Goal: Browse casually: Explore the website without a specific task or goal

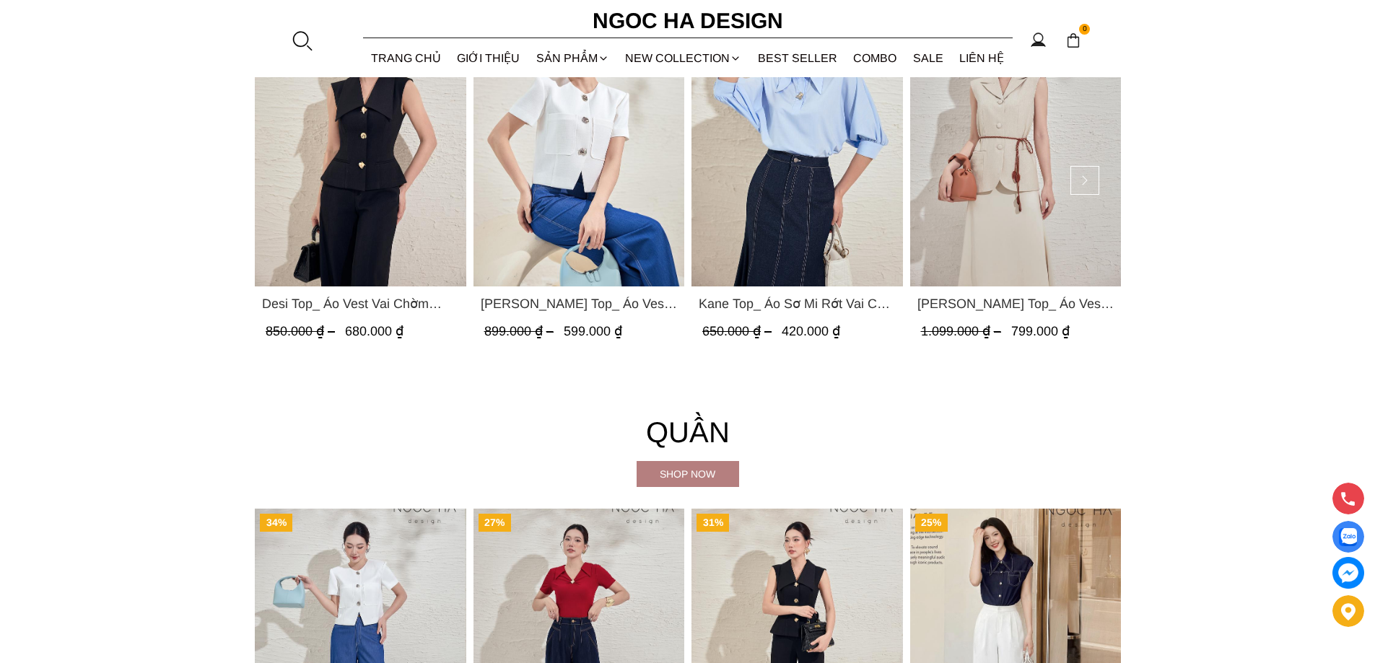
scroll to position [2093, 0]
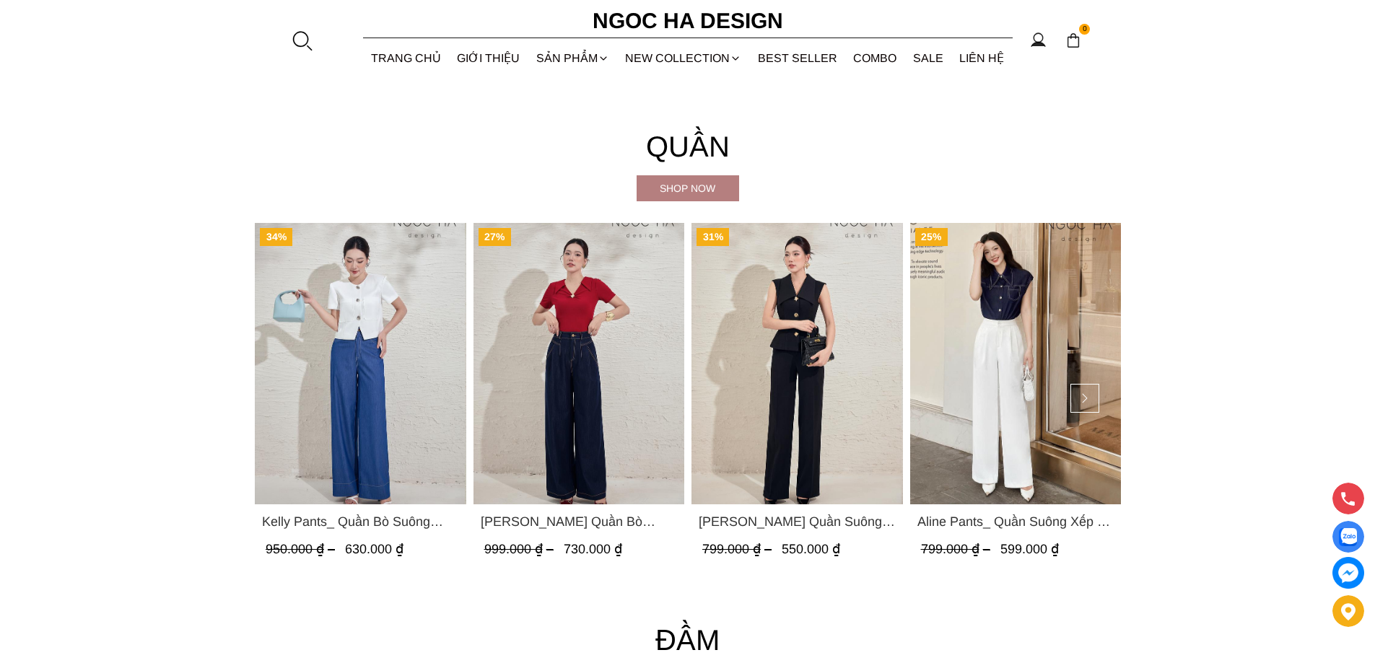
click at [835, 373] on img "Product image - Lara Pants_ Quần Suông Trắng Q059" at bounding box center [796, 363] width 211 height 281
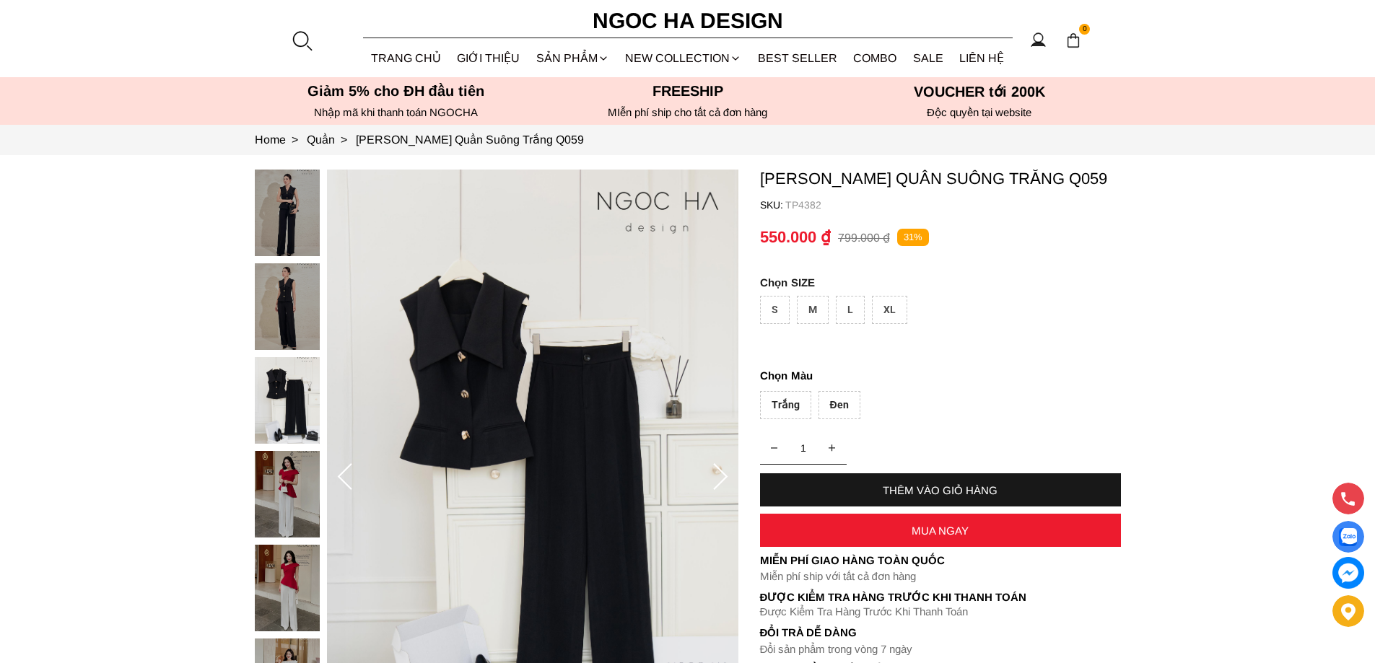
click at [810, 306] on div "M" at bounding box center [813, 310] width 32 height 28
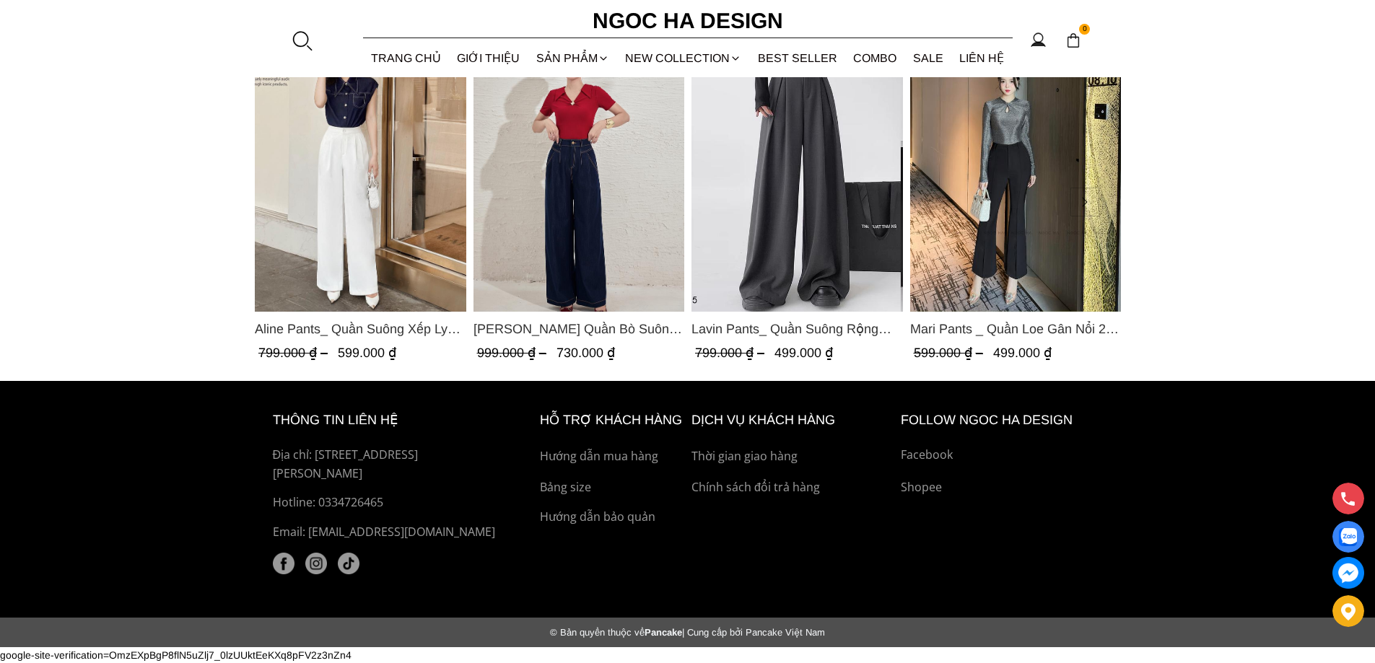
scroll to position [2165, 0]
drag, startPoint x: 316, startPoint y: 502, endPoint x: 360, endPoint y: 504, distance: 44.1
click at [359, 504] on p "Hotline: 0334726465" at bounding box center [390, 503] width 234 height 19
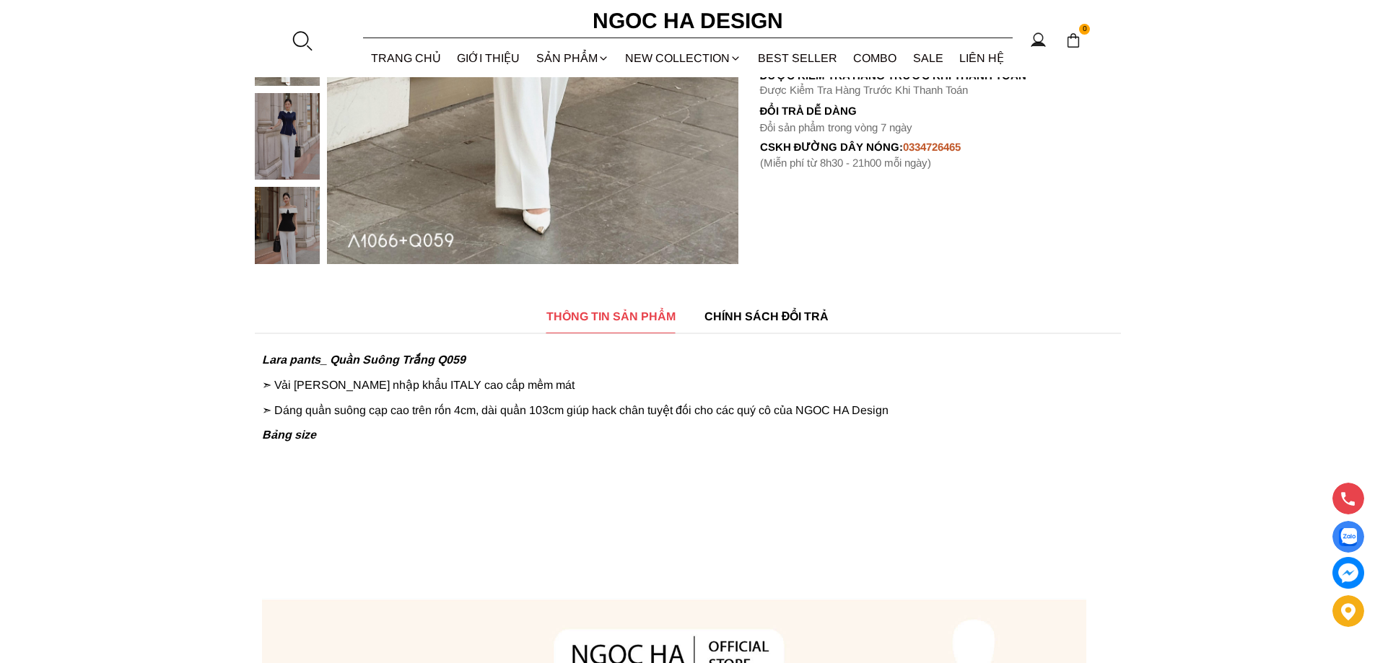
scroll to position [505, 0]
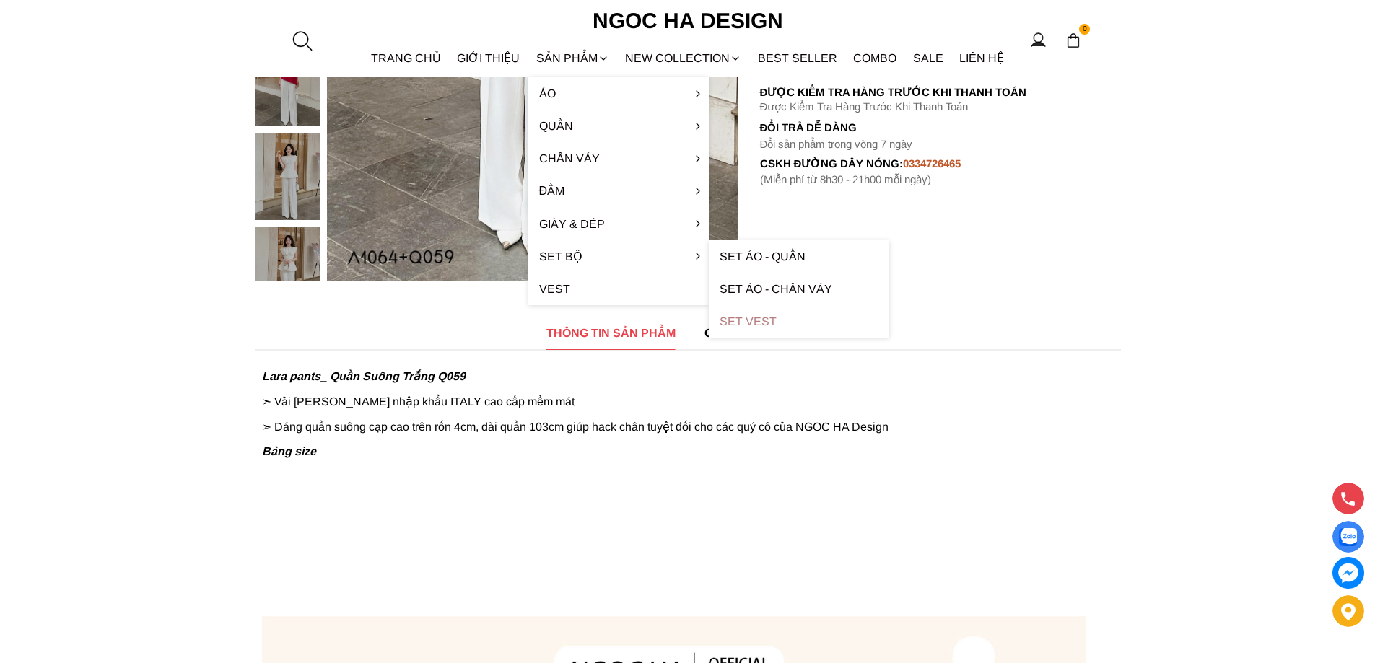
drag, startPoint x: 579, startPoint y: 258, endPoint x: 749, endPoint y: 320, distance: 180.6
click at [709, 273] on li "Set Bộ Set Áo - Quần Set Áo - Chân váy Set Vest" at bounding box center [618, 256] width 180 height 32
click at [749, 320] on link "Set Vest" at bounding box center [799, 321] width 180 height 32
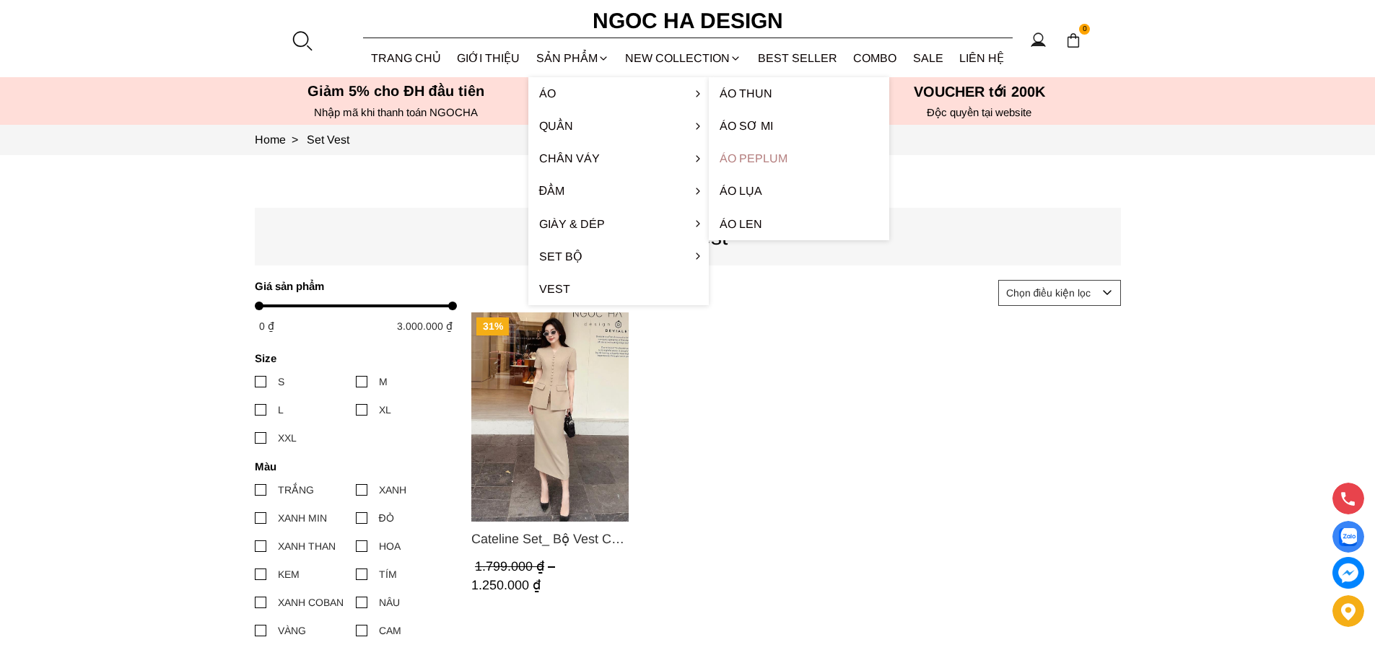
click at [749, 152] on link "Áo Peplum" at bounding box center [799, 158] width 180 height 32
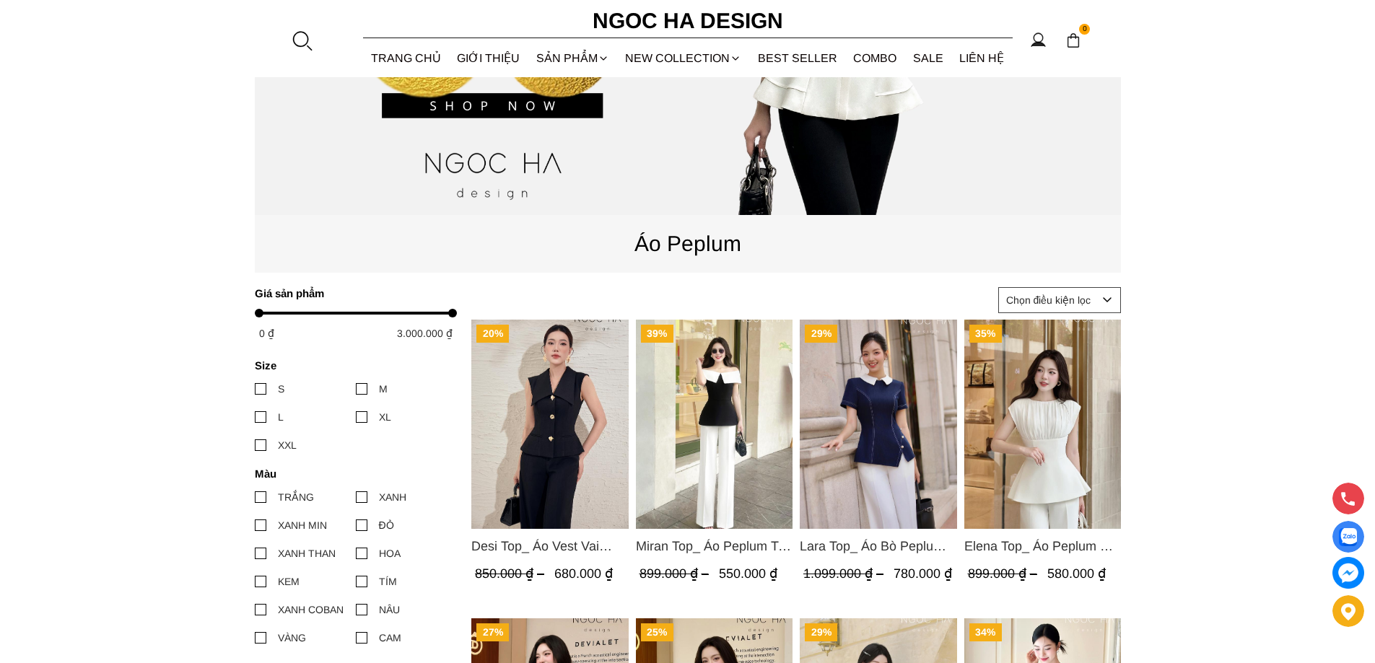
scroll to position [505, 0]
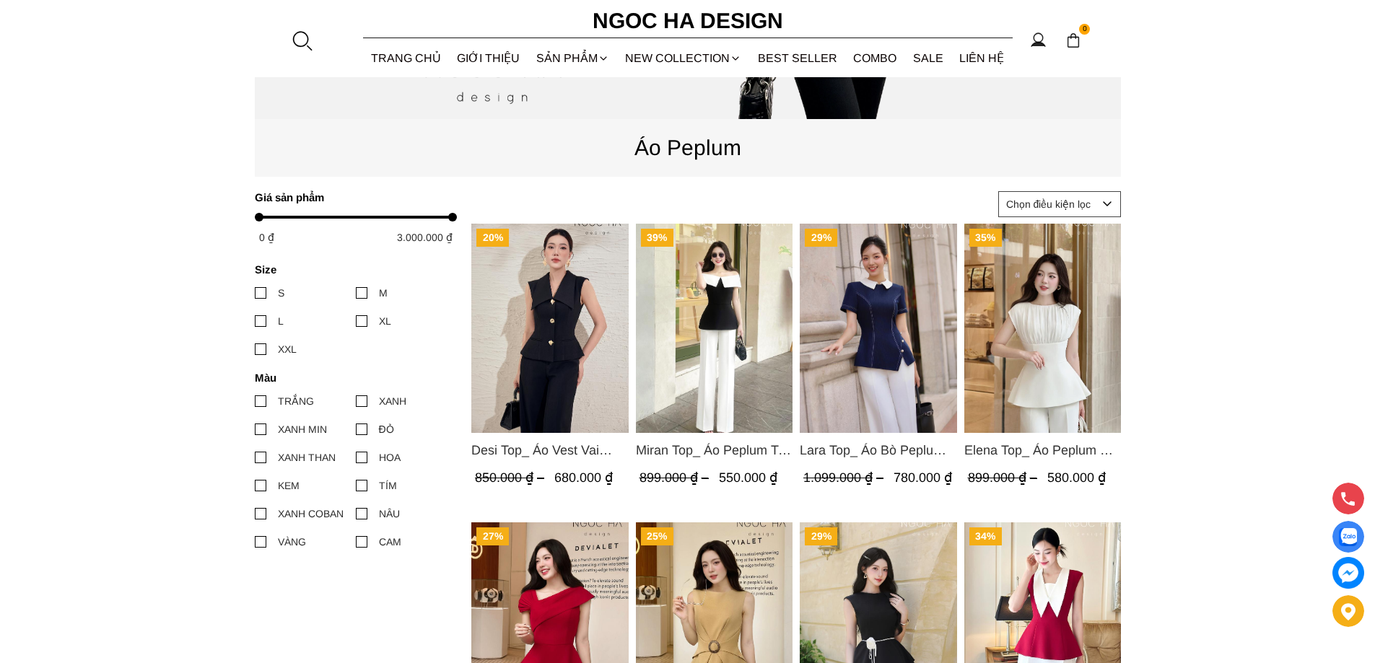
click at [754, 367] on img "Product image - Miran Top_ Áo Peplum Trễ Vai Phối Trắng Đen A1069" at bounding box center [713, 328] width 157 height 209
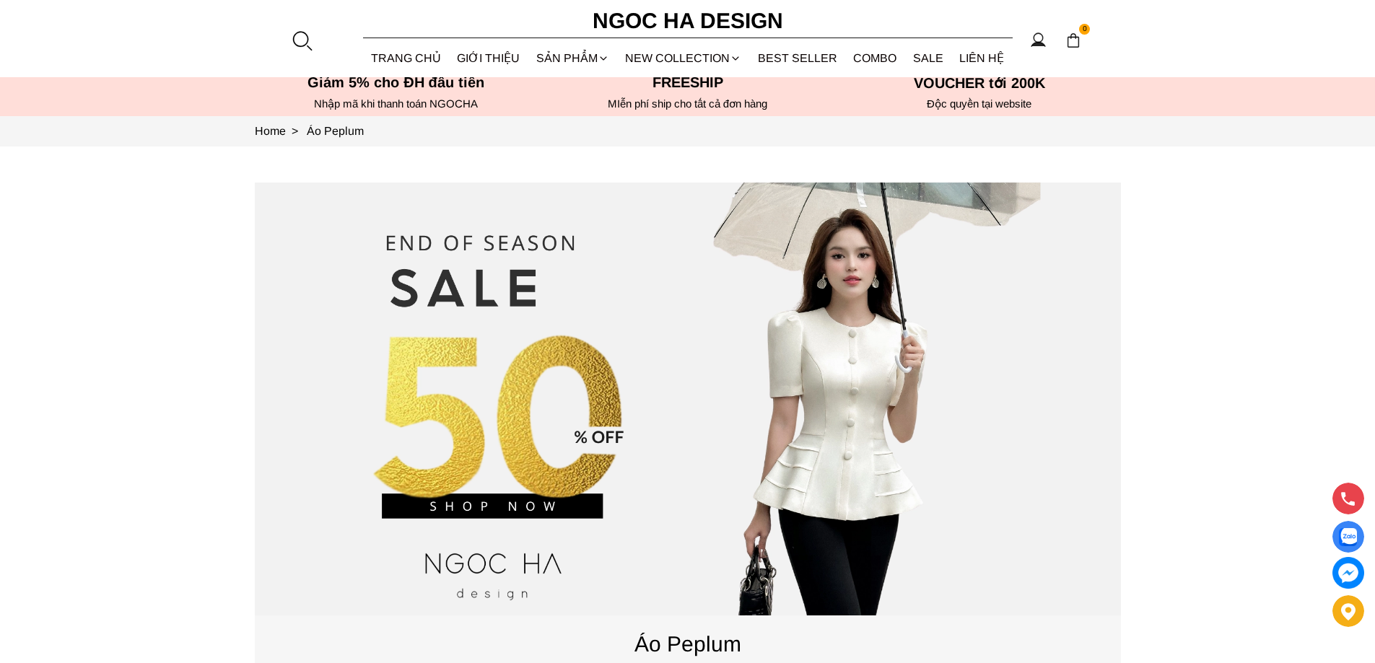
scroll to position [0, 0]
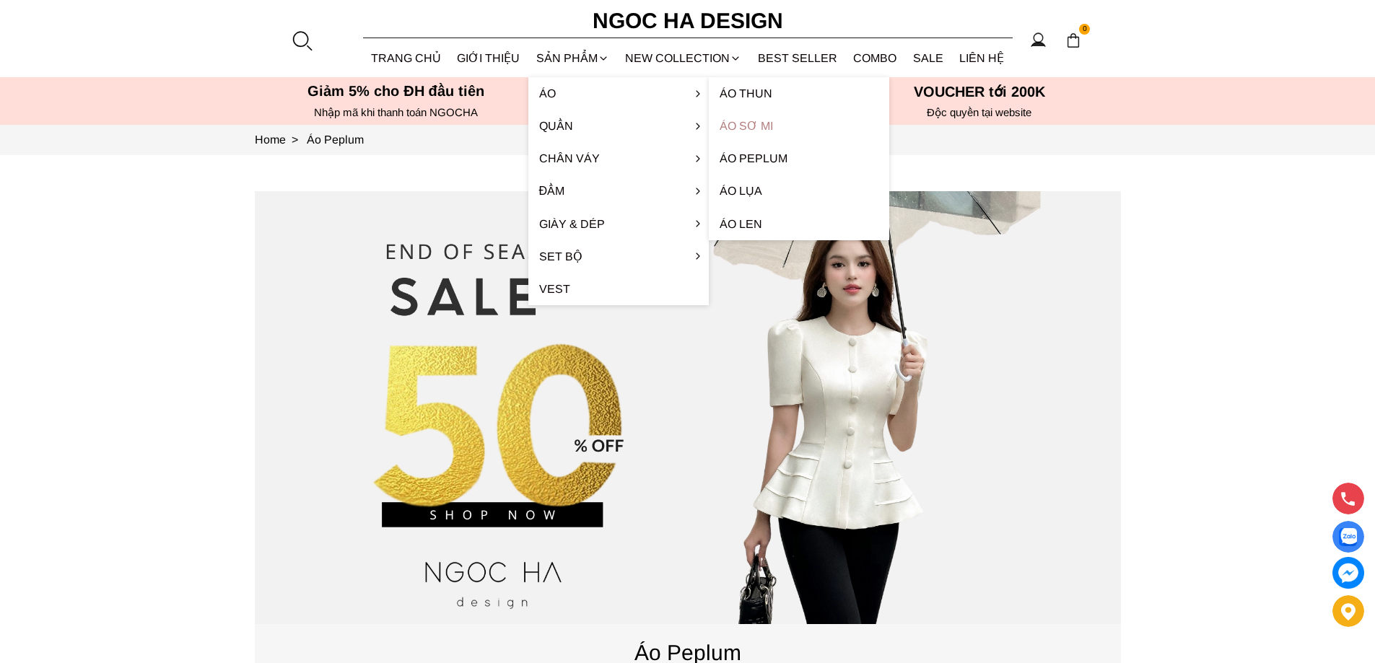
click at [754, 129] on link "Áo sơ mi" at bounding box center [799, 126] width 180 height 32
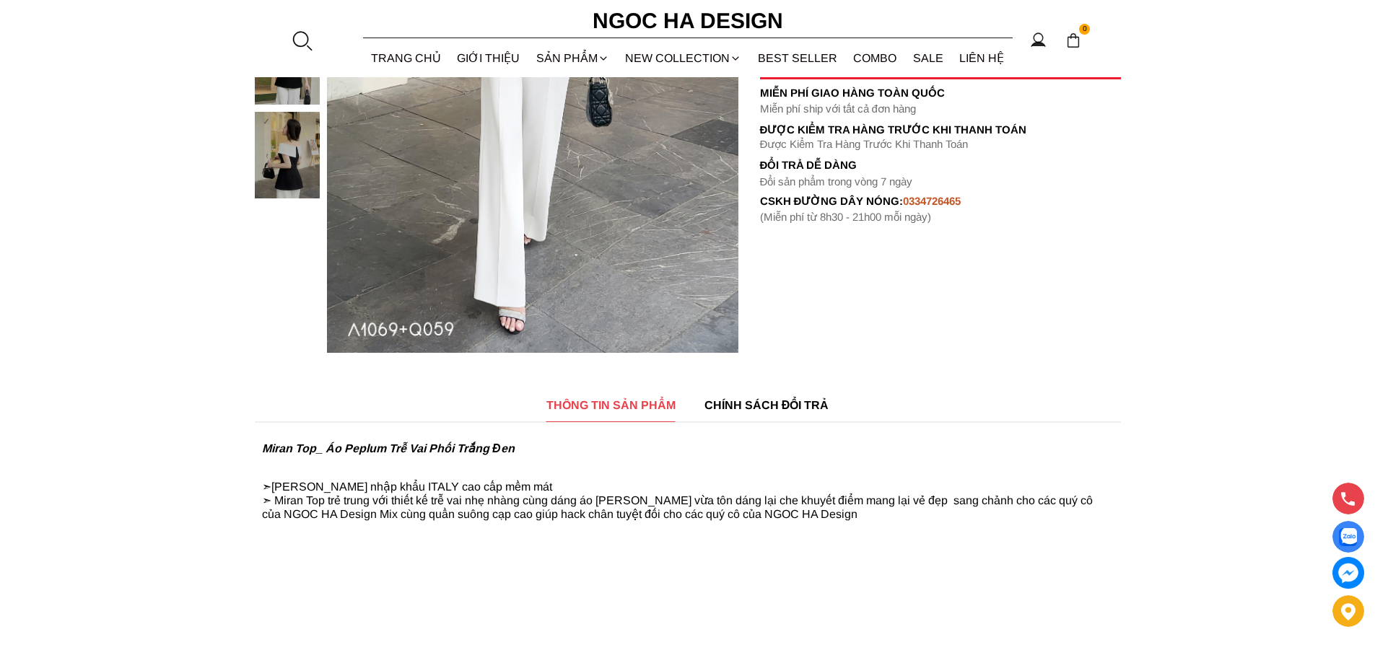
scroll to position [72, 0]
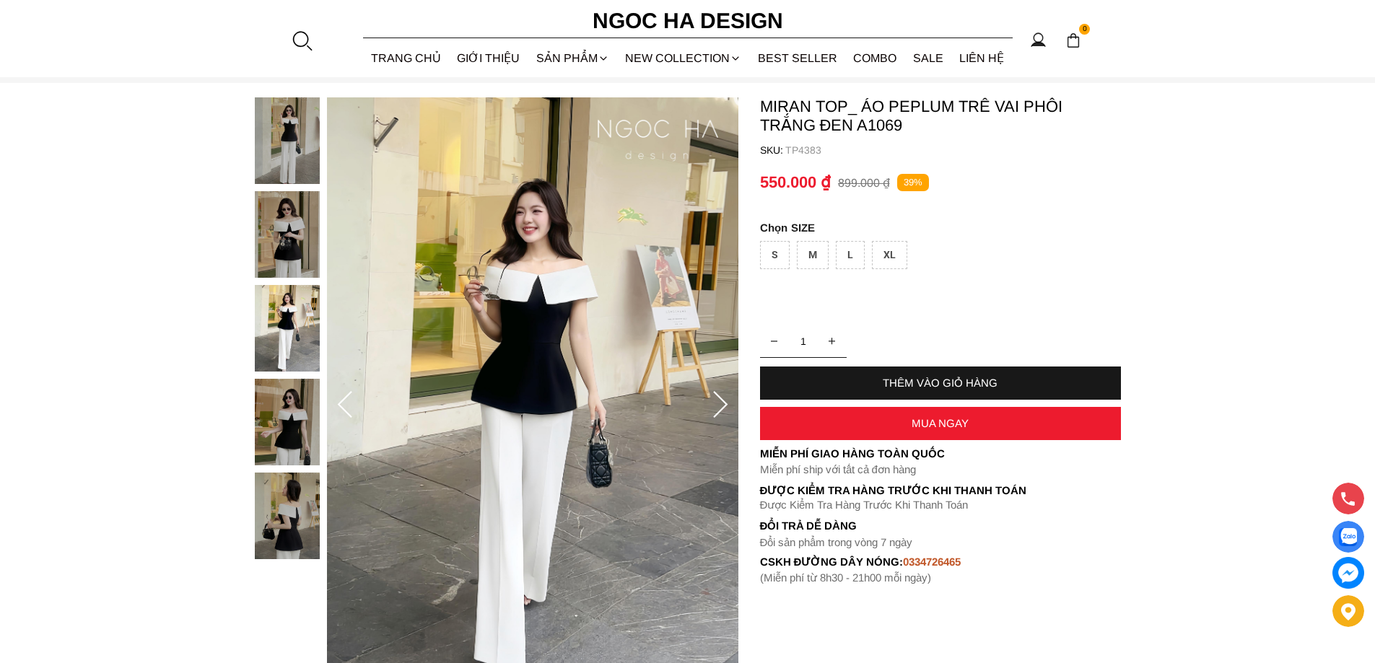
click at [724, 391] on icon at bounding box center [720, 405] width 29 height 29
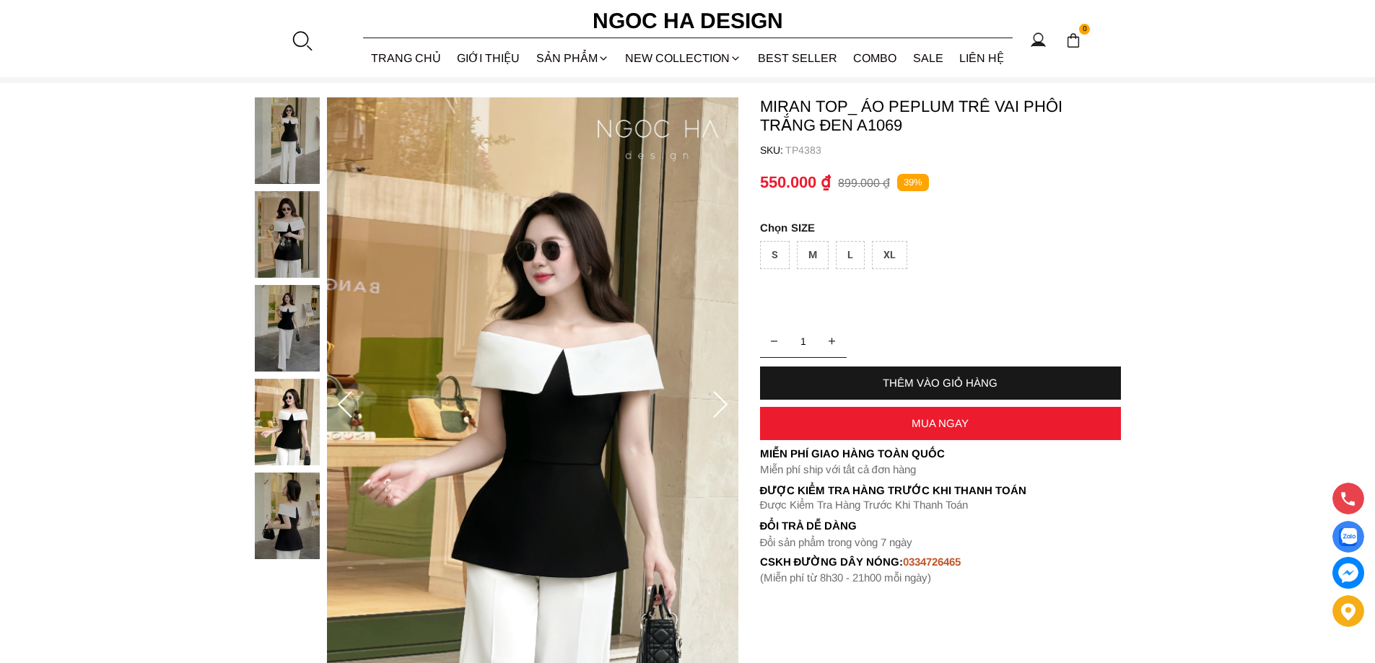
click at [724, 391] on icon at bounding box center [720, 405] width 29 height 29
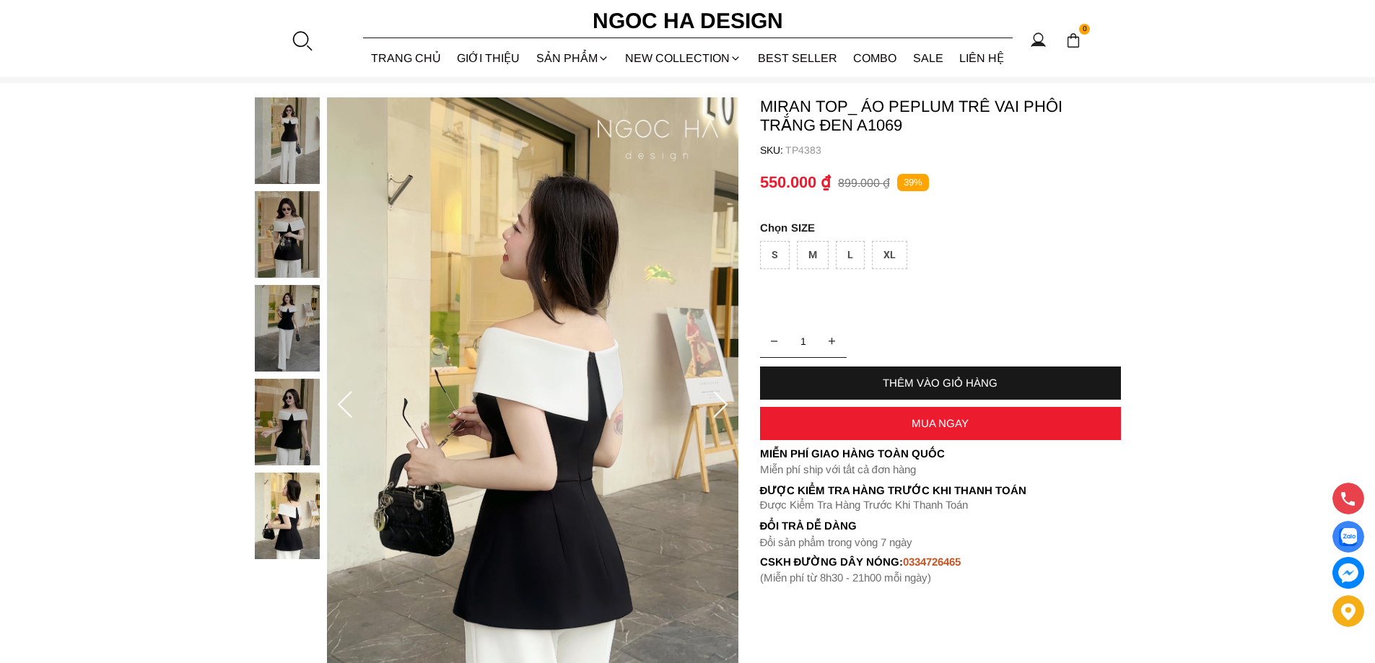
click at [724, 391] on icon at bounding box center [720, 405] width 29 height 29
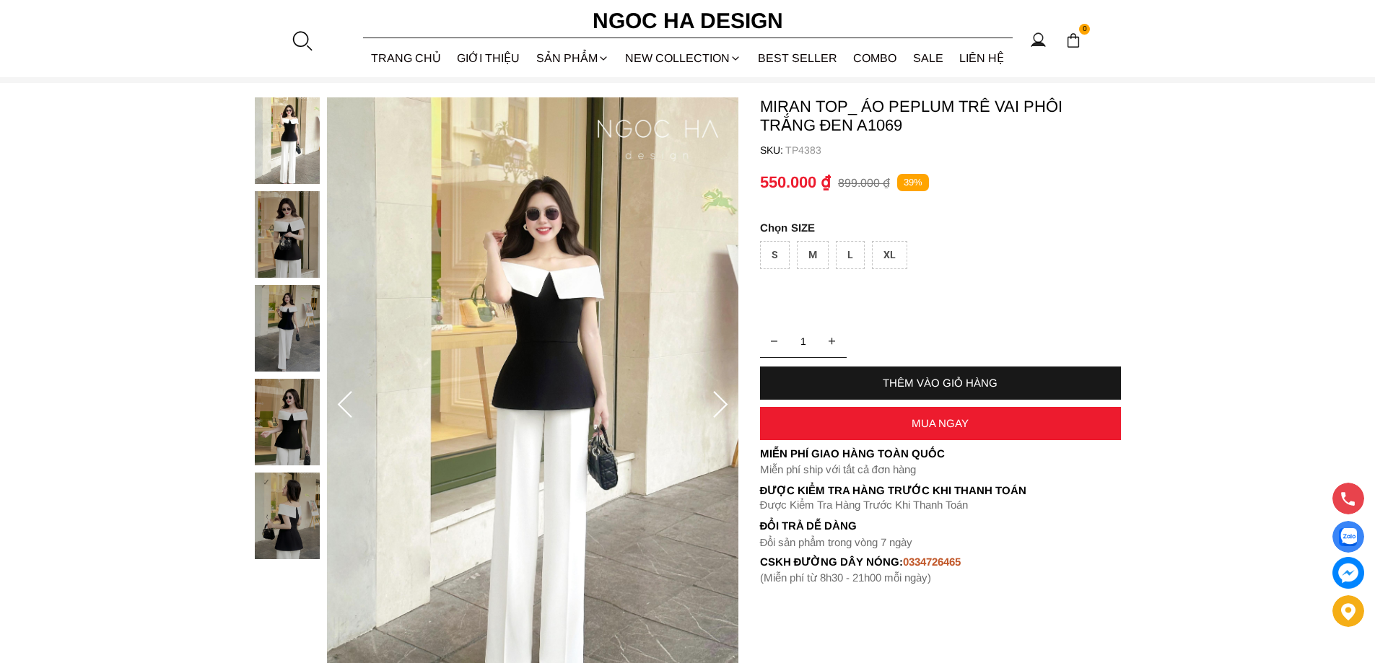
click at [724, 391] on icon at bounding box center [720, 405] width 29 height 29
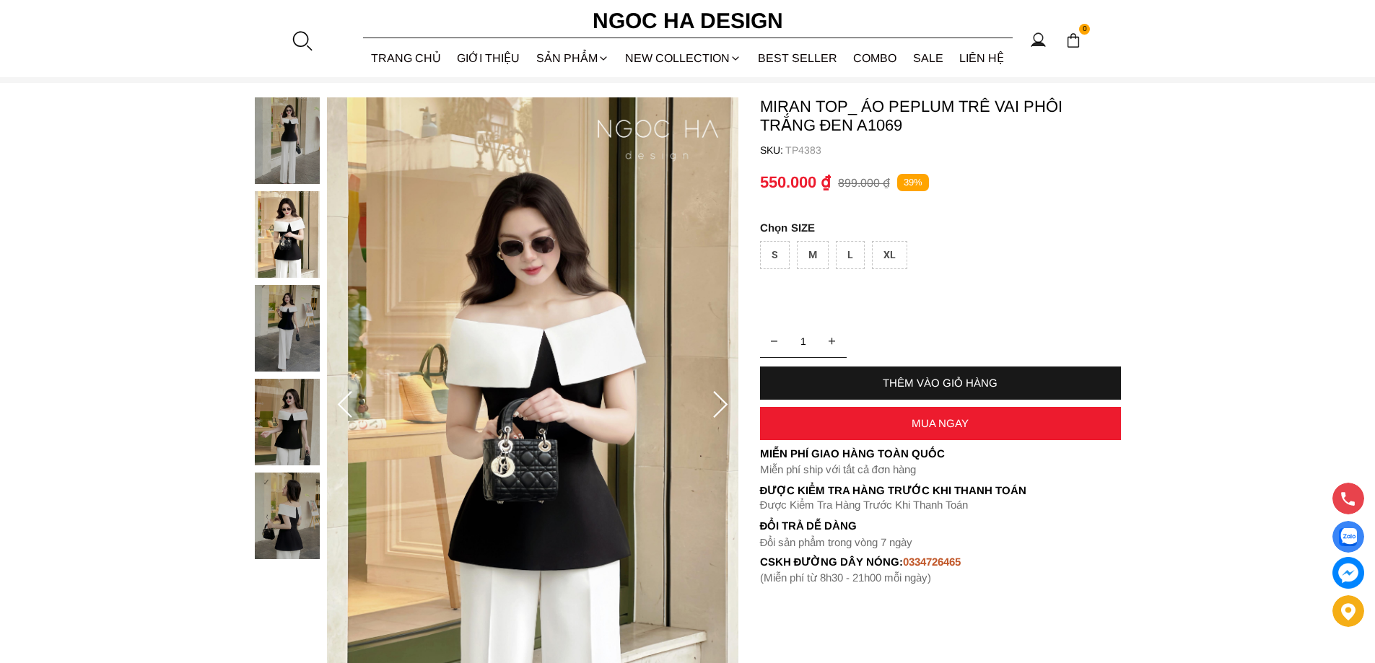
click at [724, 391] on icon at bounding box center [720, 405] width 29 height 29
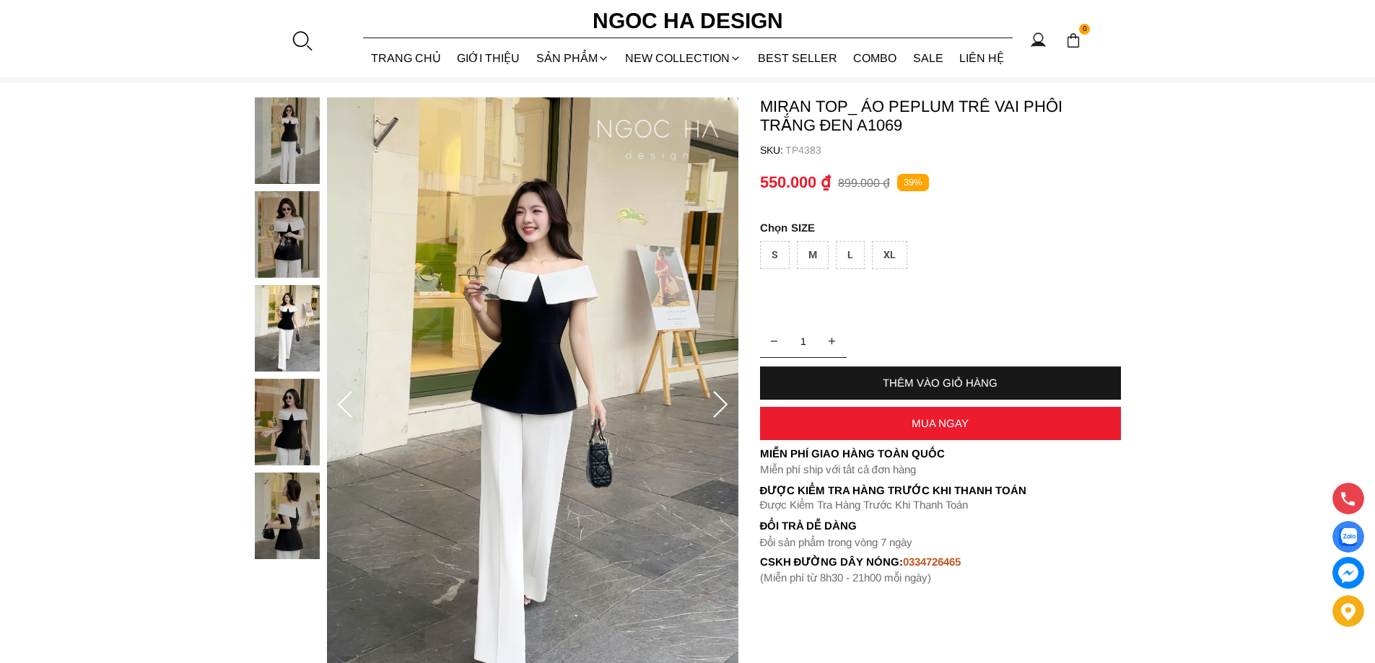
click at [724, 391] on icon at bounding box center [720, 405] width 29 height 29
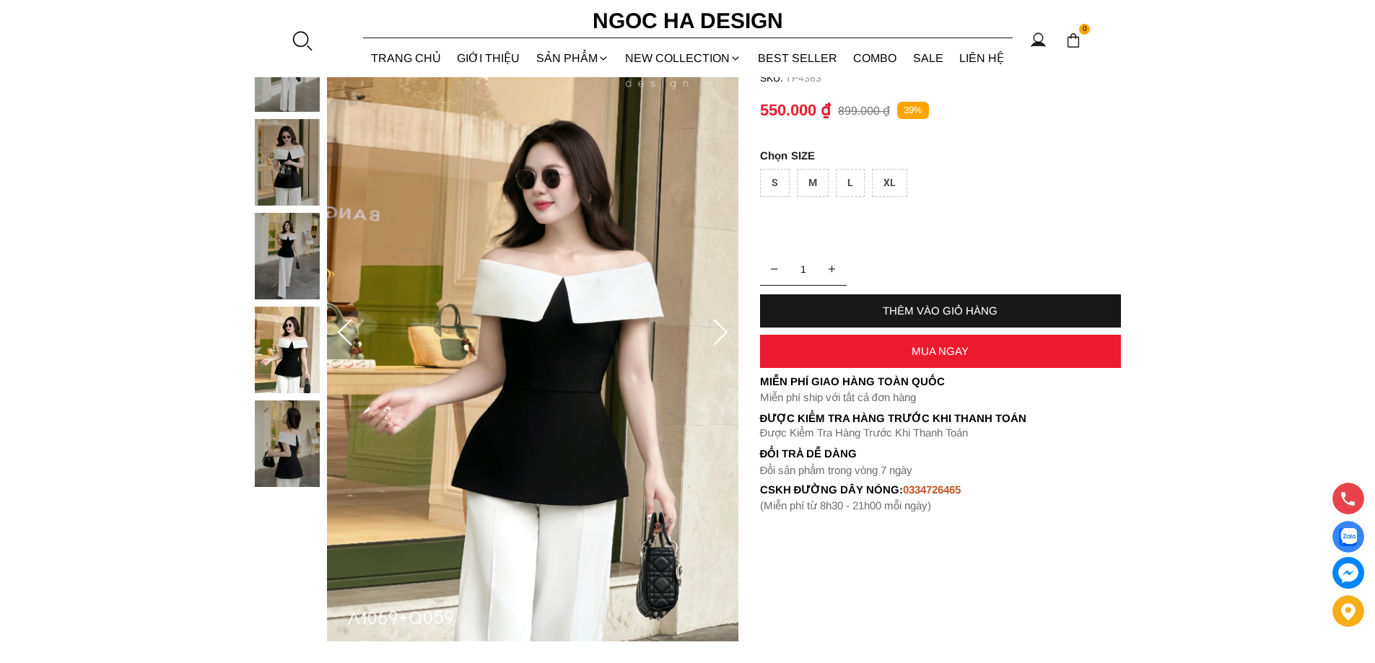
scroll to position [216, 0]
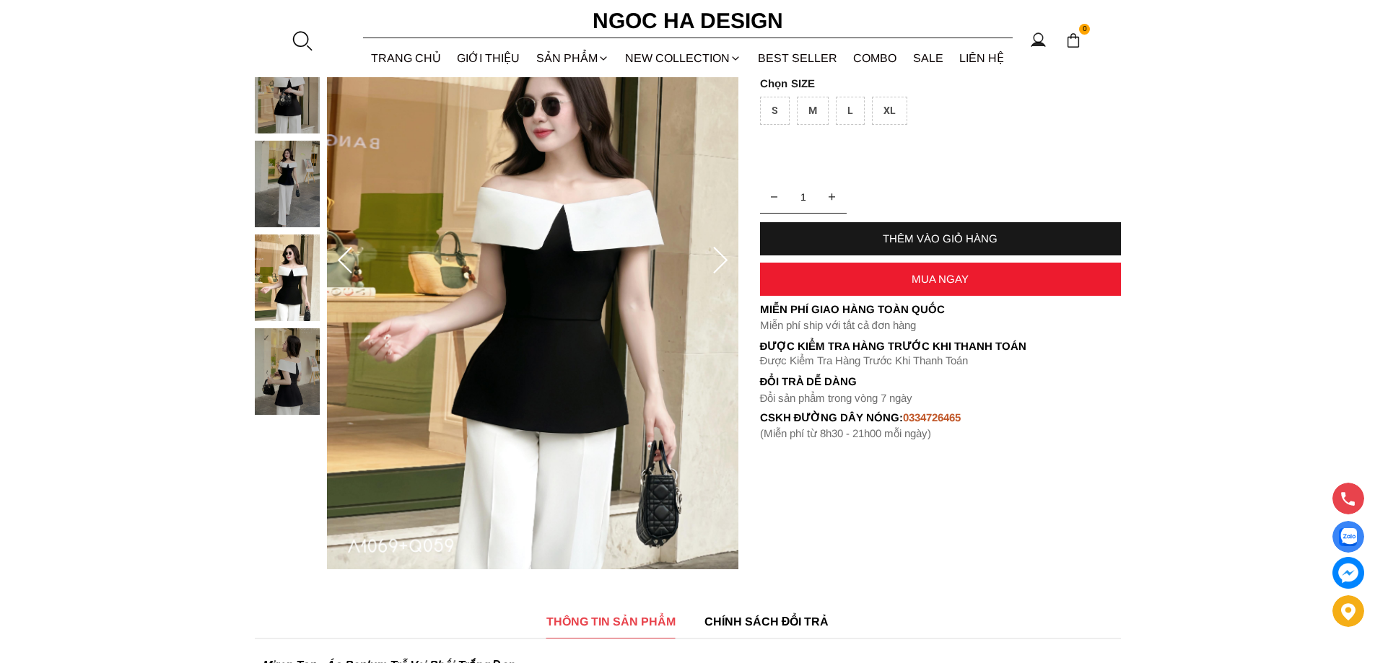
click at [717, 264] on icon at bounding box center [720, 261] width 29 height 29
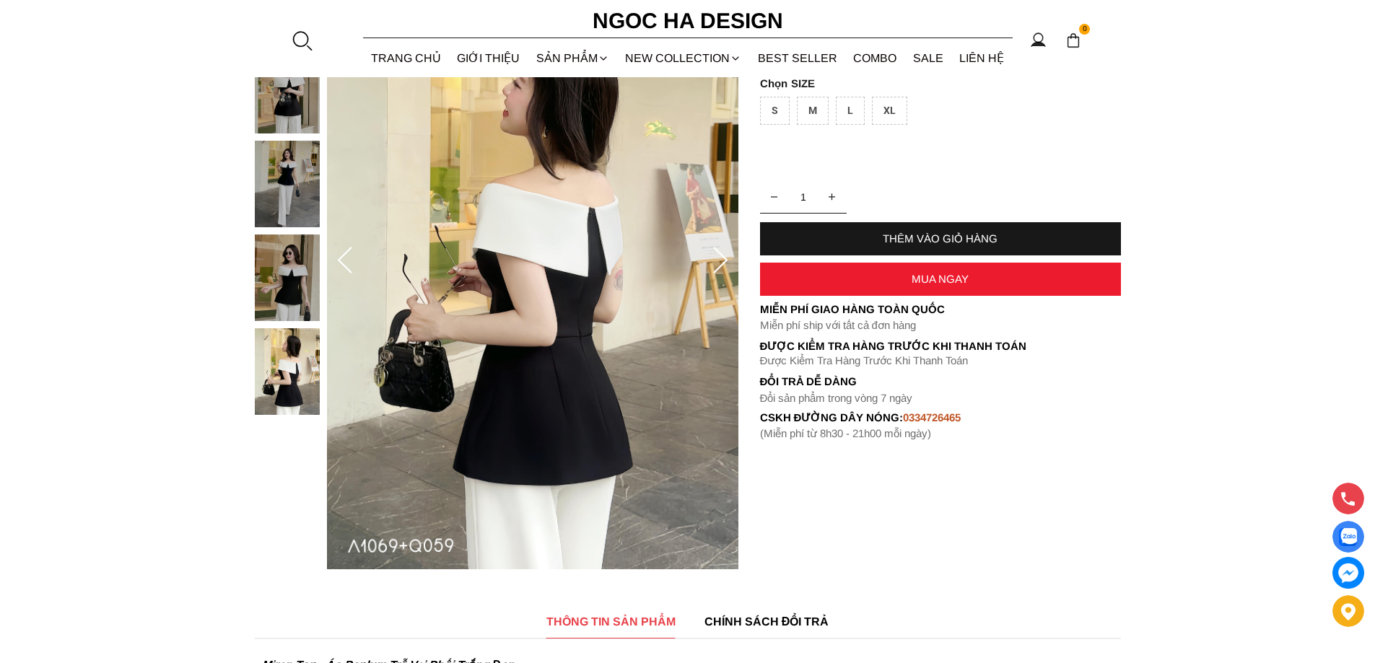
click at [717, 264] on icon at bounding box center [720, 261] width 29 height 29
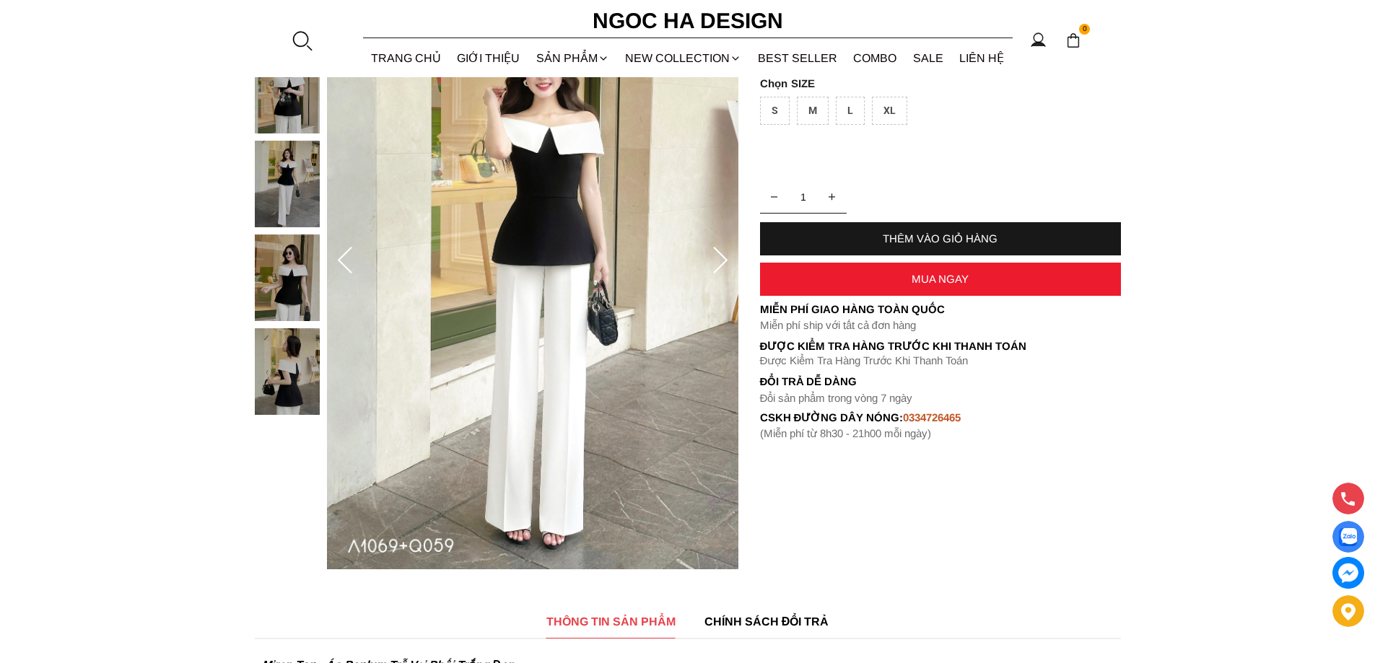
click at [717, 264] on icon at bounding box center [720, 261] width 29 height 29
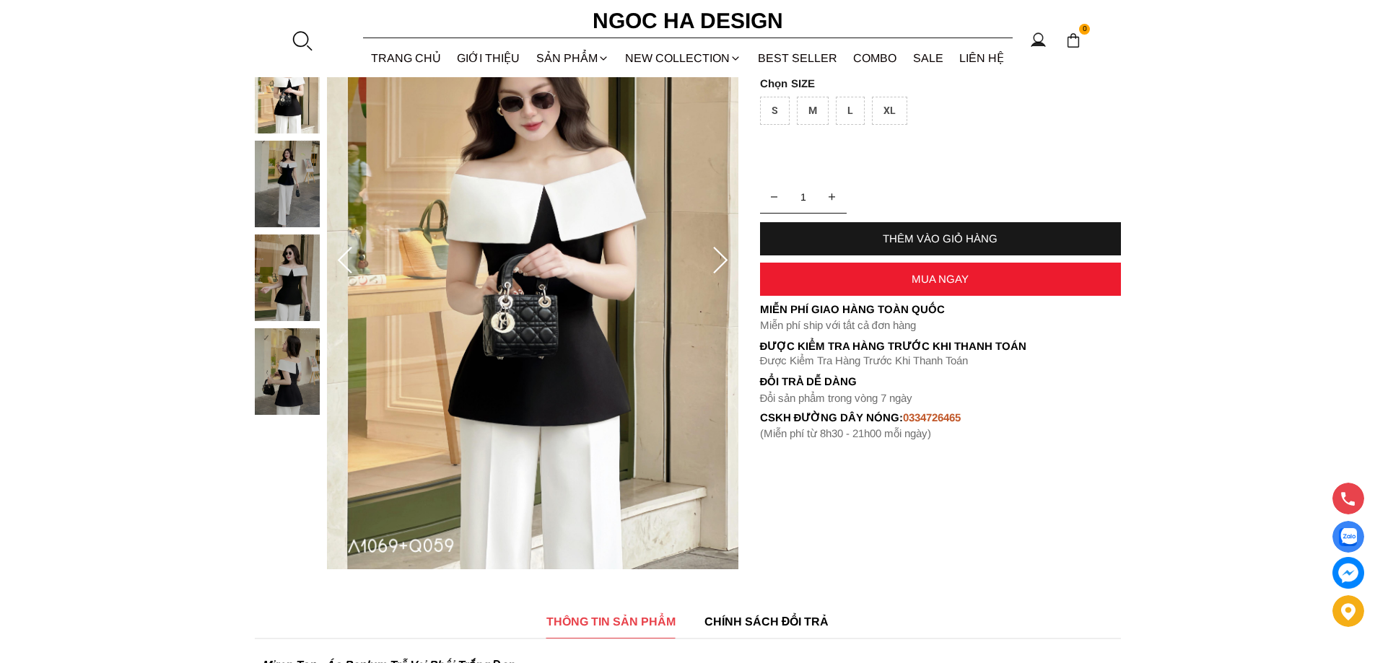
click at [717, 264] on icon at bounding box center [720, 261] width 29 height 29
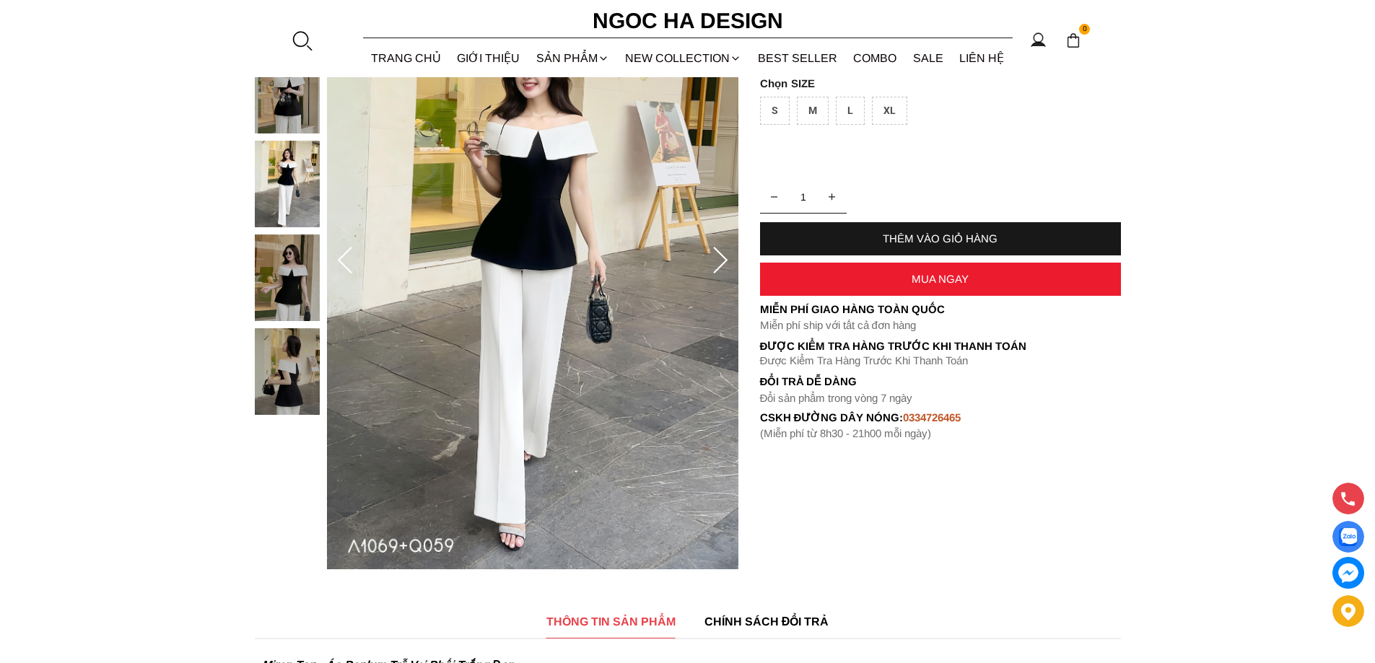
click at [717, 264] on icon at bounding box center [720, 261] width 29 height 29
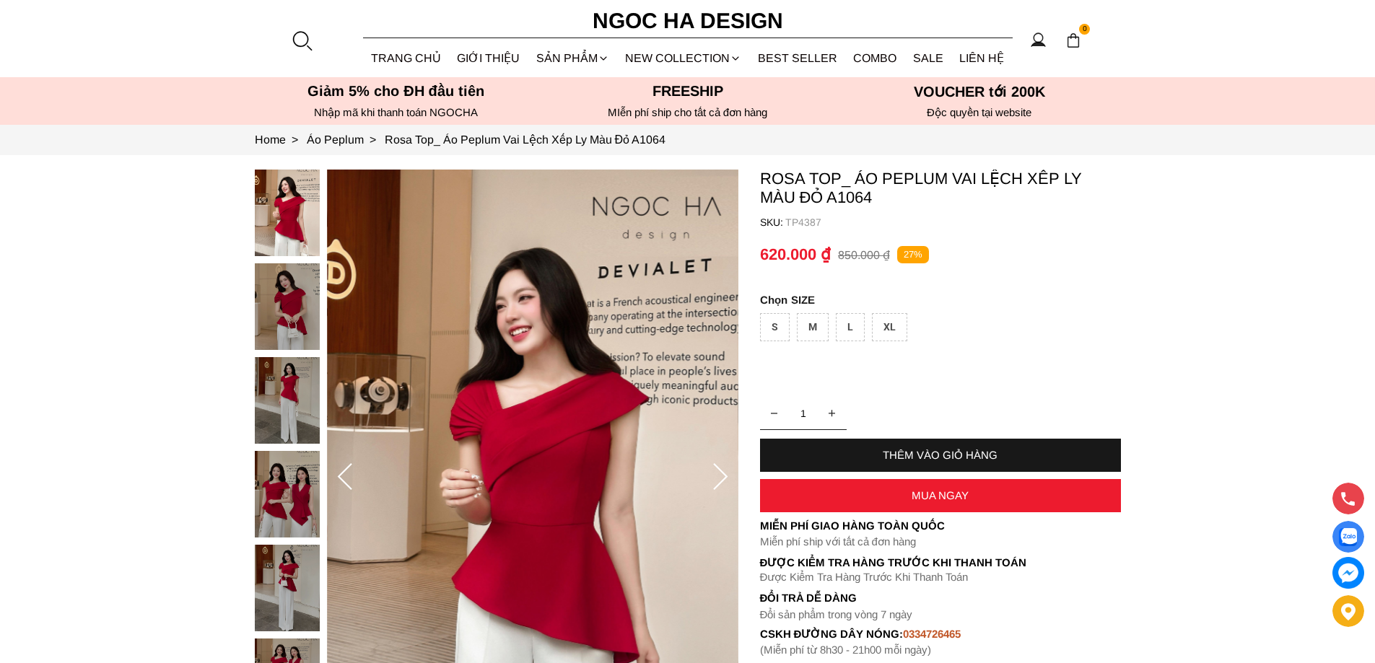
click at [720, 478] on icon at bounding box center [720, 477] width 29 height 29
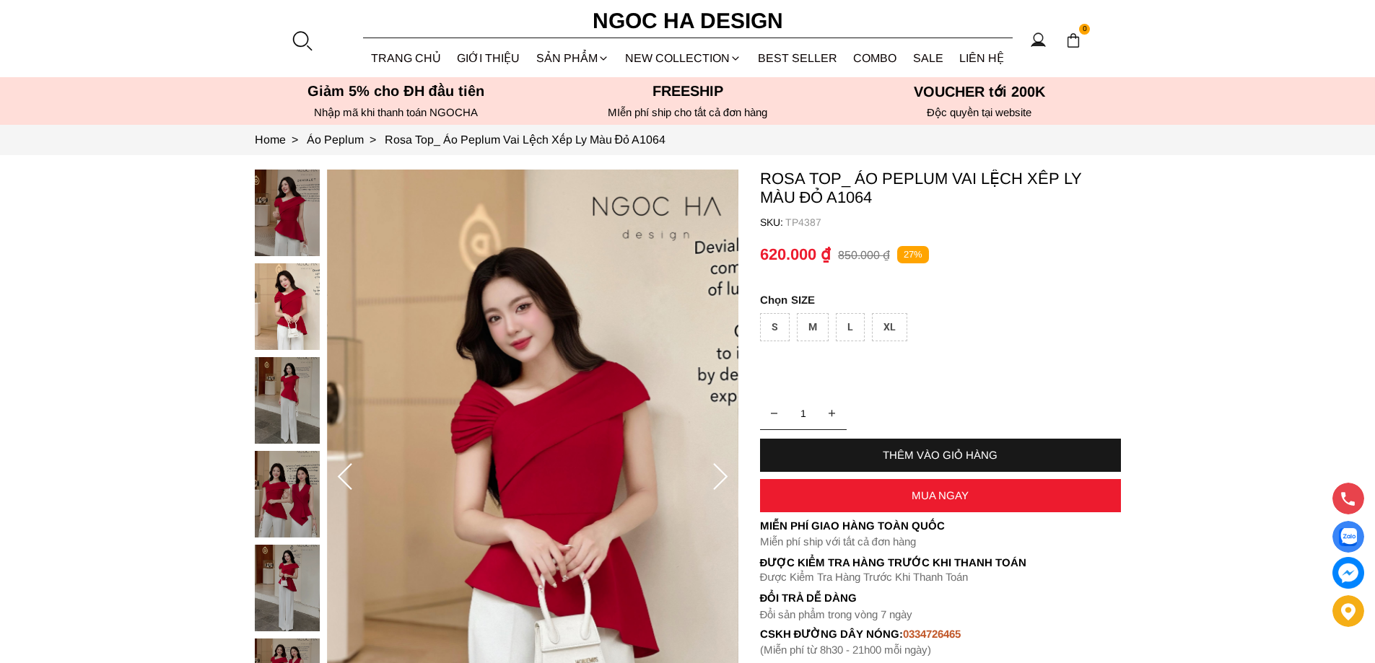
click at [720, 478] on icon at bounding box center [720, 477] width 29 height 29
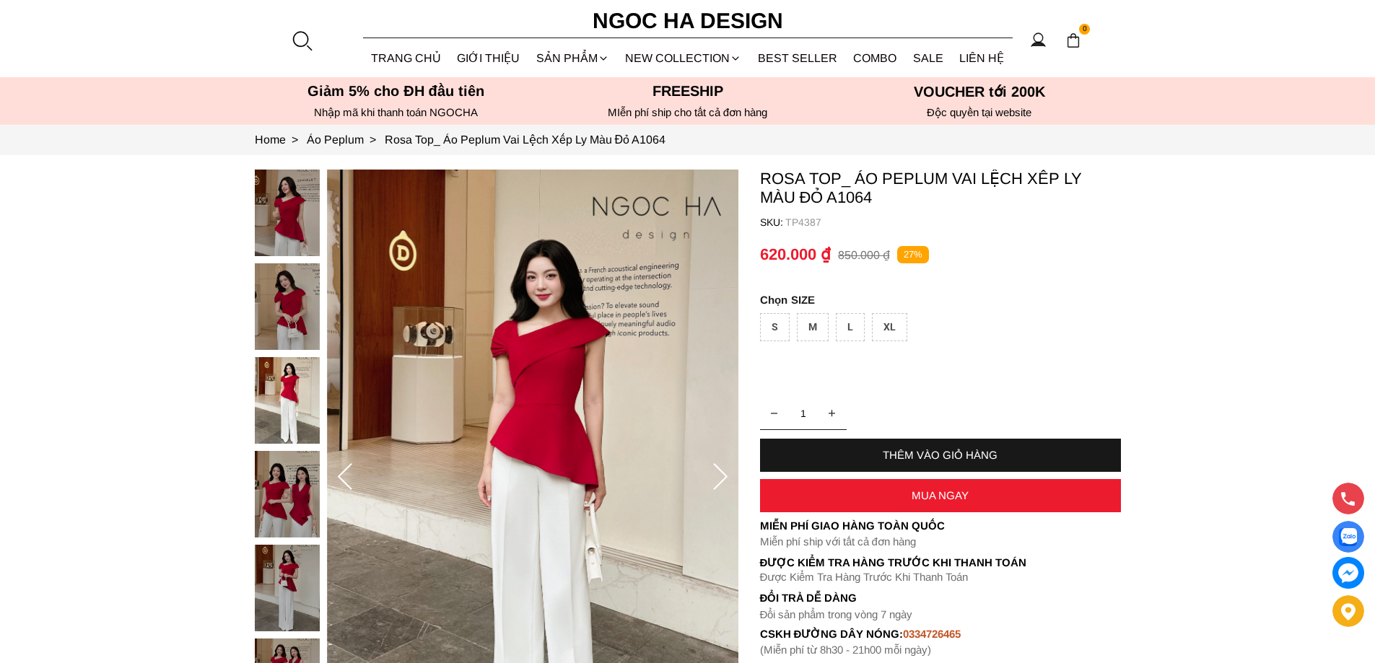
click at [720, 478] on icon at bounding box center [720, 477] width 29 height 29
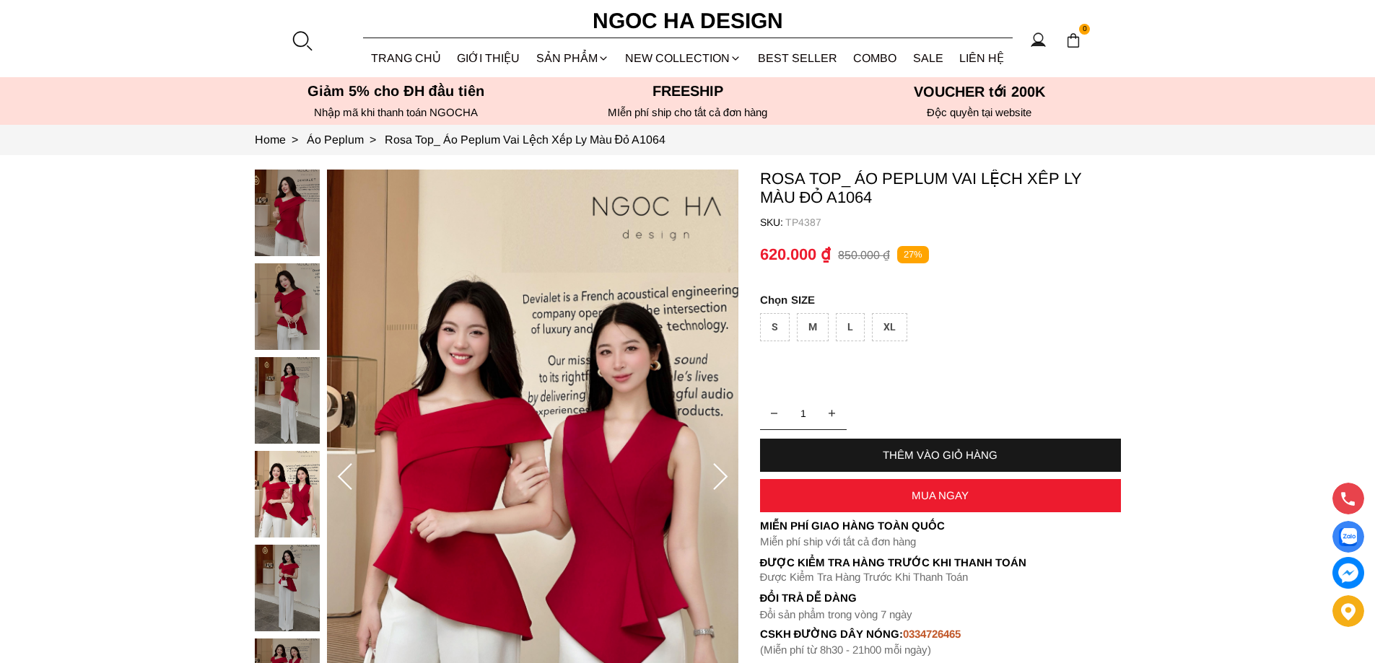
click at [720, 478] on icon at bounding box center [720, 477] width 29 height 29
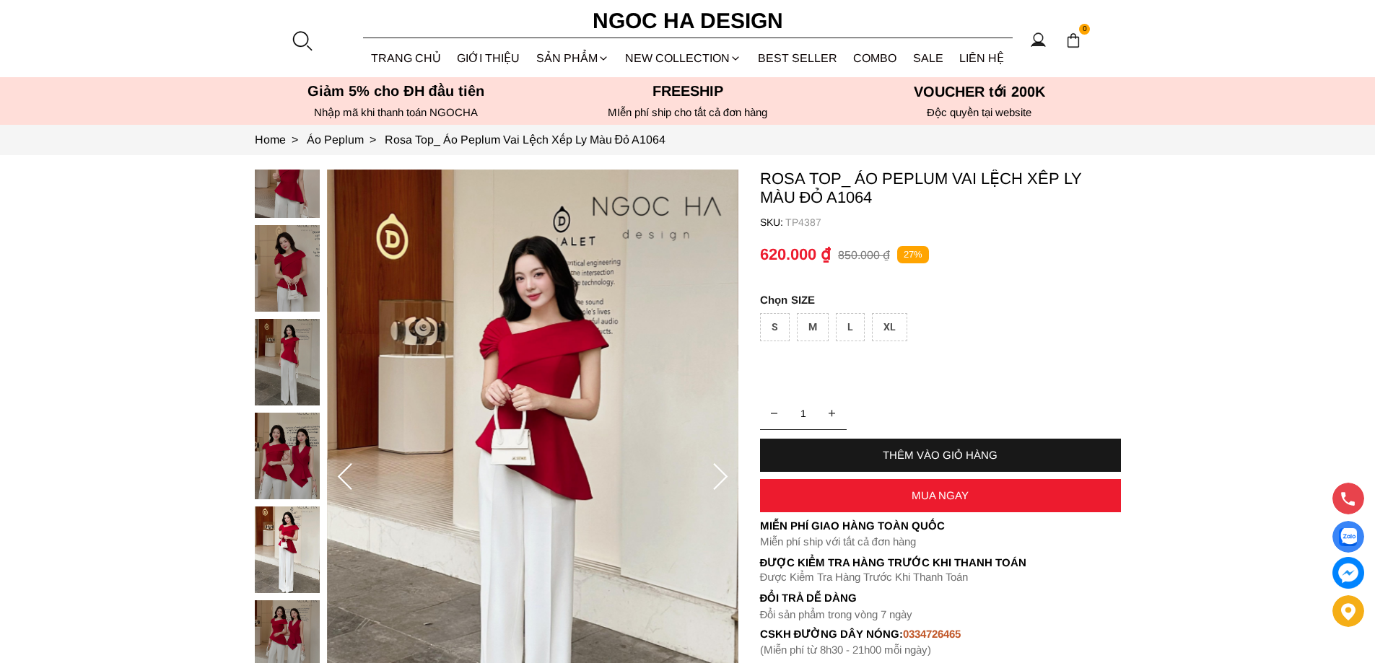
click at [720, 478] on icon at bounding box center [720, 477] width 29 height 29
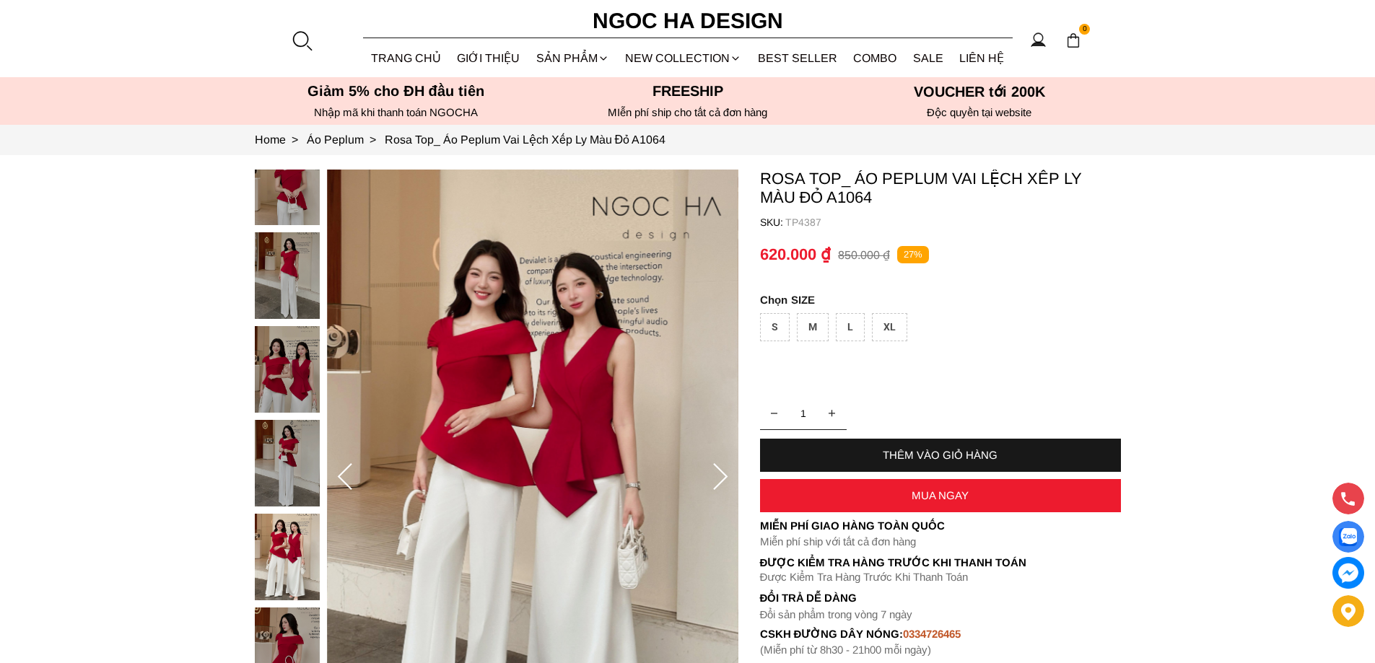
click at [720, 478] on icon at bounding box center [720, 477] width 29 height 29
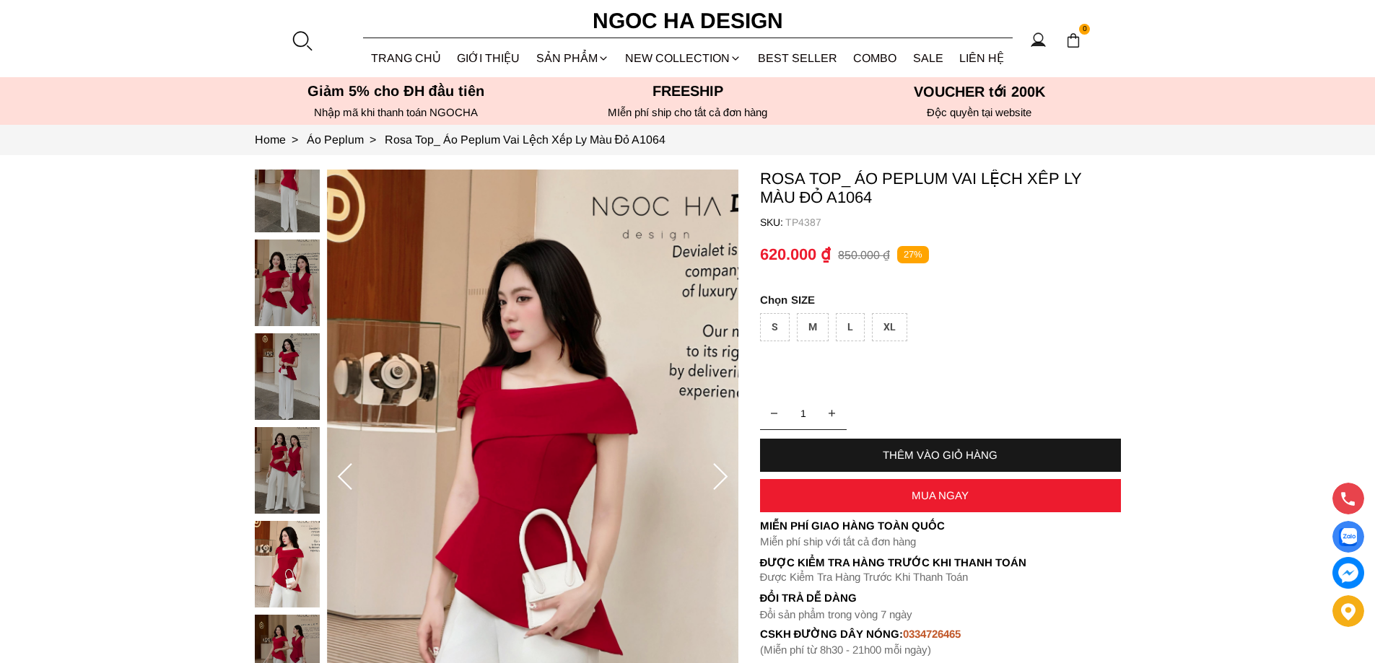
click at [720, 478] on icon at bounding box center [720, 477] width 29 height 29
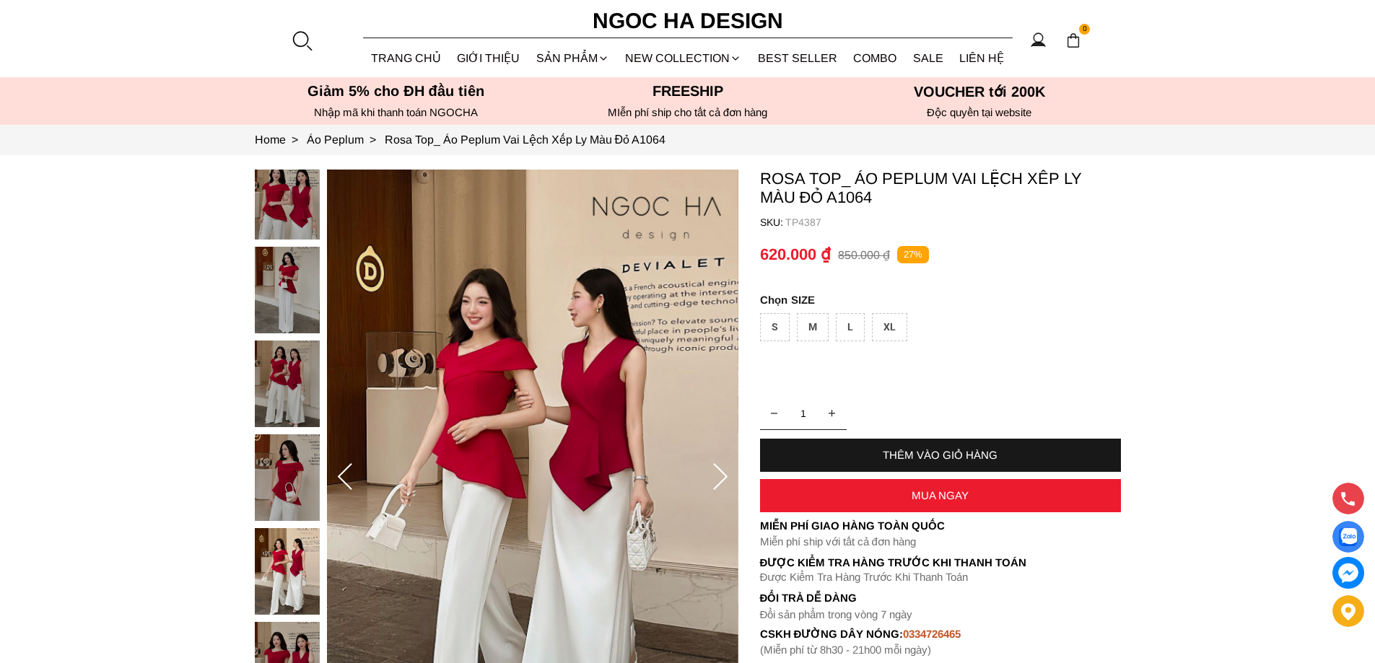
click at [718, 476] on icon at bounding box center [720, 477] width 29 height 29
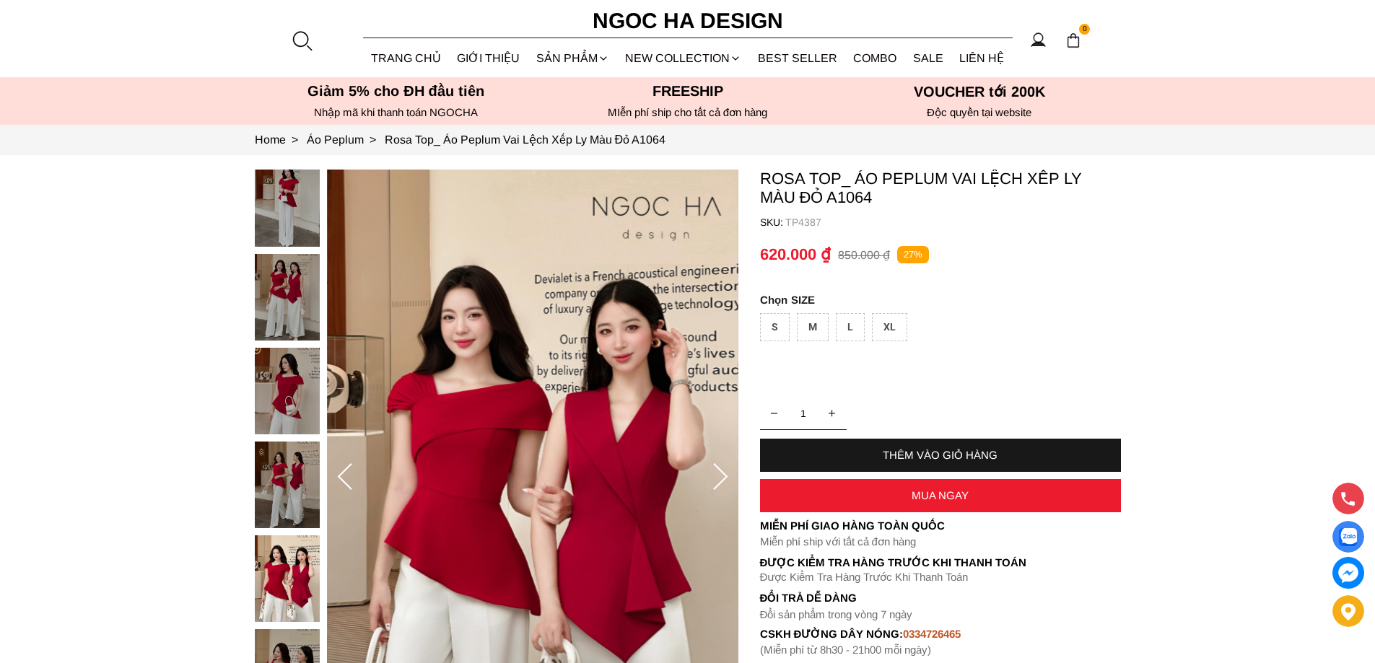
click at [718, 473] on icon at bounding box center [720, 477] width 29 height 29
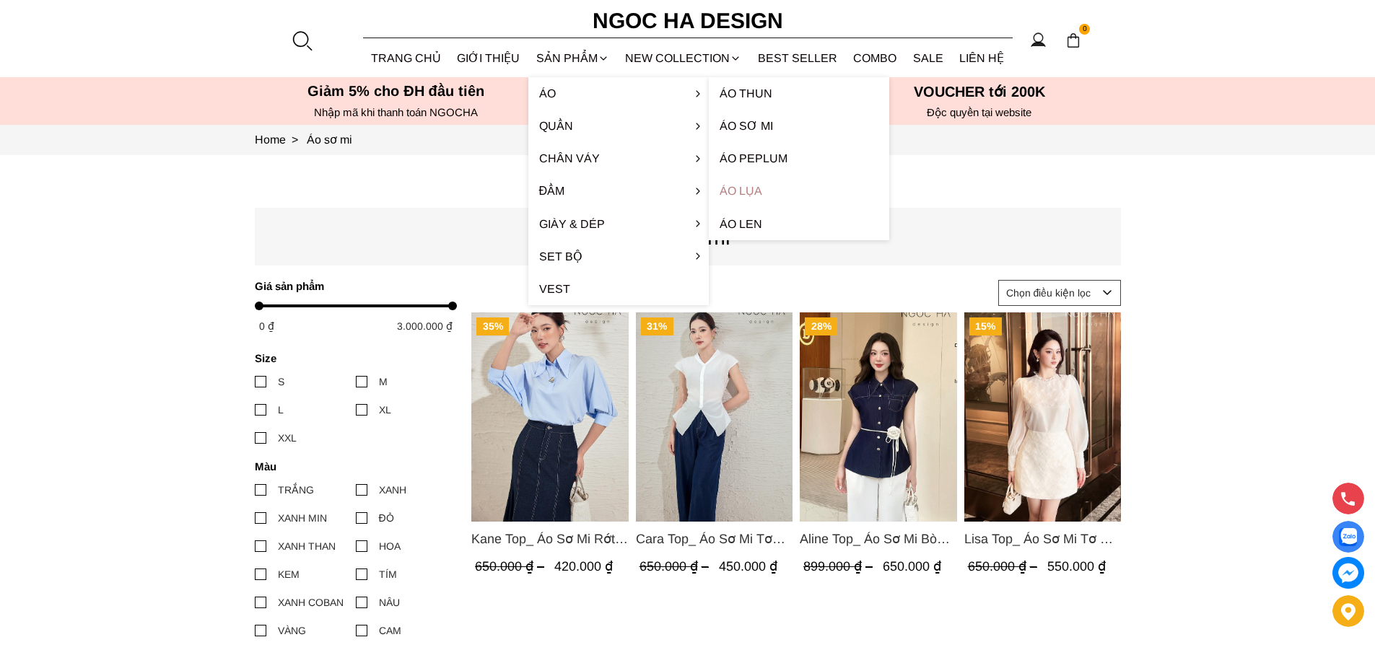
click at [749, 190] on link "Áo lụa" at bounding box center [799, 191] width 180 height 32
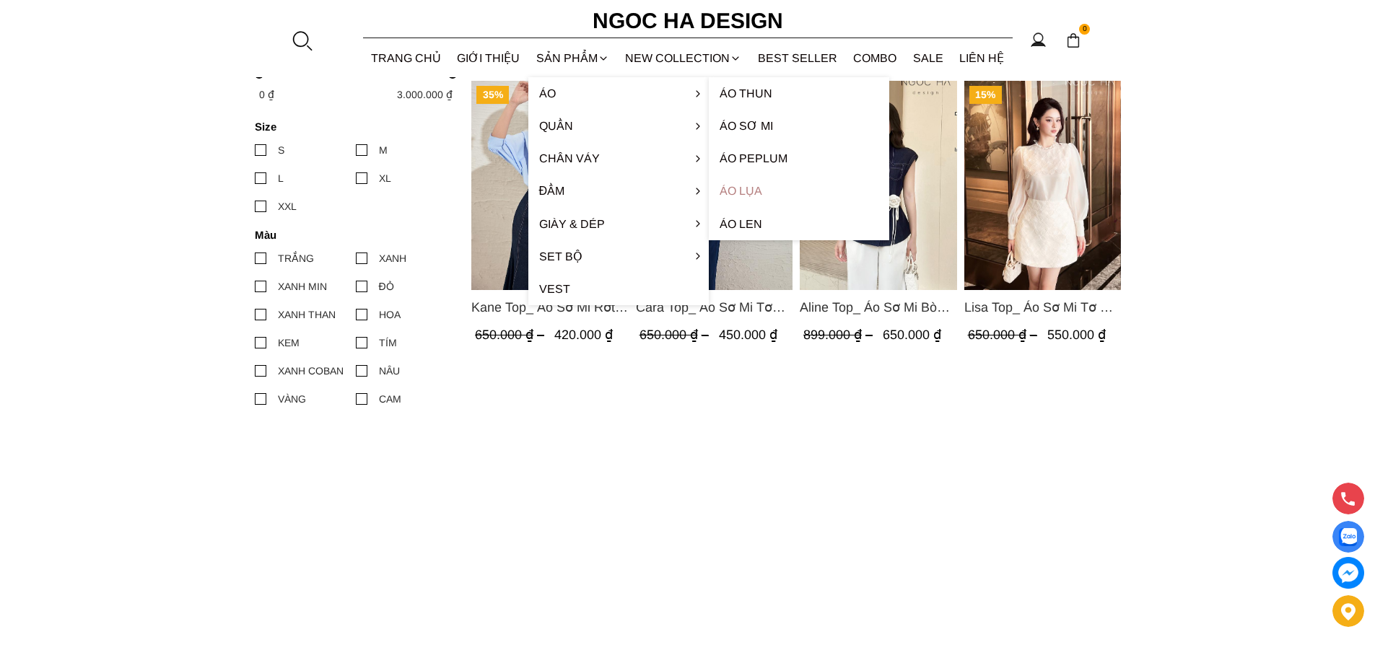
scroll to position [361, 0]
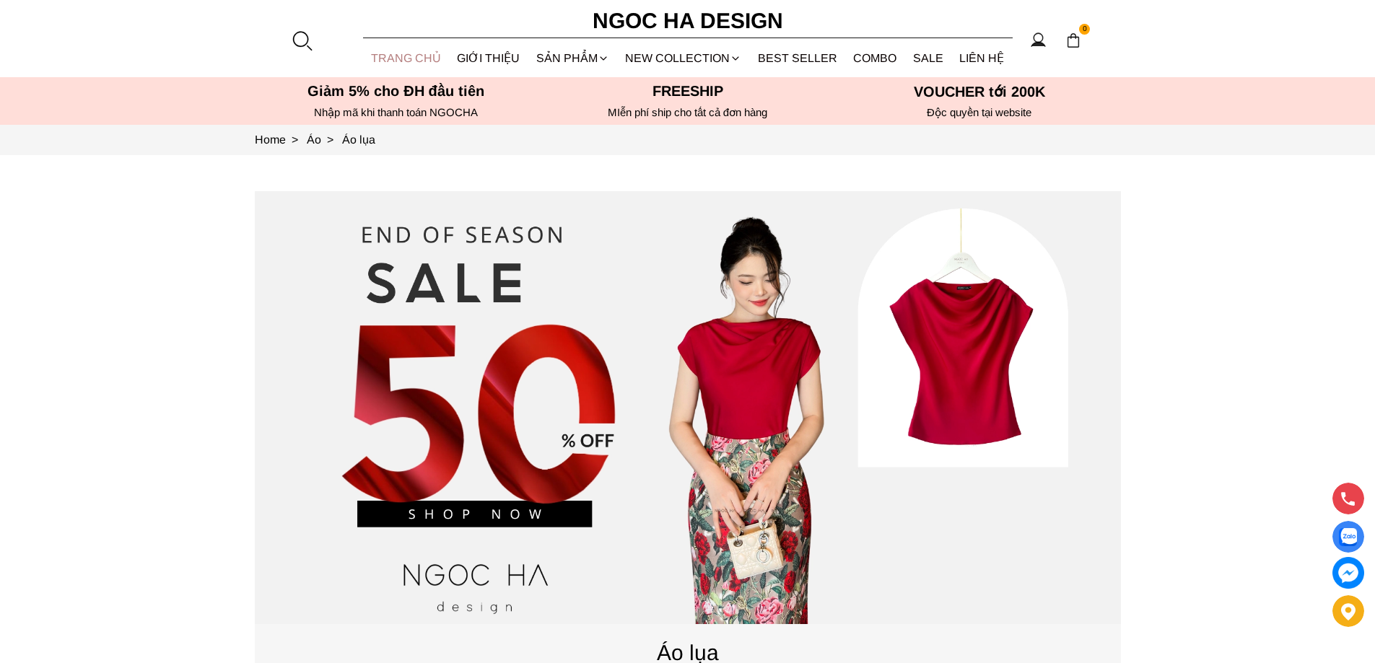
click at [425, 54] on link "TRANG CHỦ" at bounding box center [406, 58] width 87 height 38
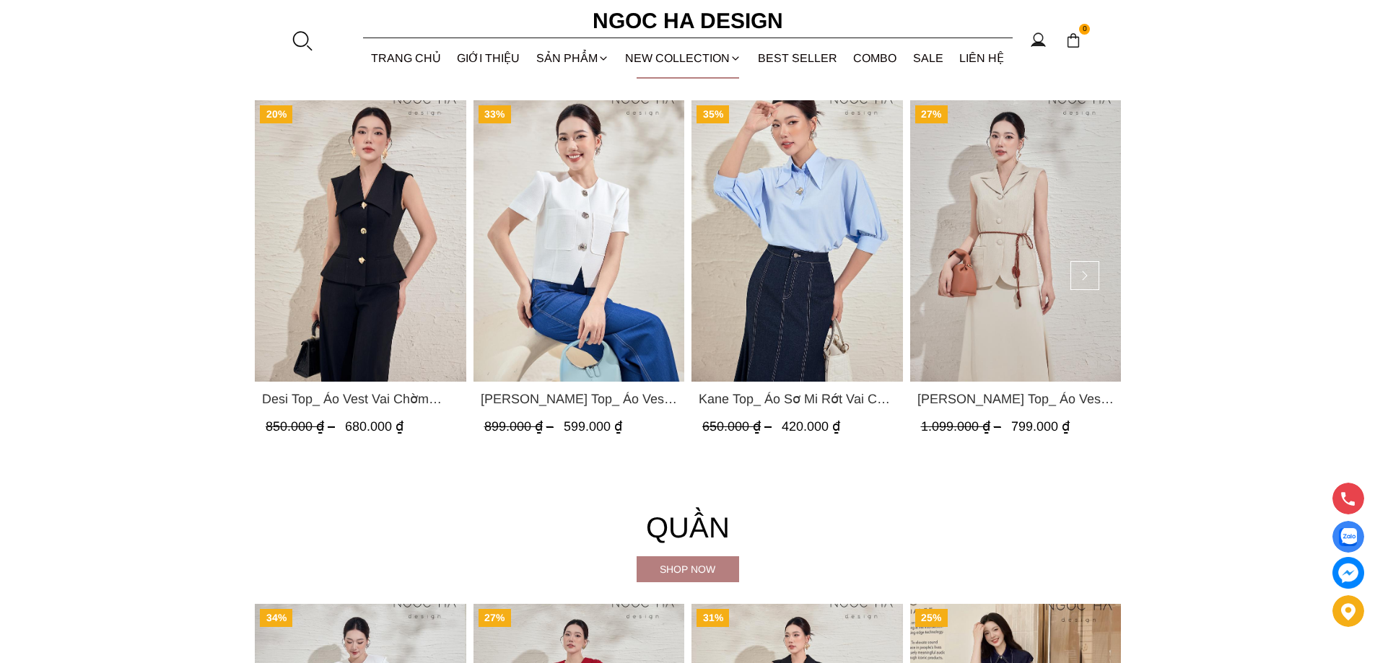
scroll to position [1588, 0]
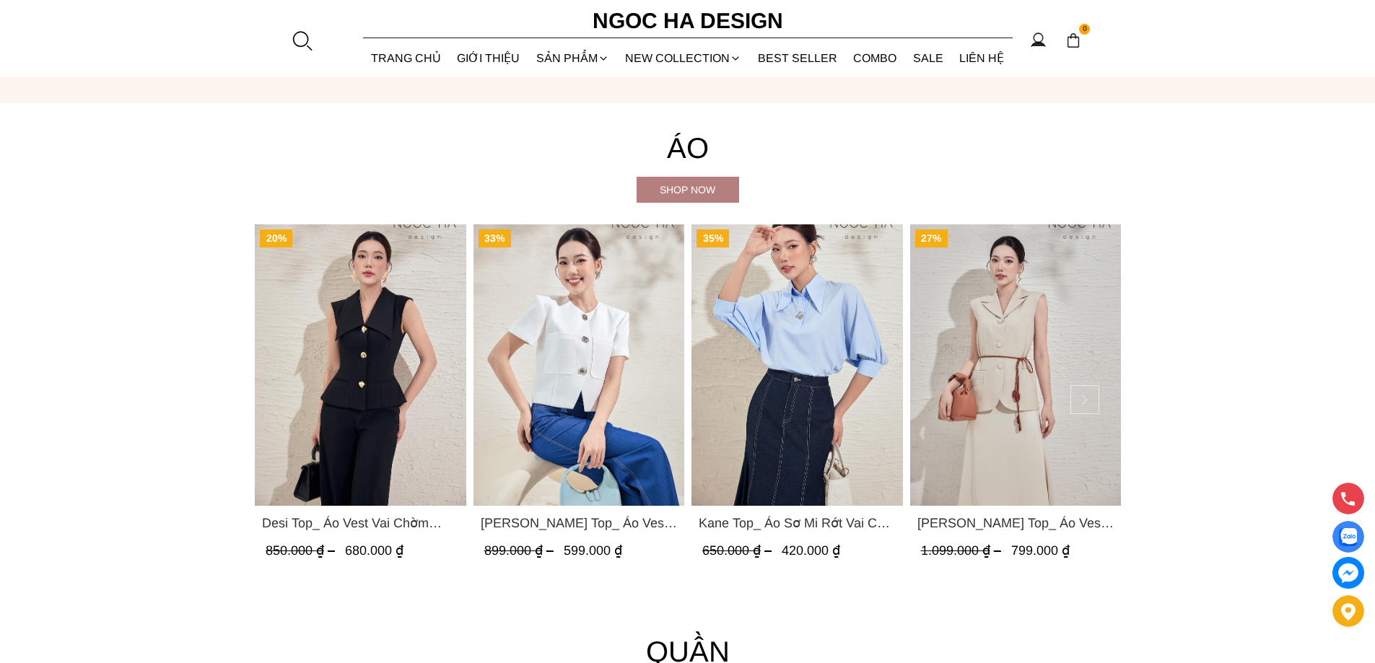
click at [1091, 392] on button at bounding box center [1084, 399] width 29 height 29
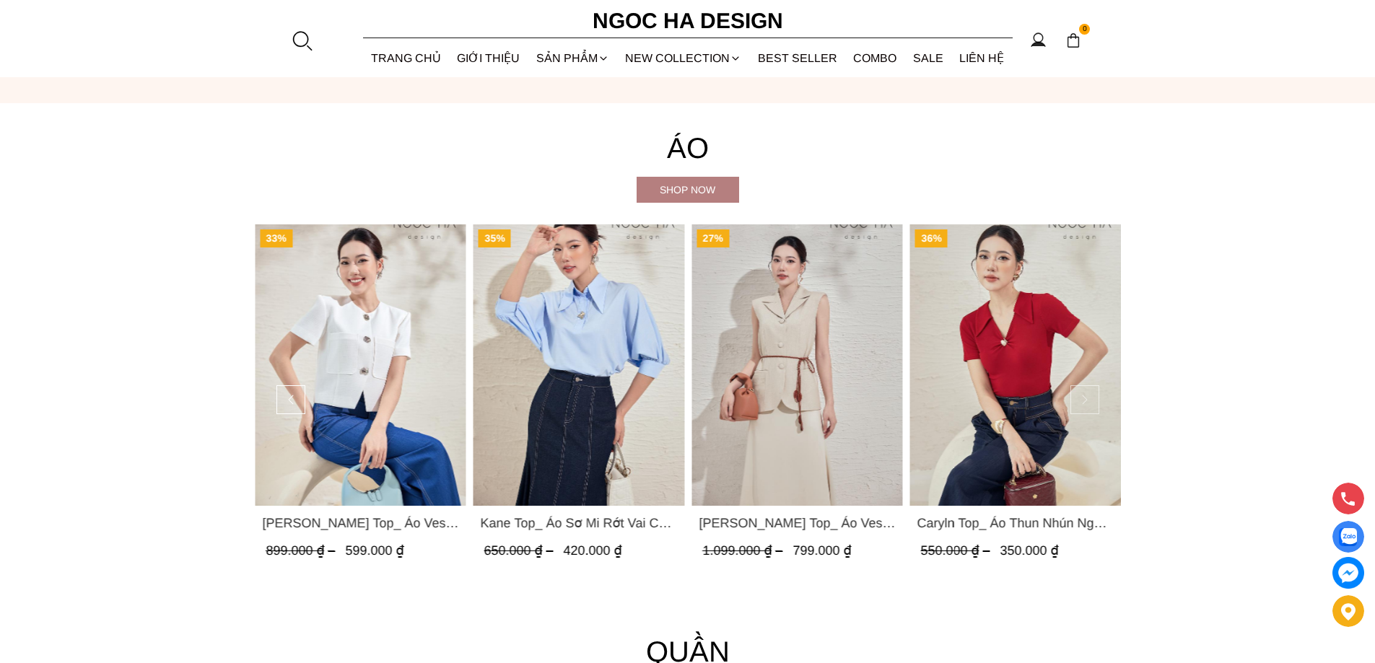
click at [1091, 392] on button at bounding box center [1084, 399] width 29 height 29
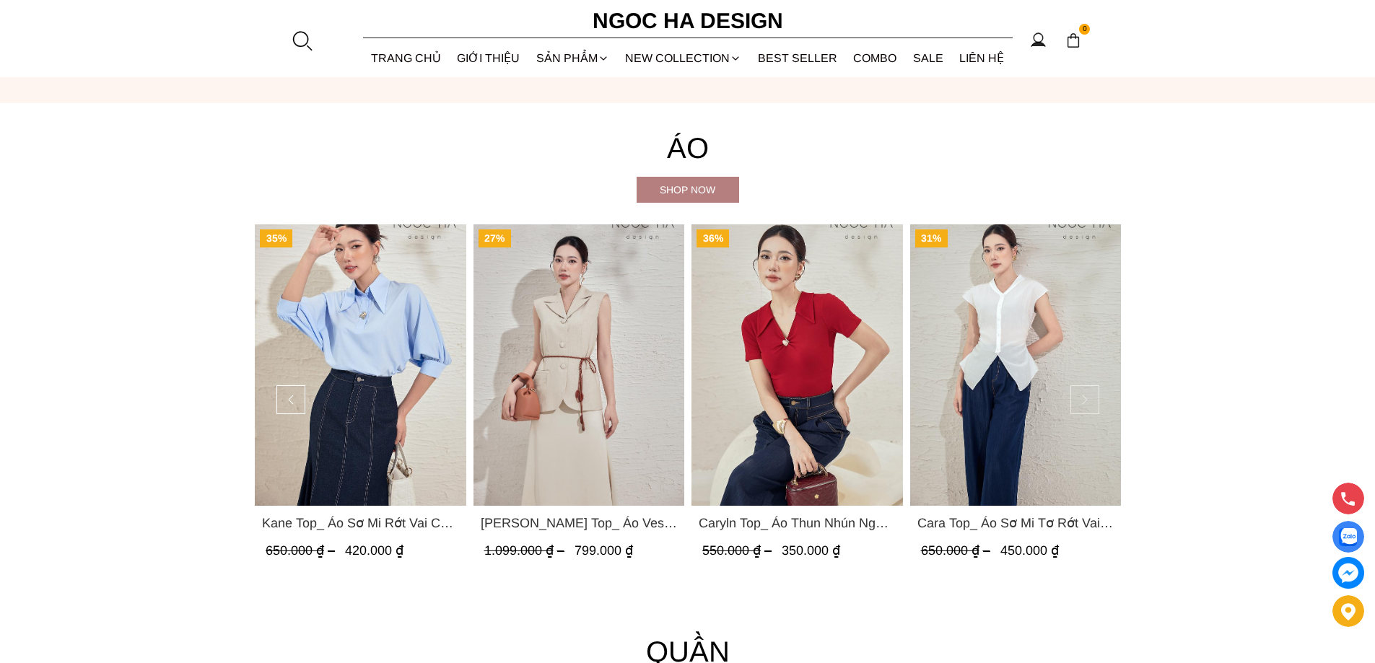
click at [1090, 392] on button at bounding box center [1084, 399] width 29 height 29
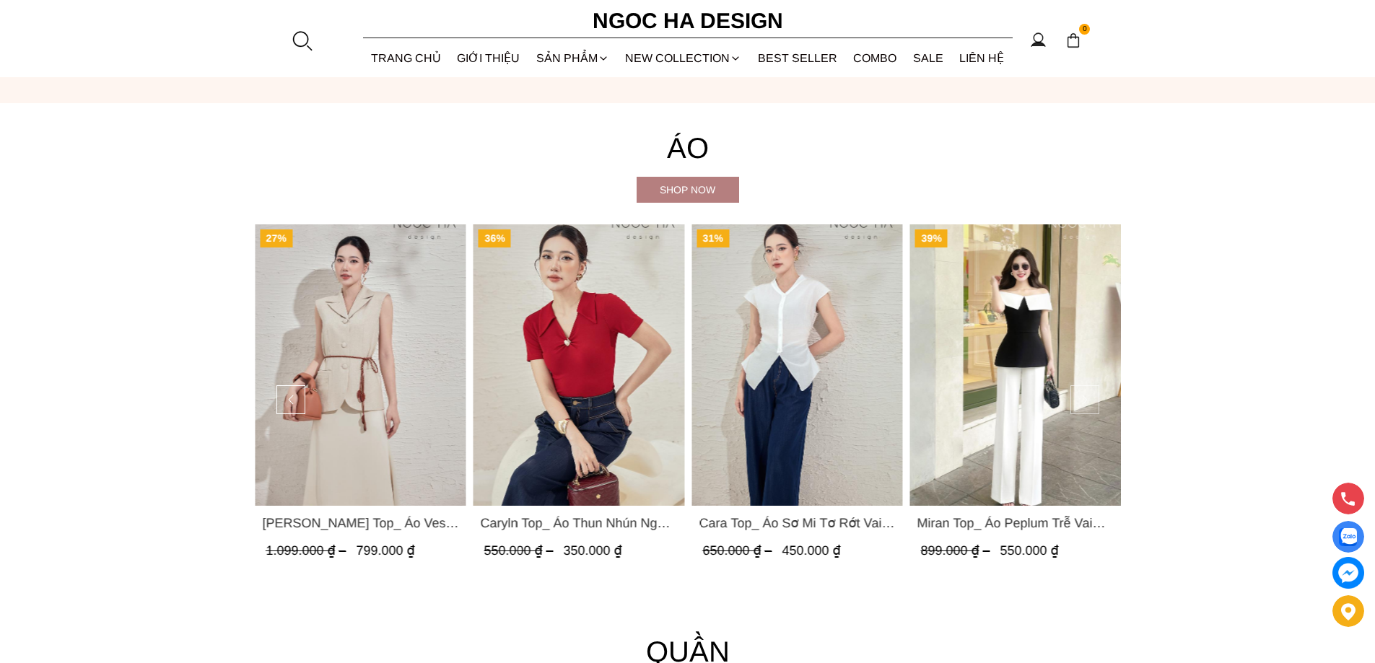
click at [1090, 392] on button at bounding box center [1084, 399] width 29 height 29
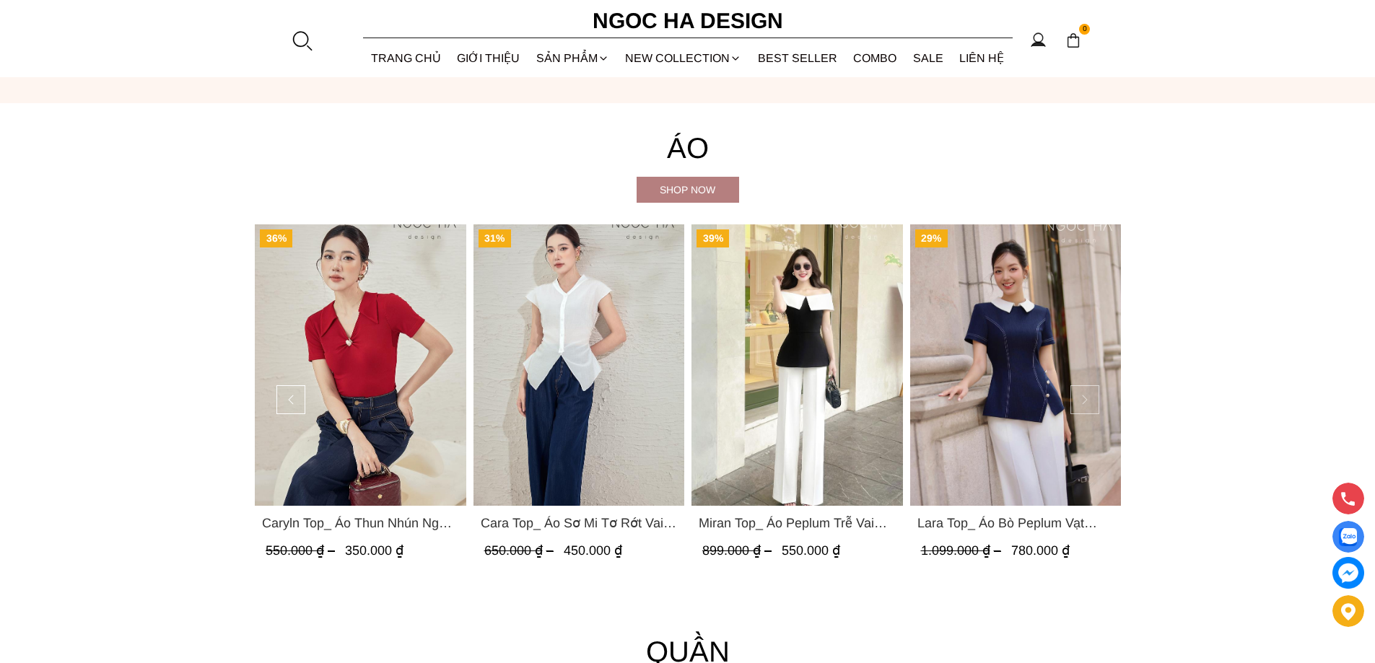
click at [1090, 392] on button at bounding box center [1084, 399] width 29 height 29
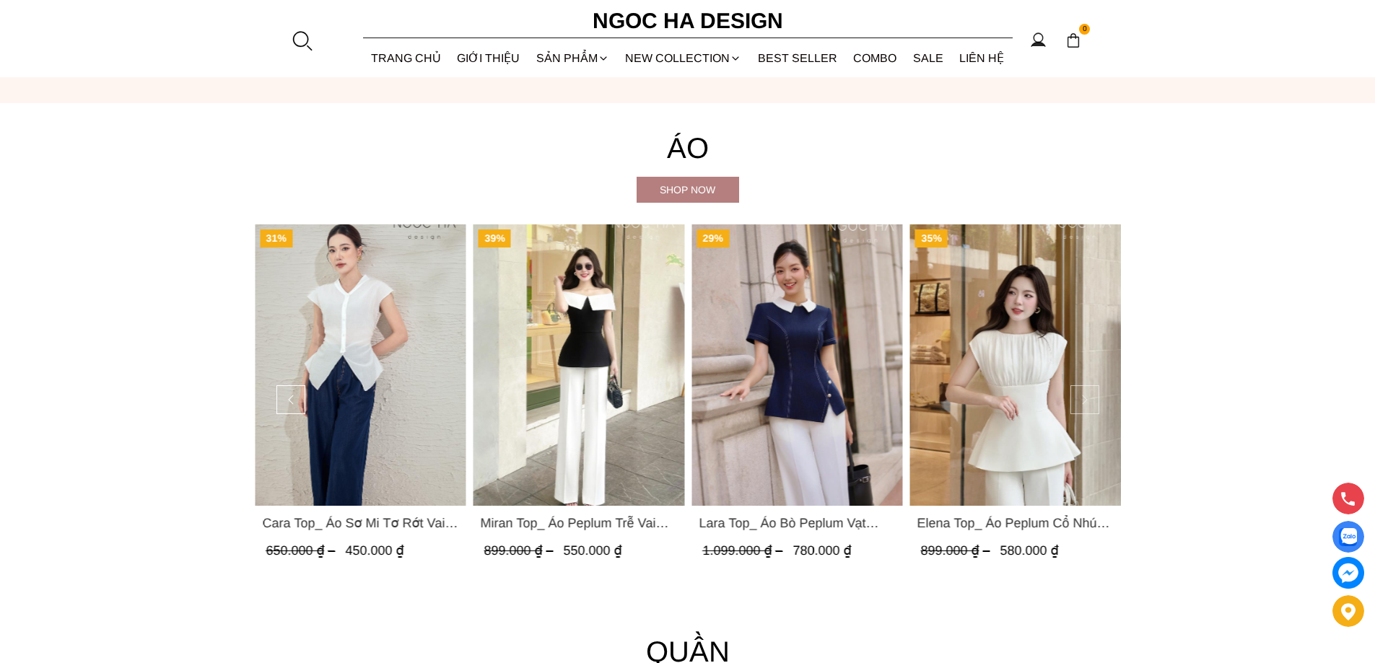
click at [1090, 392] on button at bounding box center [1084, 399] width 29 height 29
click at [1090, 396] on button at bounding box center [1084, 399] width 29 height 29
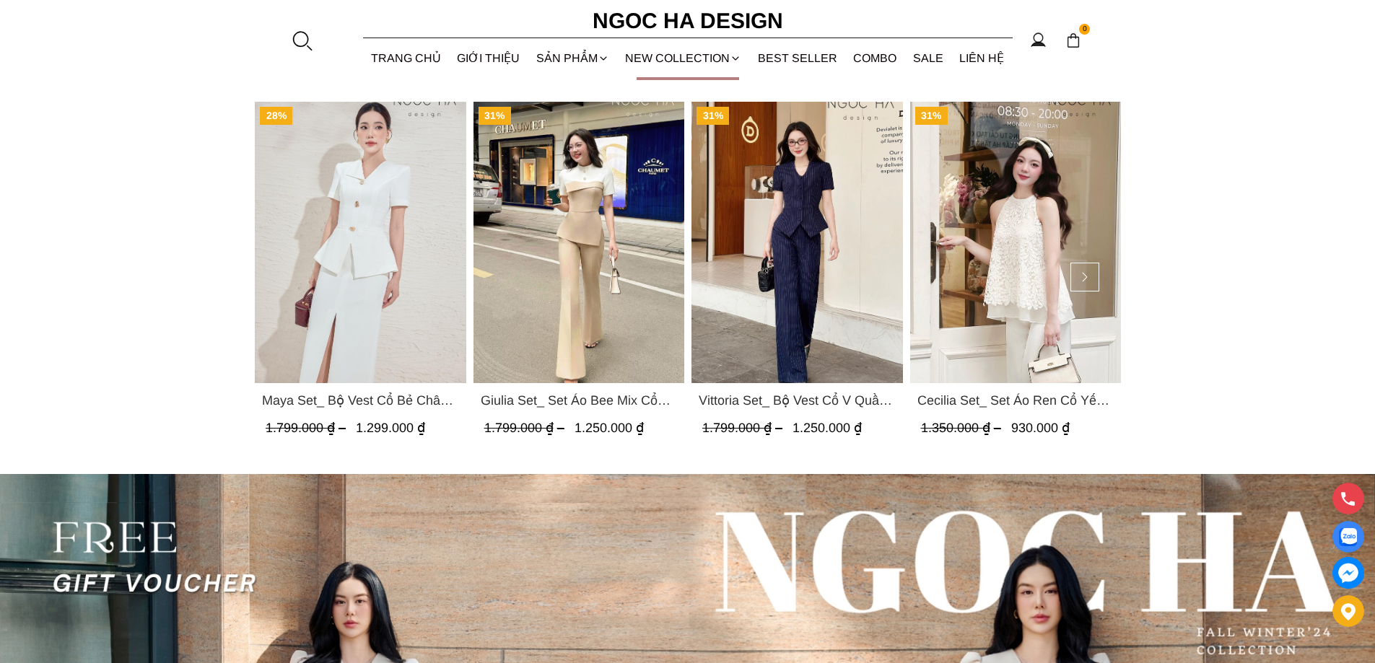
scroll to position [3753, 0]
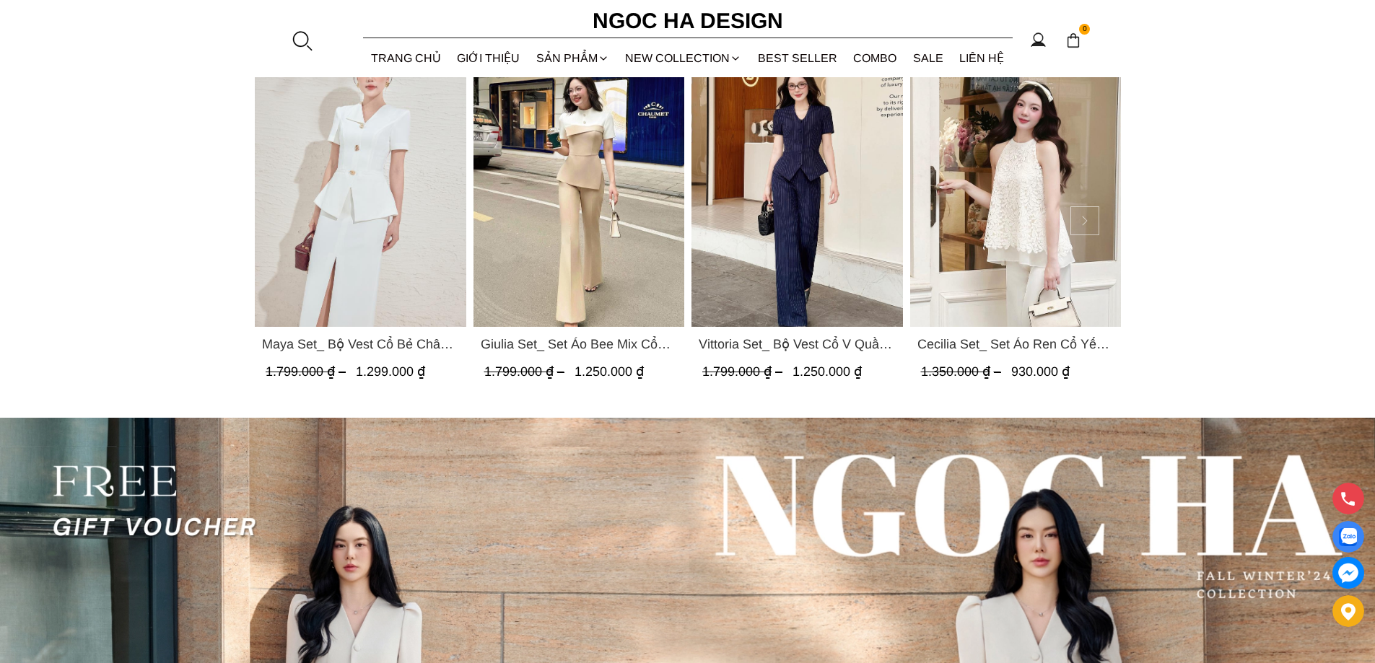
click at [1075, 219] on button at bounding box center [1084, 220] width 29 height 29
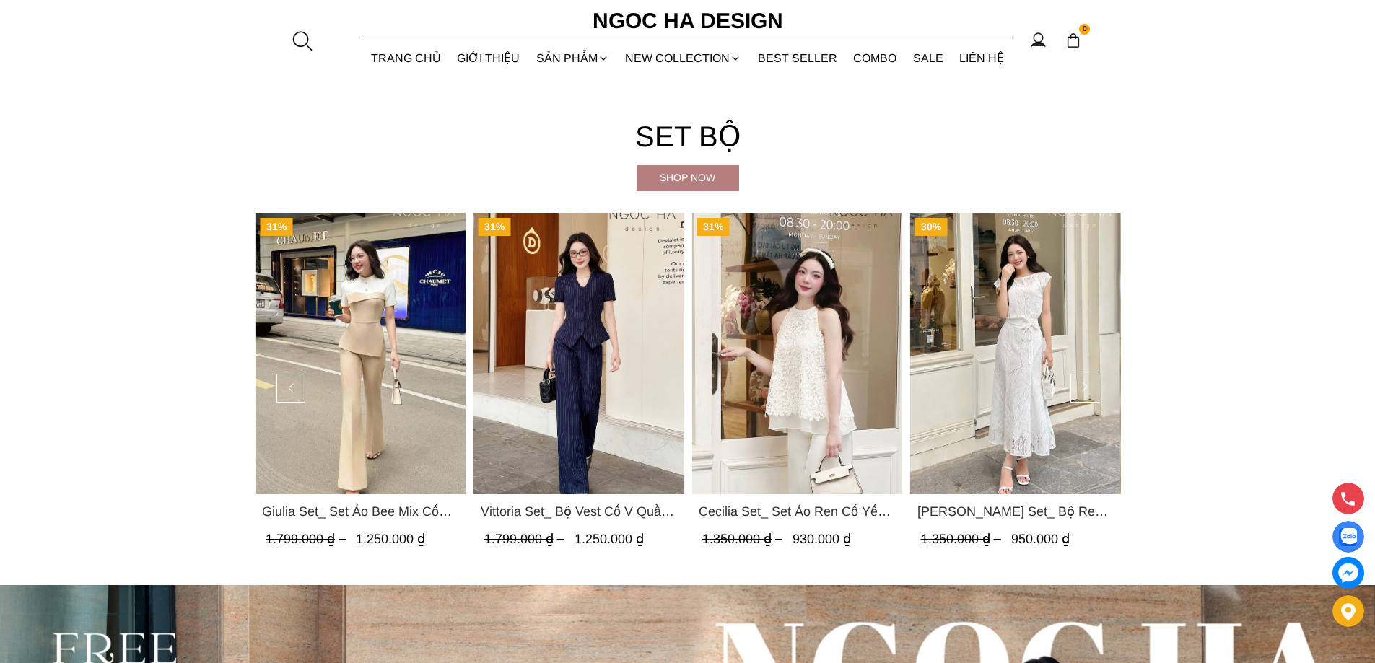
scroll to position [3680, 0]
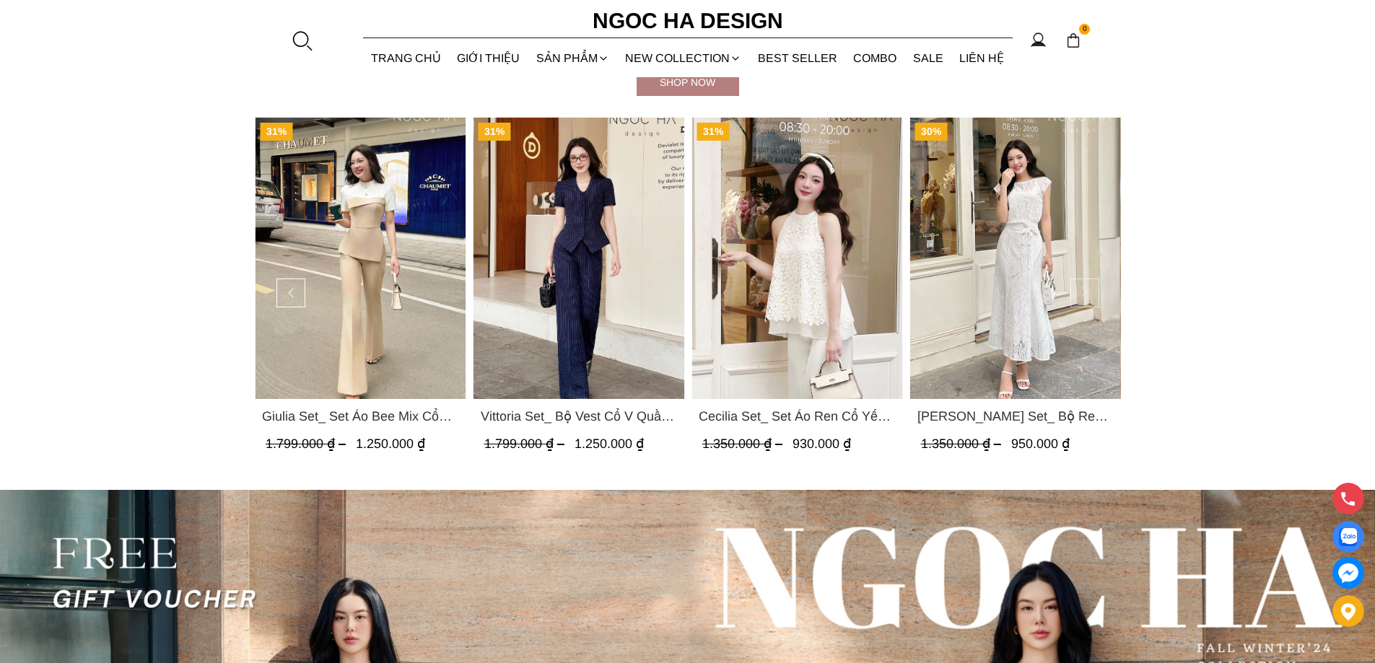
click at [1088, 286] on button at bounding box center [1084, 293] width 29 height 29
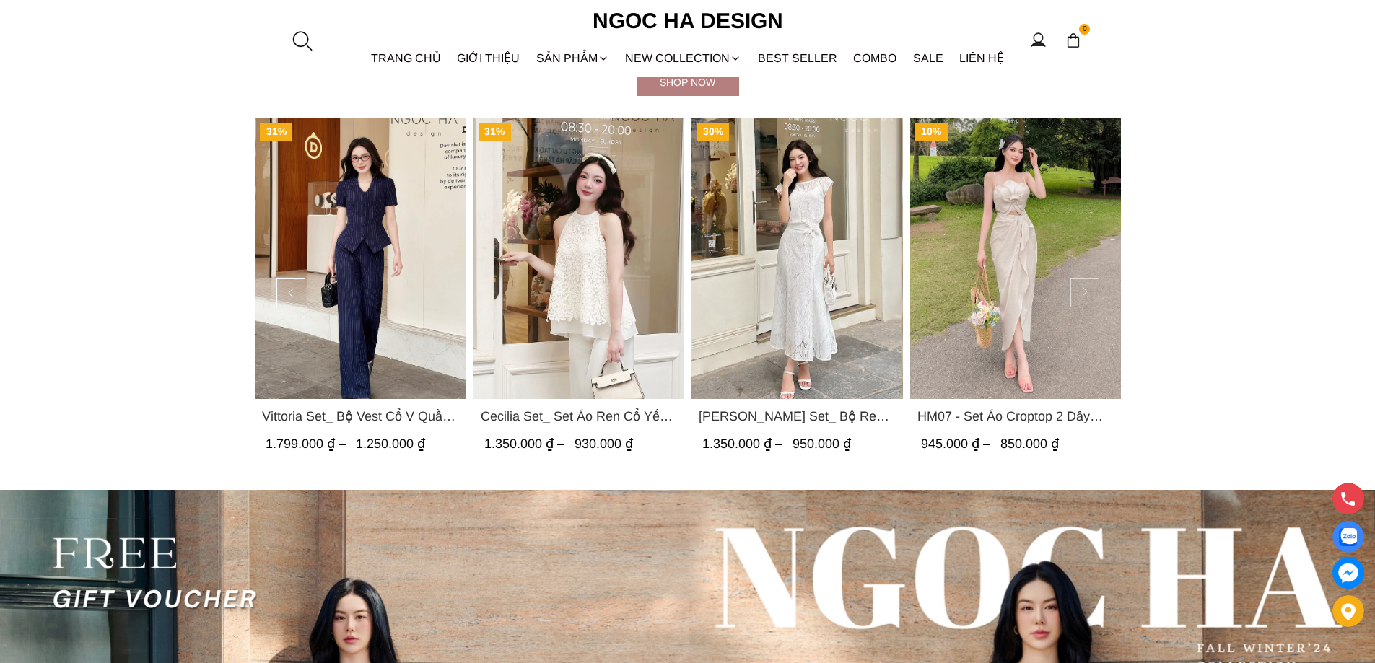
click at [1088, 286] on button at bounding box center [1084, 293] width 29 height 29
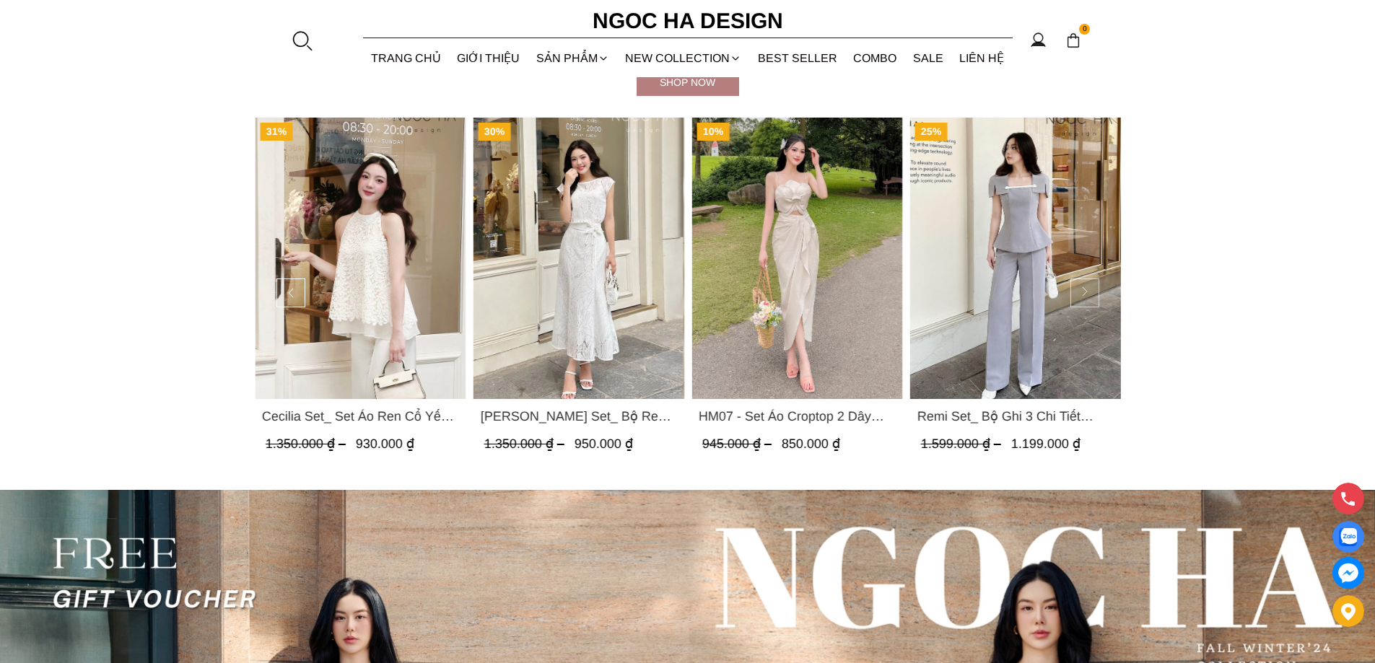
click at [1098, 284] on button at bounding box center [1084, 293] width 29 height 29
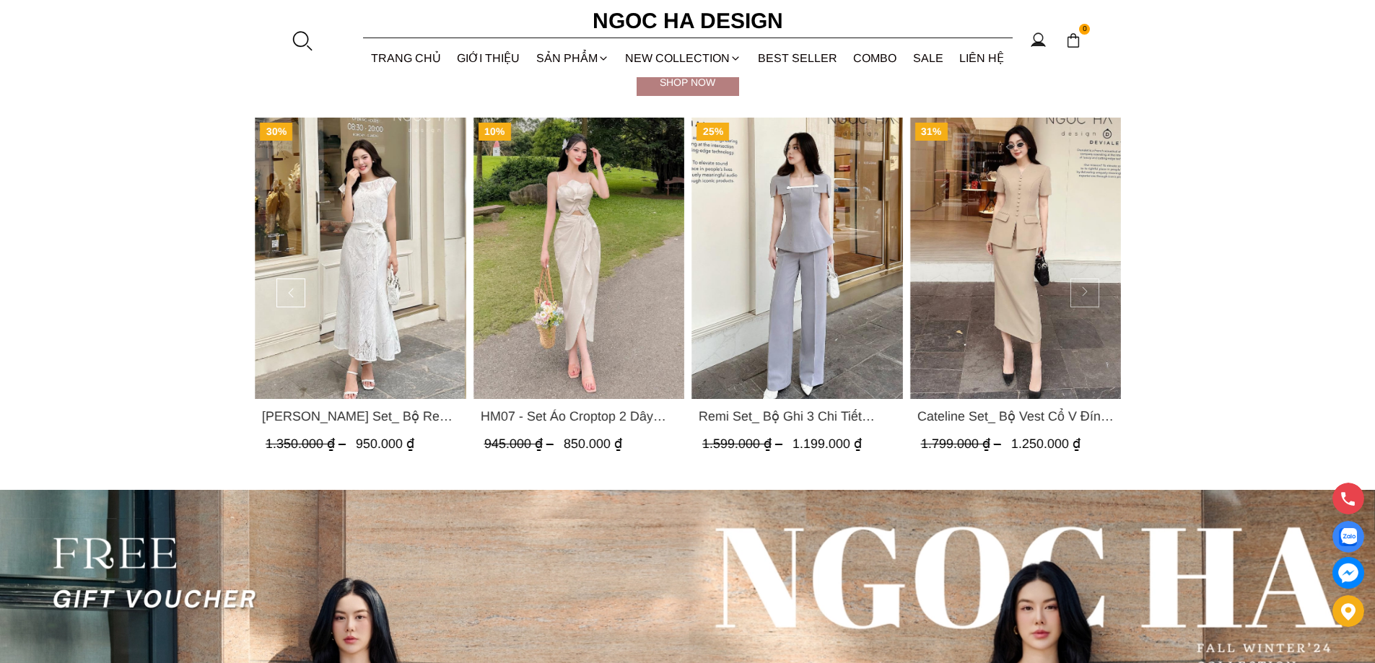
click at [1098, 284] on button at bounding box center [1084, 293] width 29 height 29
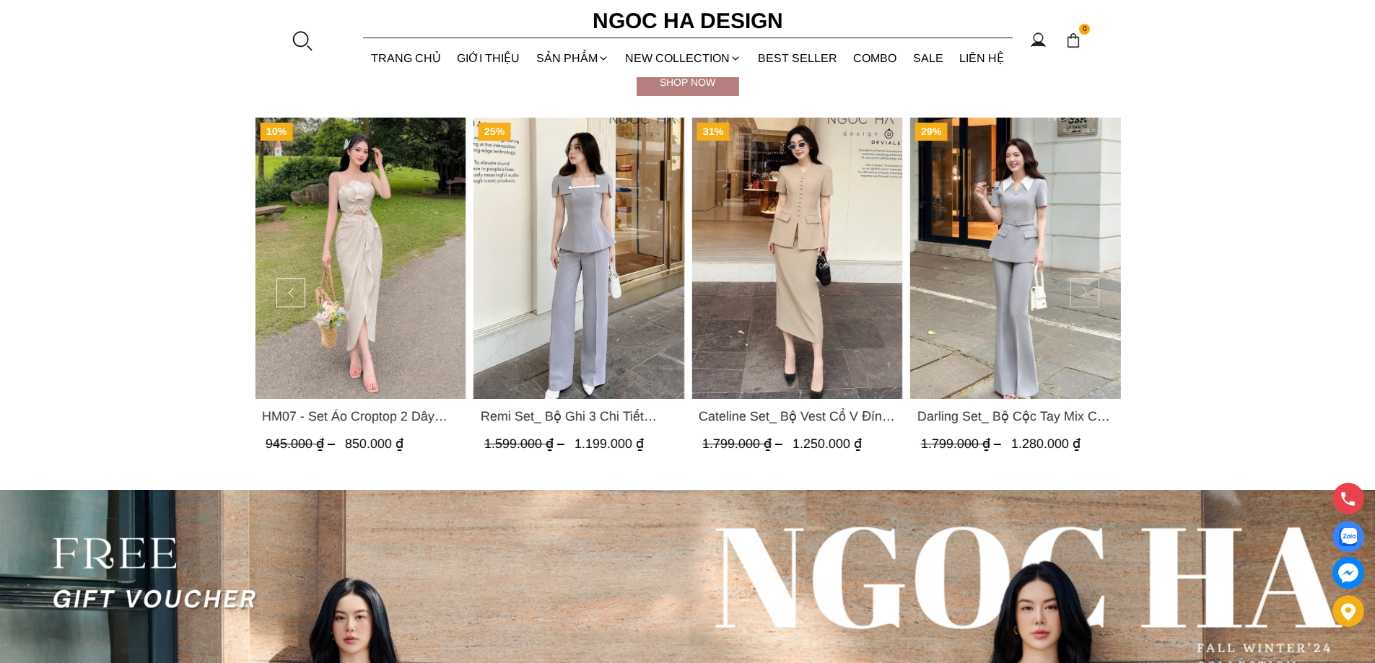
click at [1098, 284] on button at bounding box center [1084, 293] width 29 height 29
click at [1098, 284] on img "Product image - Darling Set_ Bộ Cộc Tay Mix Cổ Trắng Quần Loe Màu Ghi BQ08" at bounding box center [1014, 258] width 211 height 281
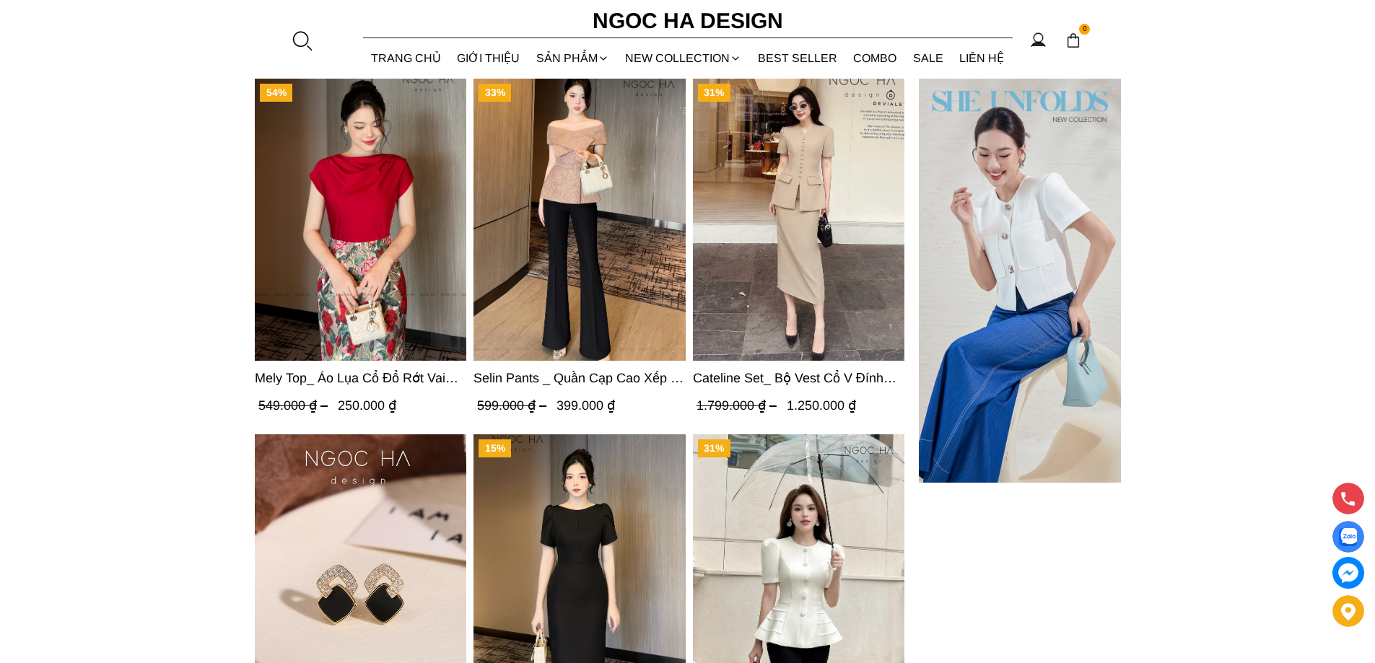
scroll to position [4872, 0]
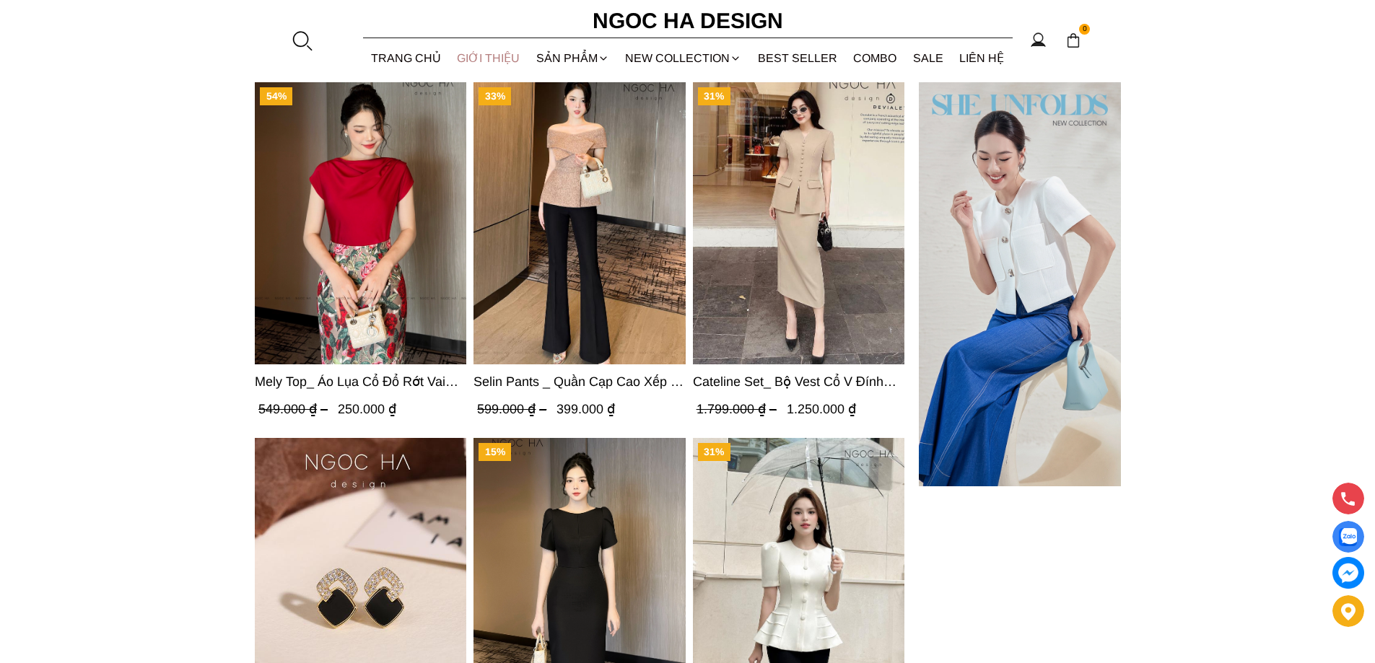
click at [490, 57] on link "GIỚI THIỆU" at bounding box center [488, 58] width 79 height 38
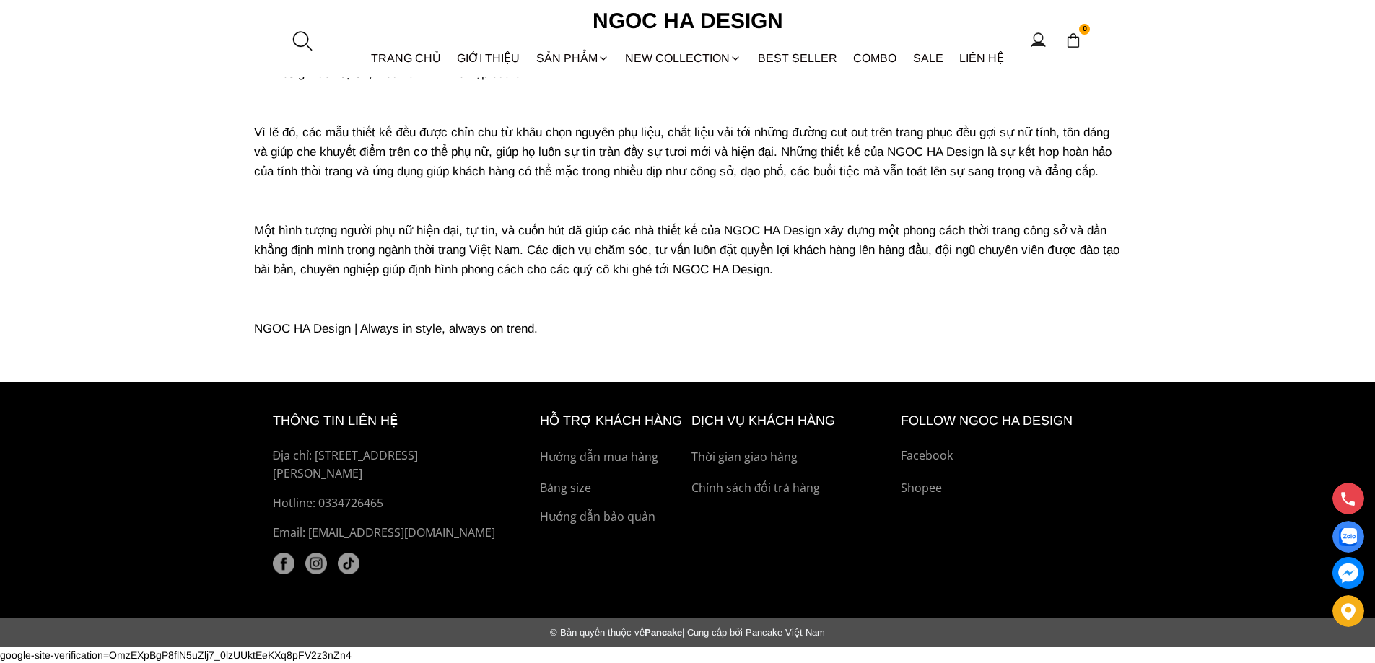
scroll to position [21, 0]
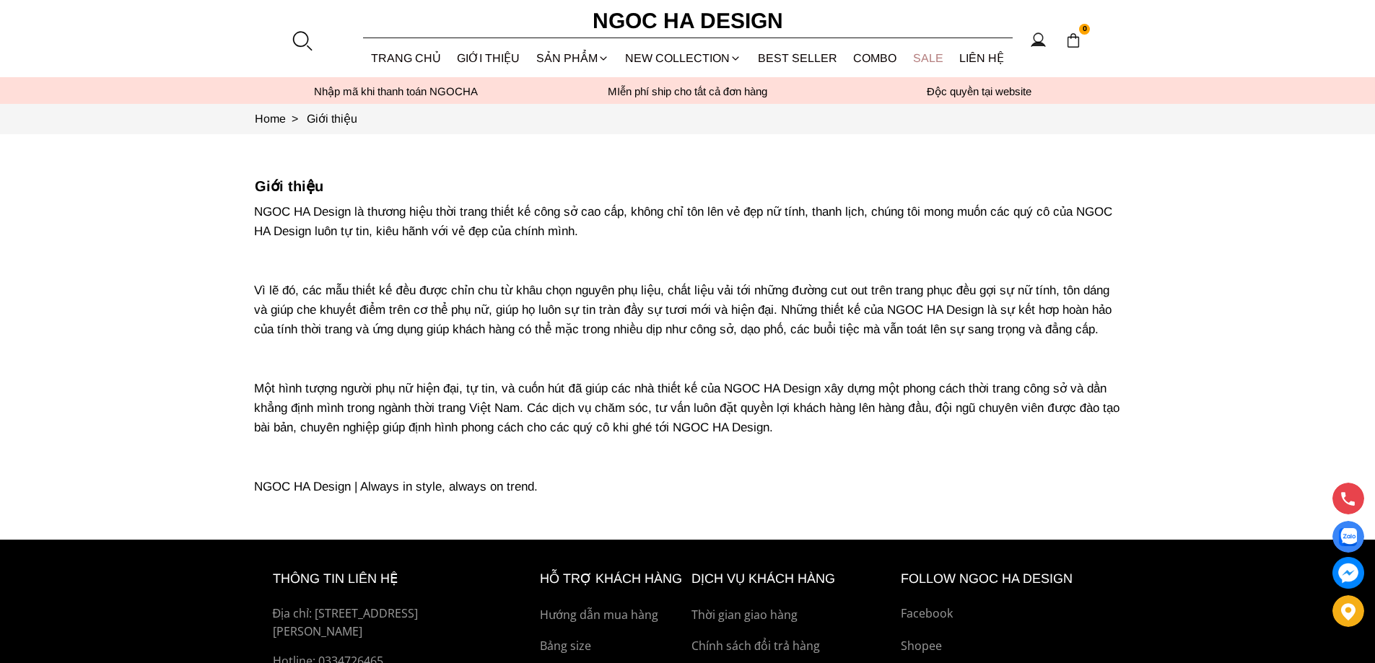
click at [922, 60] on link "SALE" at bounding box center [928, 58] width 47 height 38
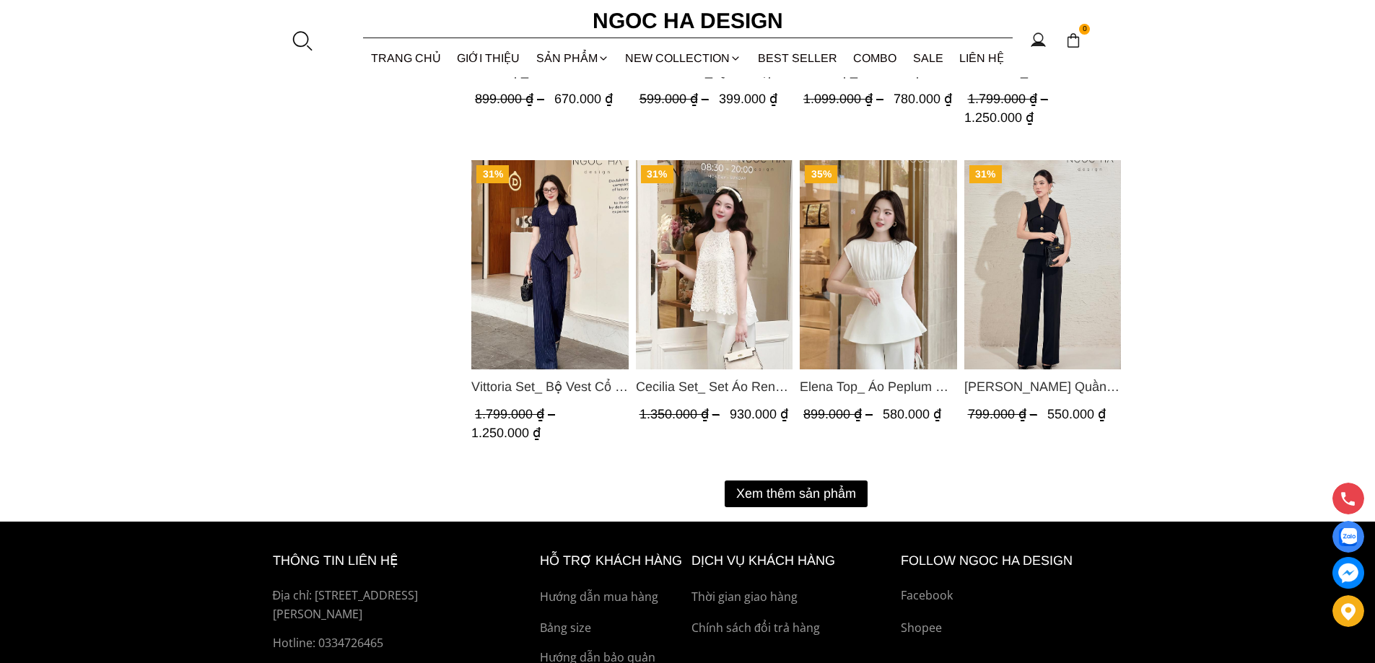
scroll to position [1804, 0]
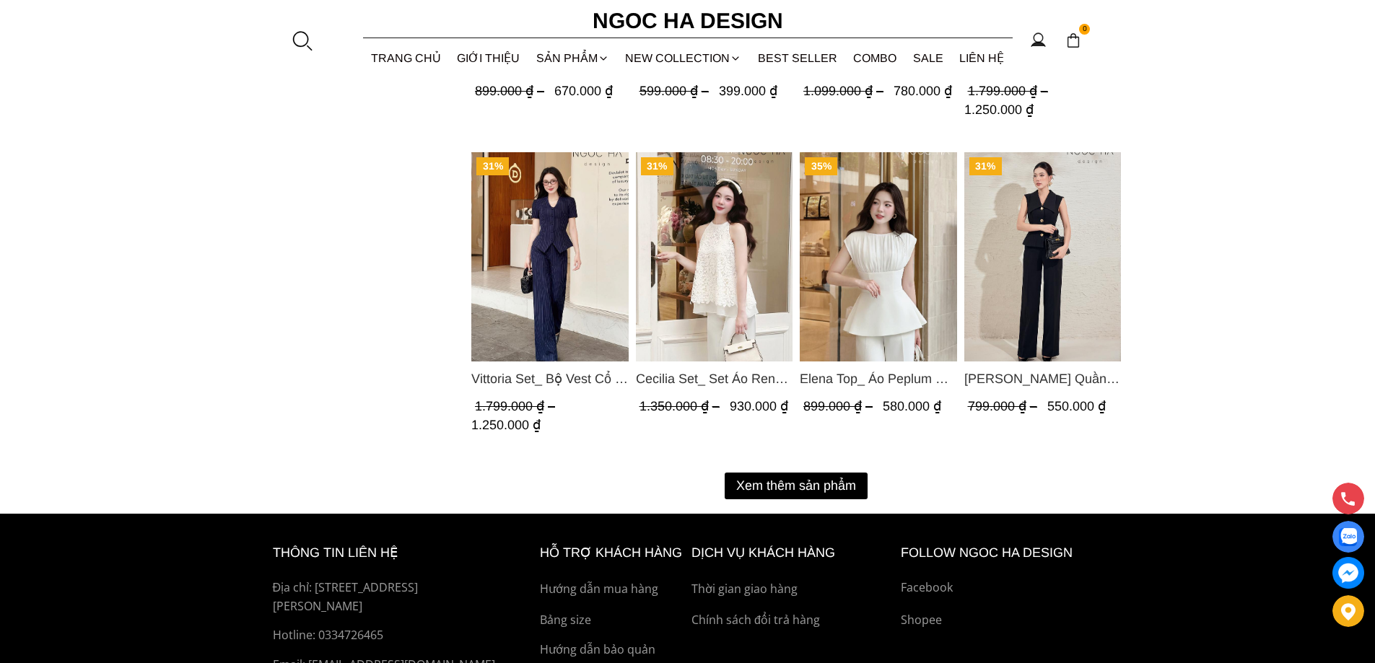
click at [767, 478] on button "Xem thêm sản phẩm" at bounding box center [796, 486] width 143 height 27
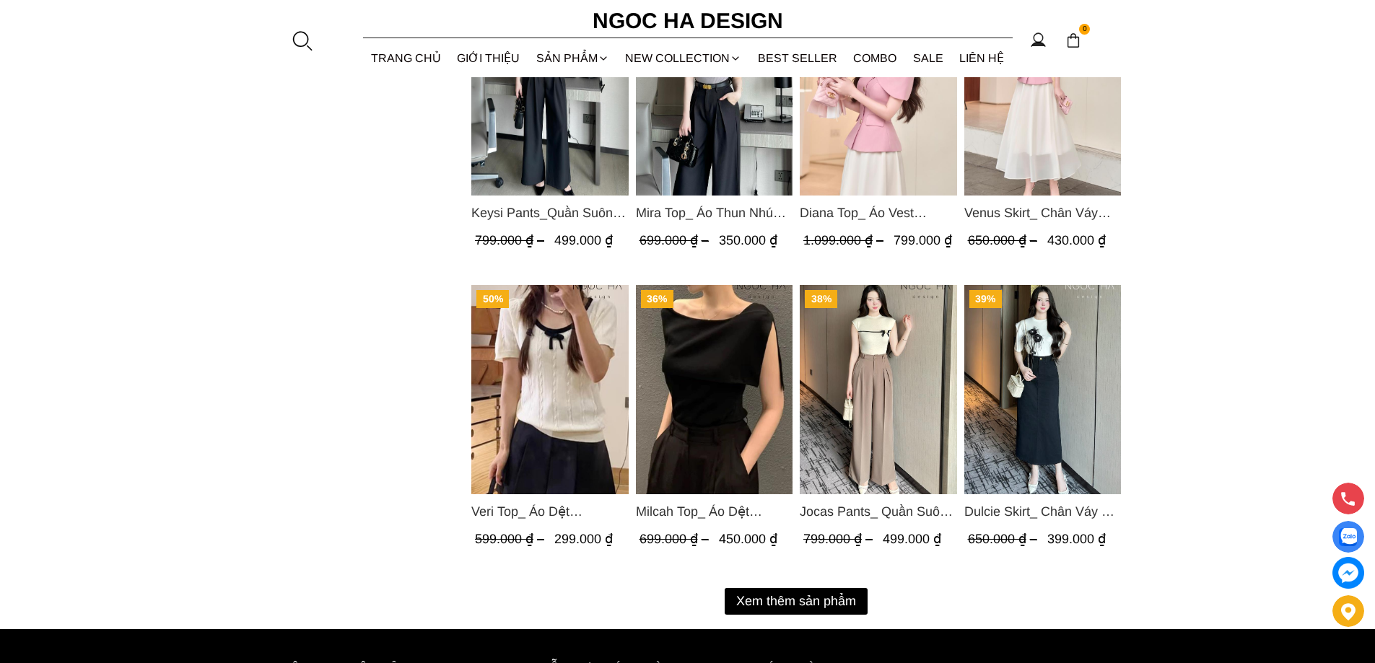
scroll to position [3392, 0]
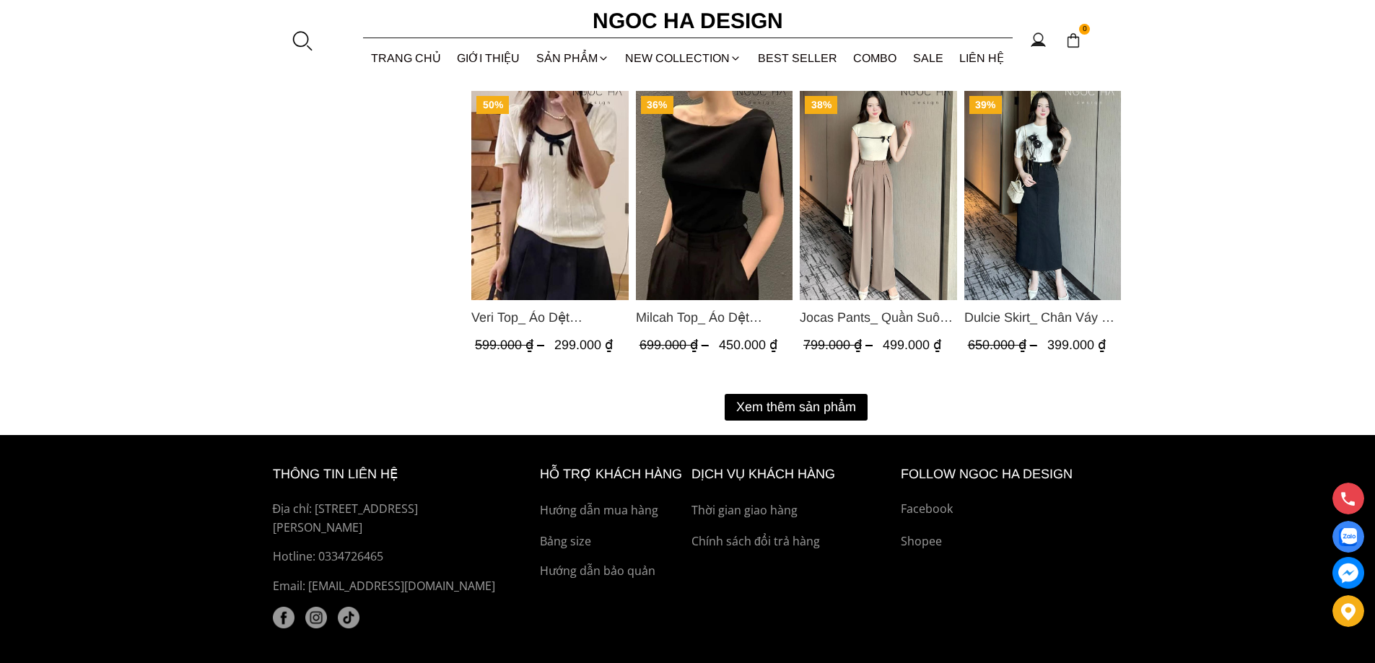
click at [806, 399] on button "Xem thêm sản phẩm" at bounding box center [796, 407] width 143 height 27
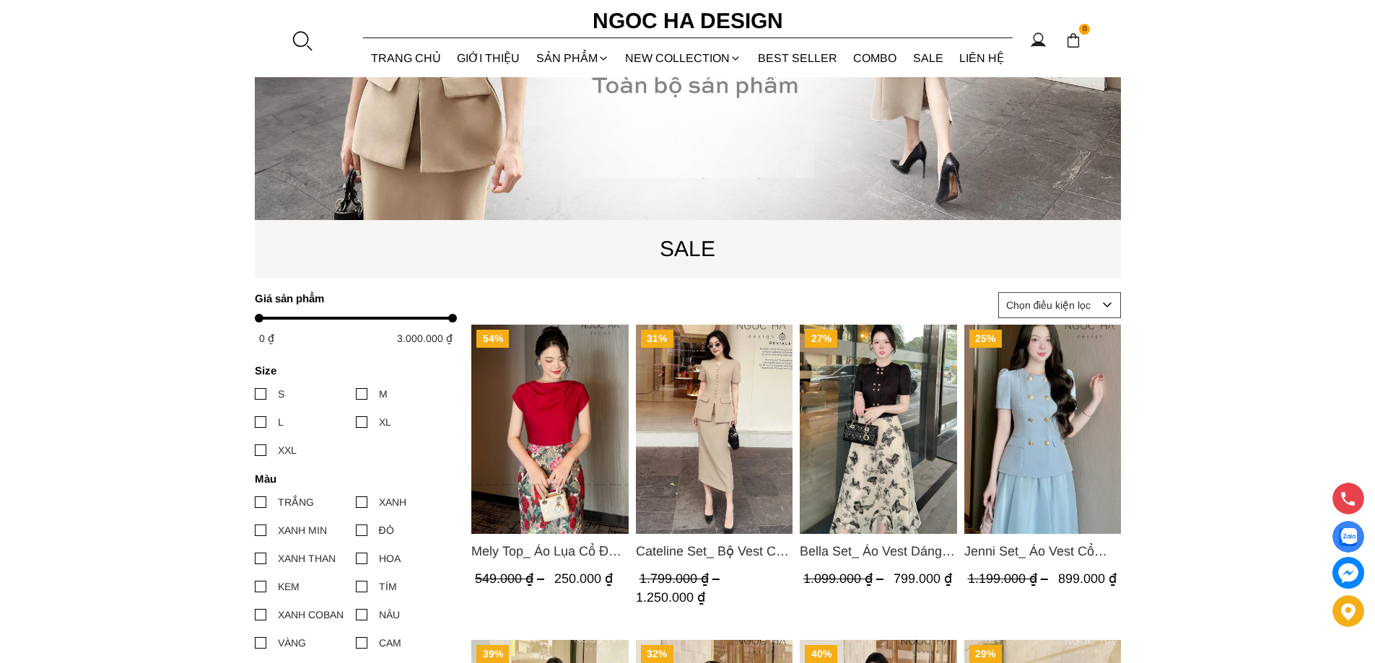
scroll to position [394, 0]
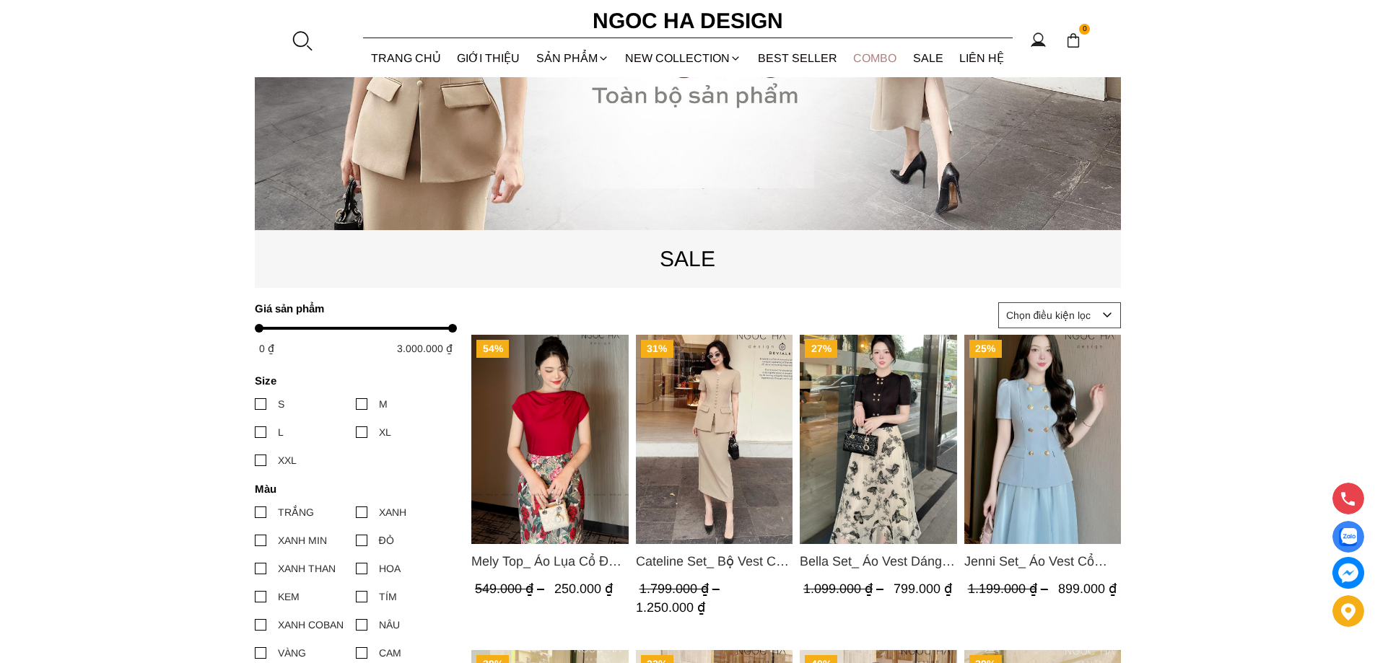
click at [873, 56] on link "Combo" at bounding box center [875, 58] width 60 height 38
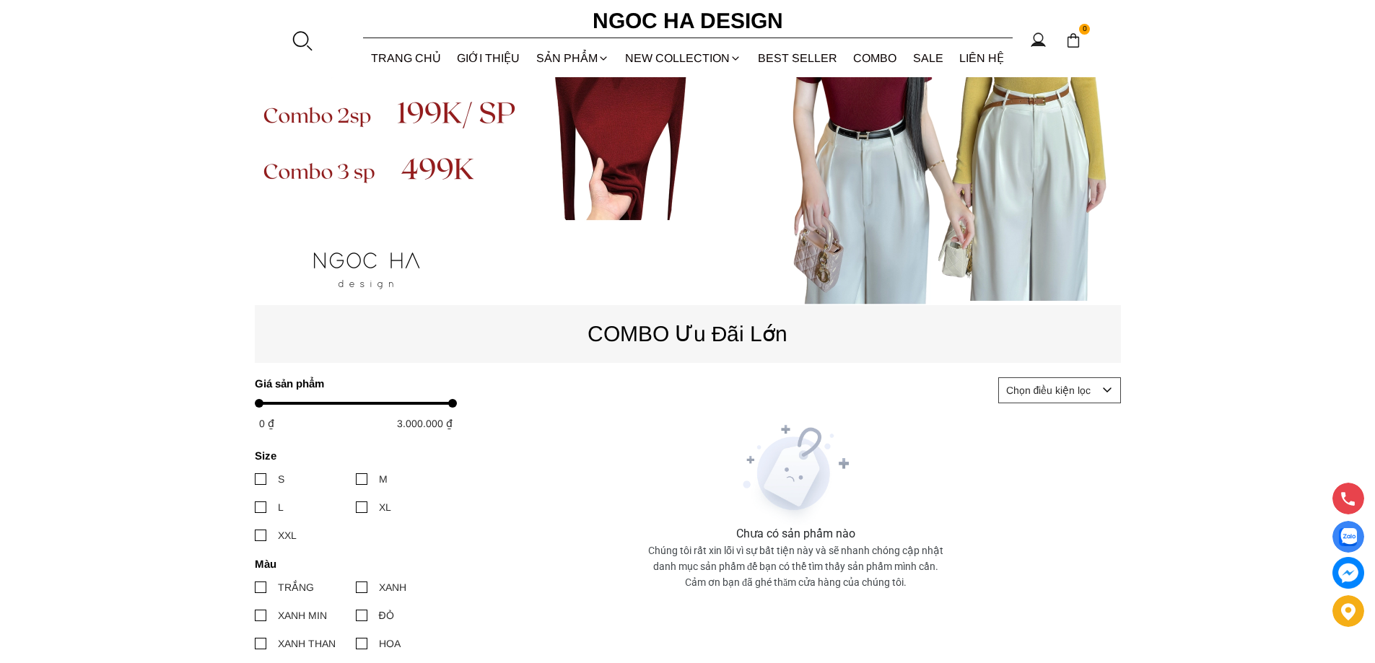
scroll to position [289, 0]
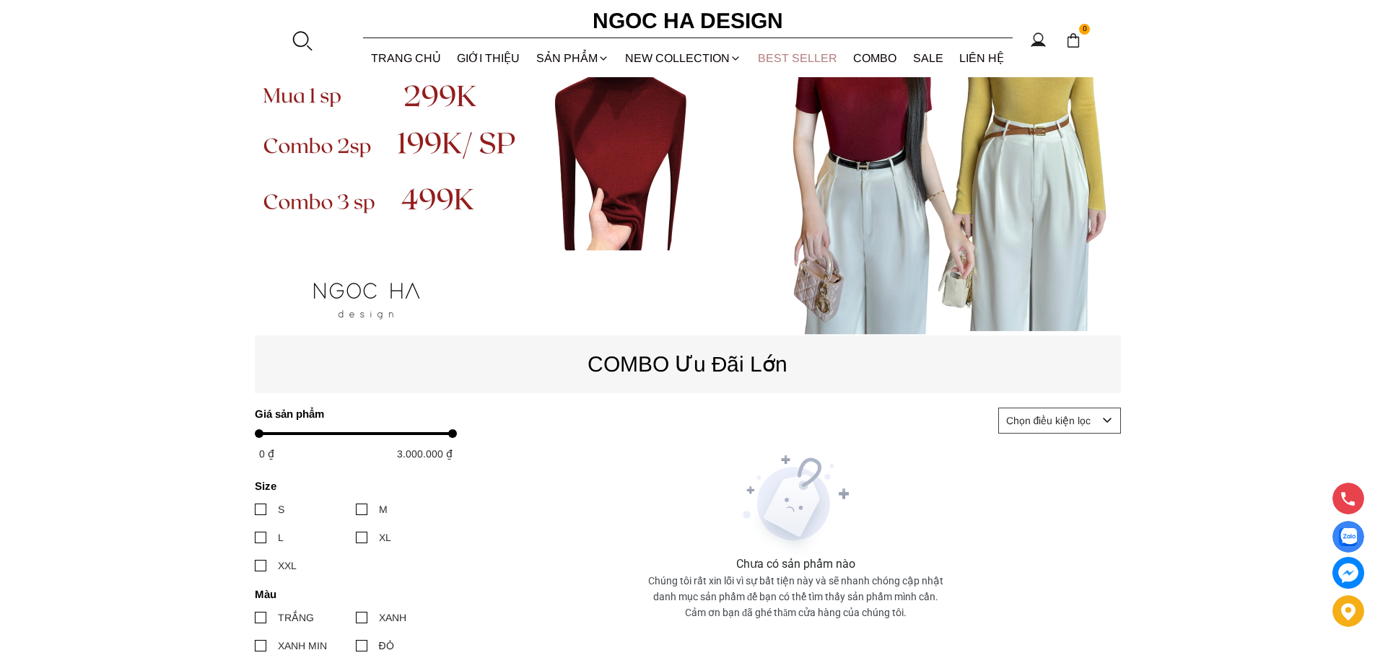
click at [789, 59] on link "BEST SELLER" at bounding box center [798, 58] width 96 height 38
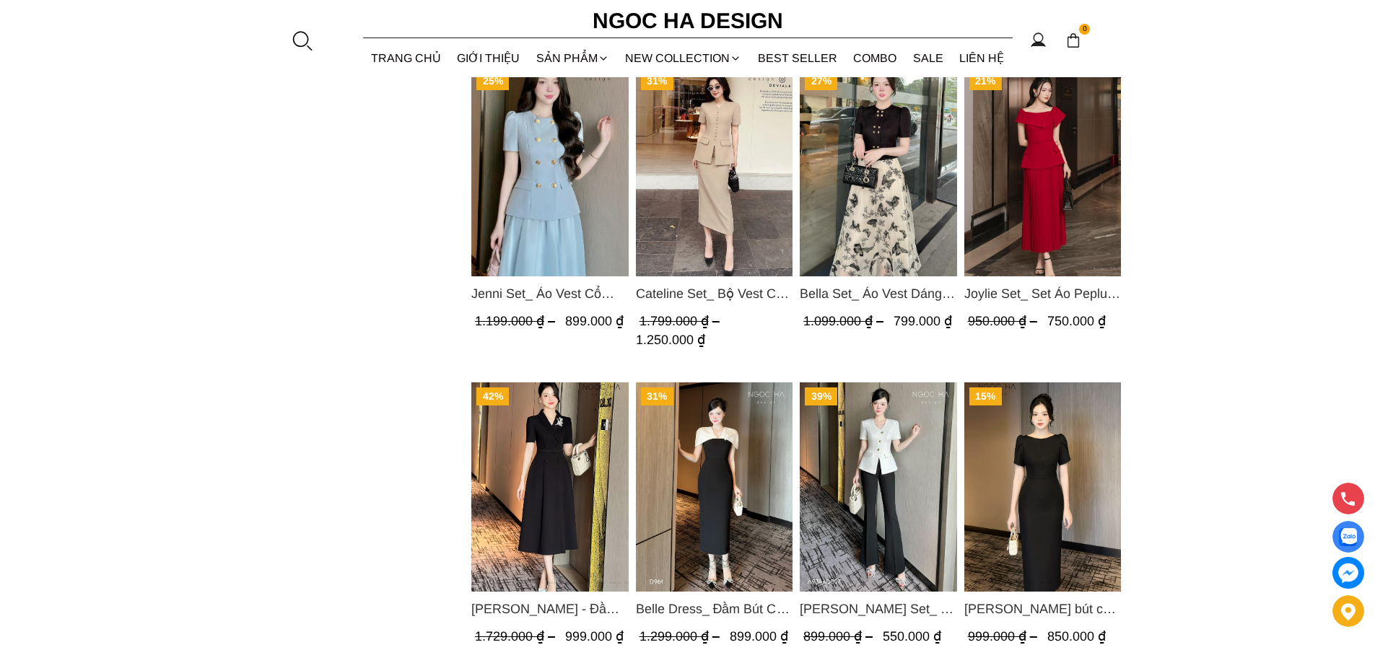
scroll to position [866, 0]
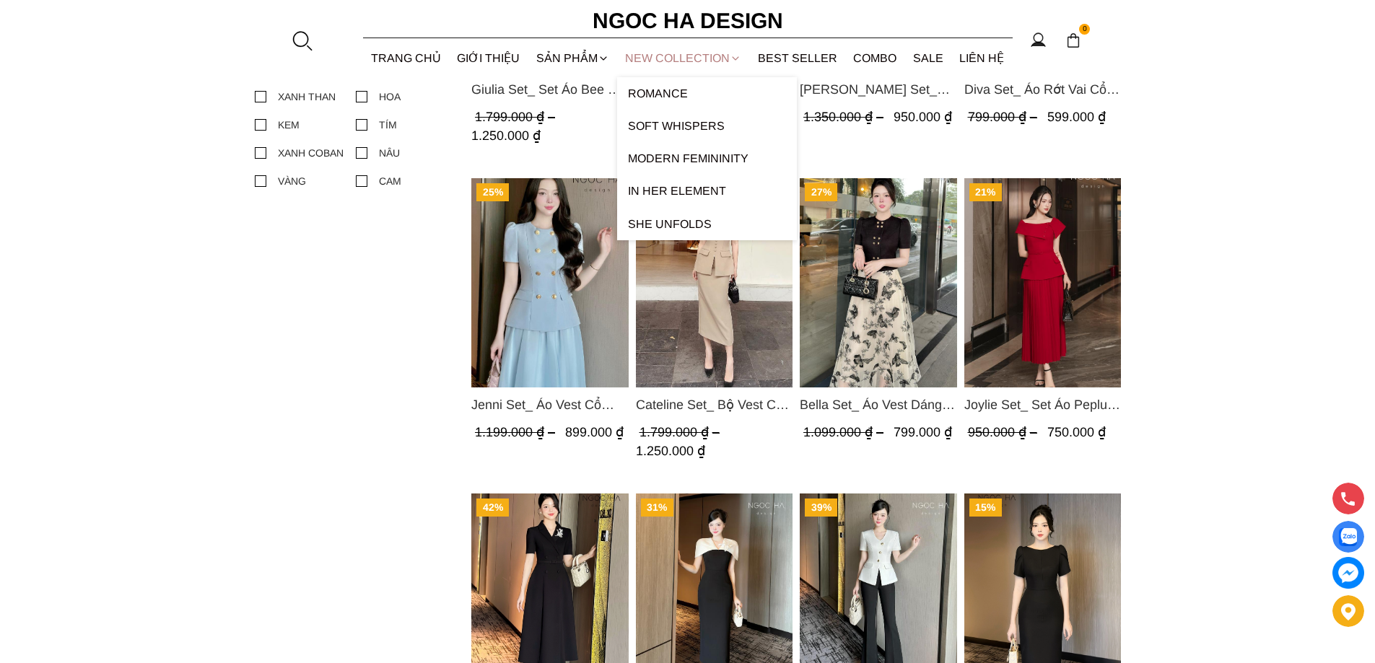
click at [686, 57] on link "NEW COLLECTION" at bounding box center [683, 58] width 133 height 38
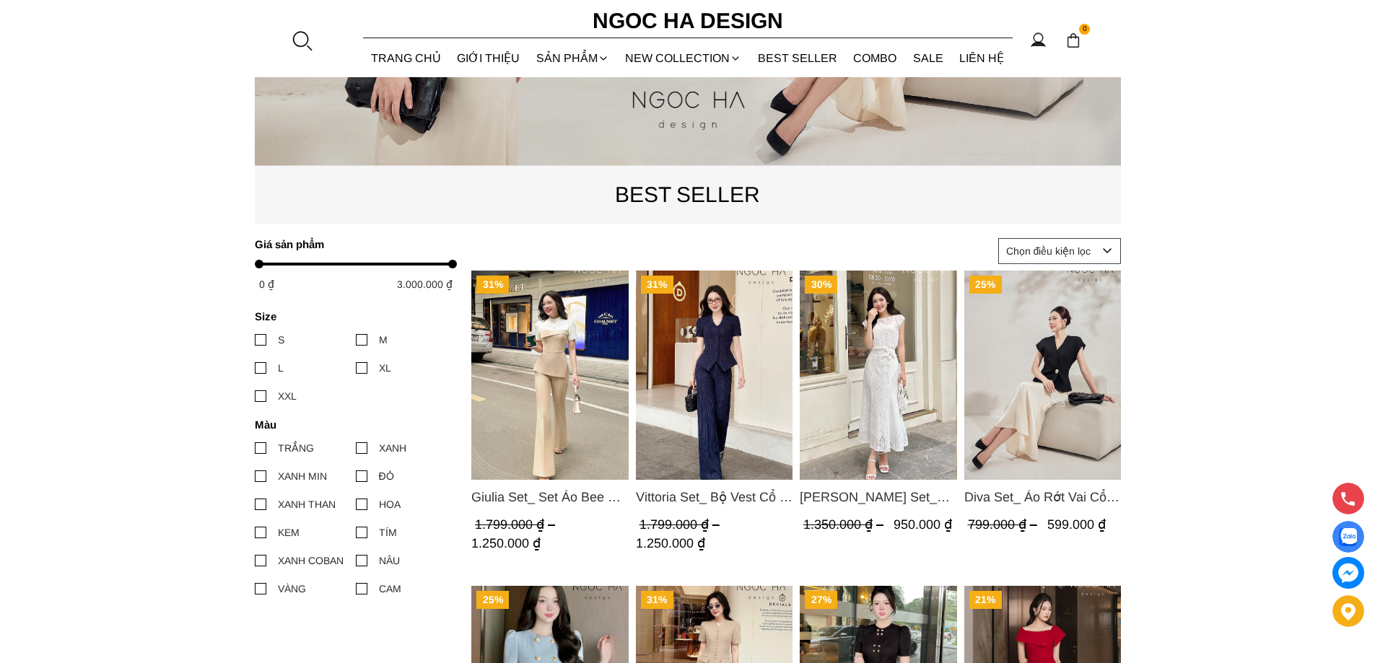
scroll to position [433, 0]
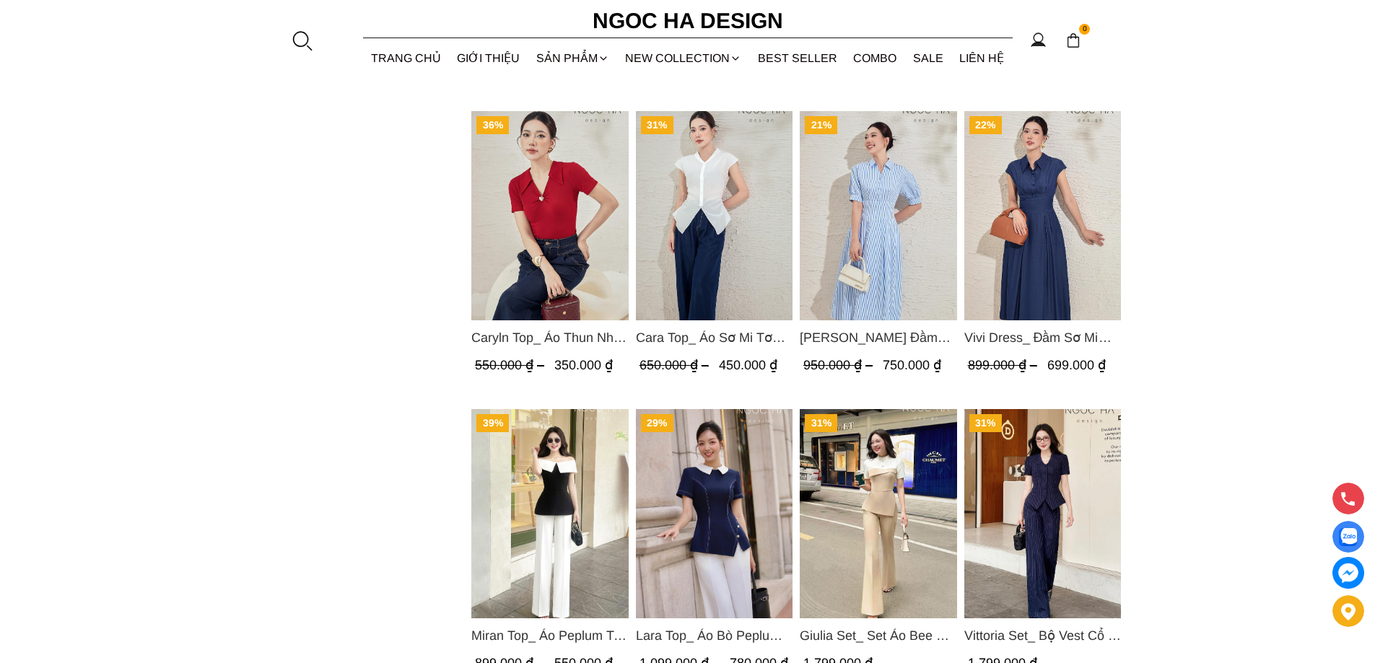
scroll to position [1227, 0]
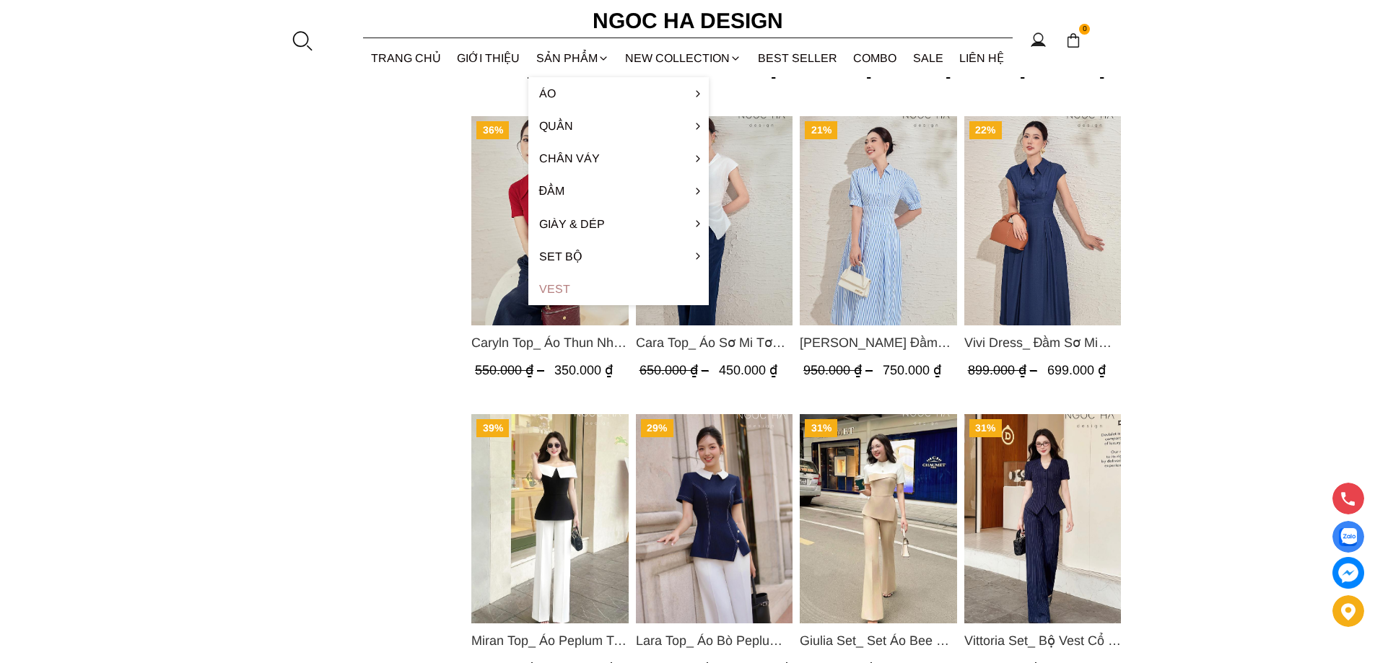
click at [570, 286] on link "Vest" at bounding box center [618, 289] width 180 height 32
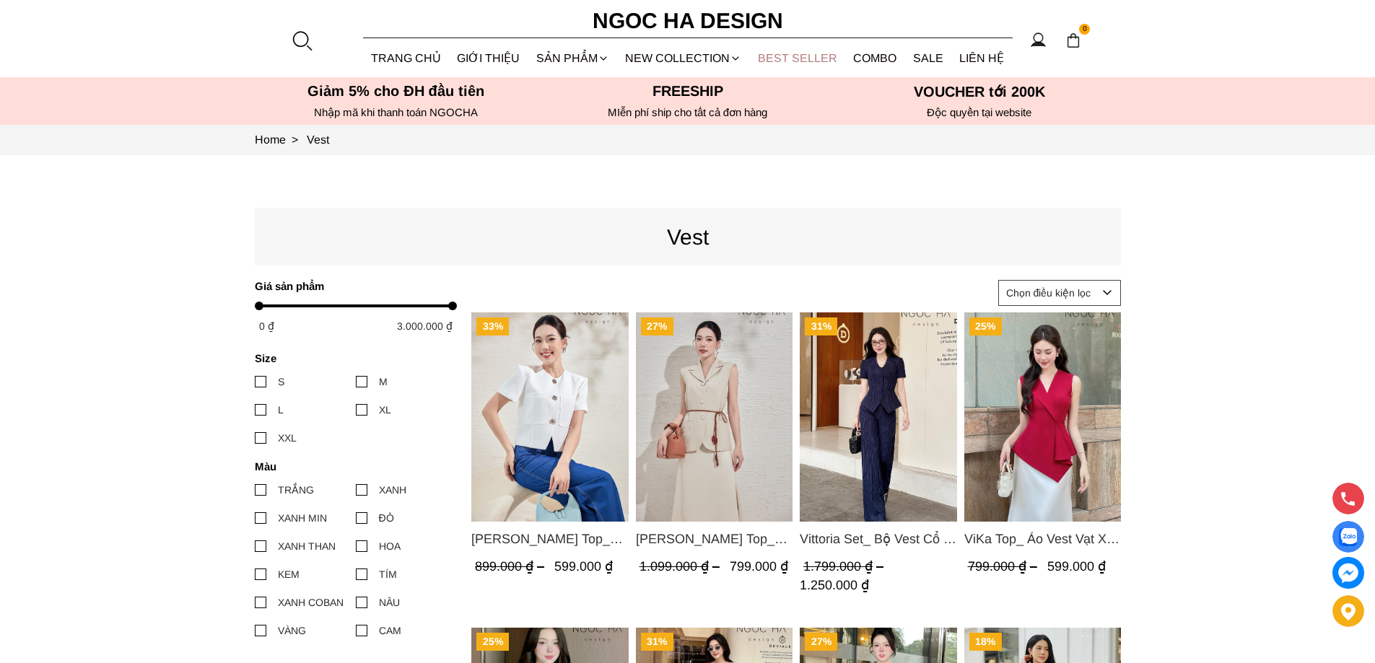
click at [783, 58] on link "BEST SELLER" at bounding box center [798, 58] width 96 height 38
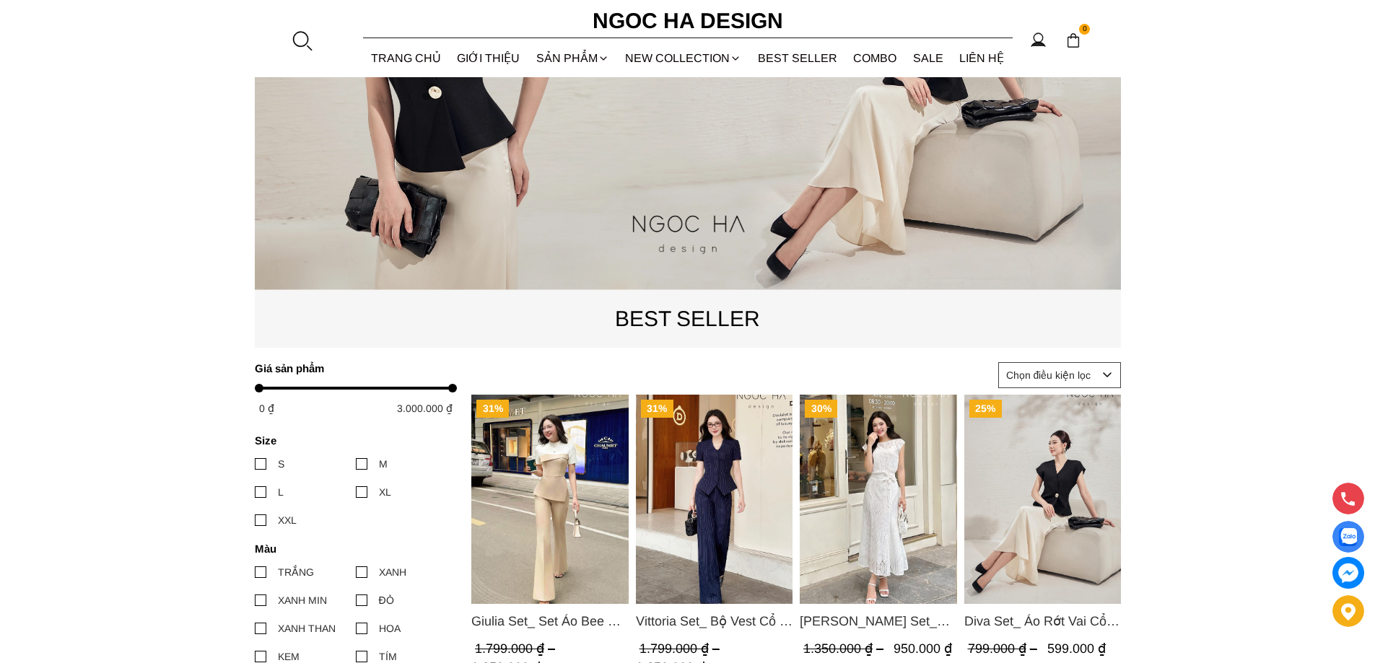
scroll to position [433, 0]
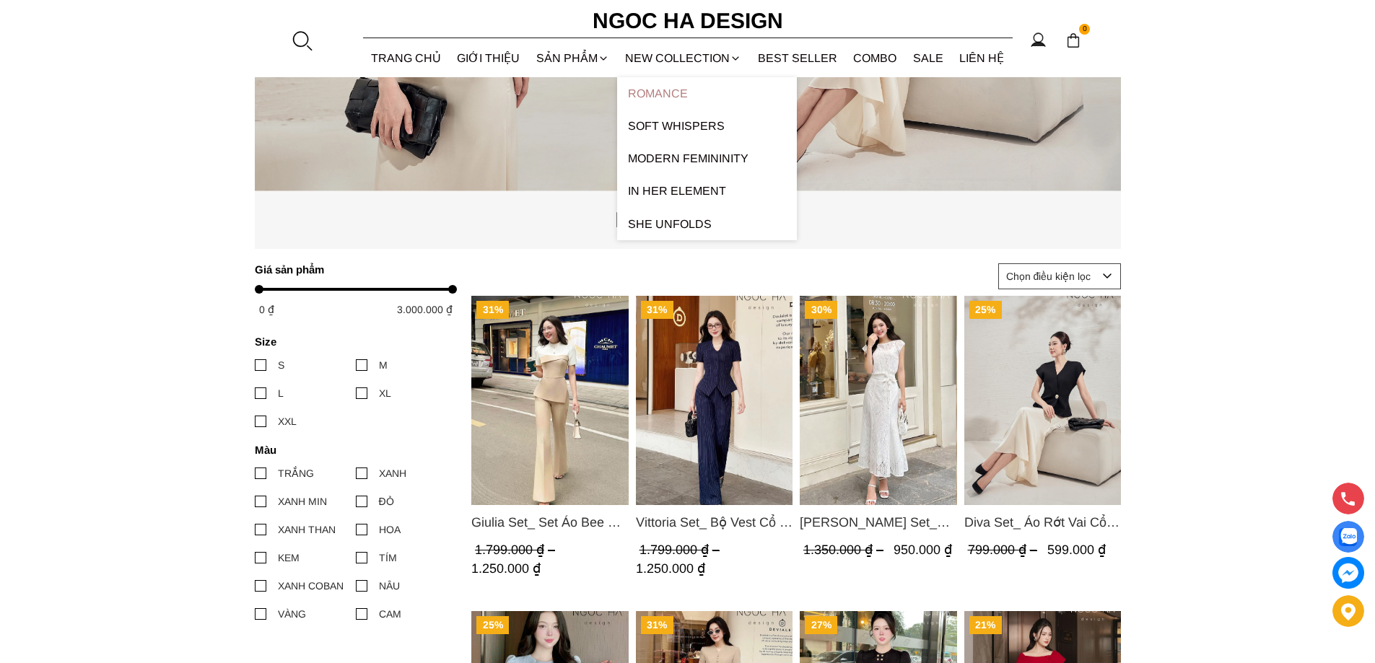
click at [678, 99] on link "ROMANCE" at bounding box center [707, 93] width 180 height 32
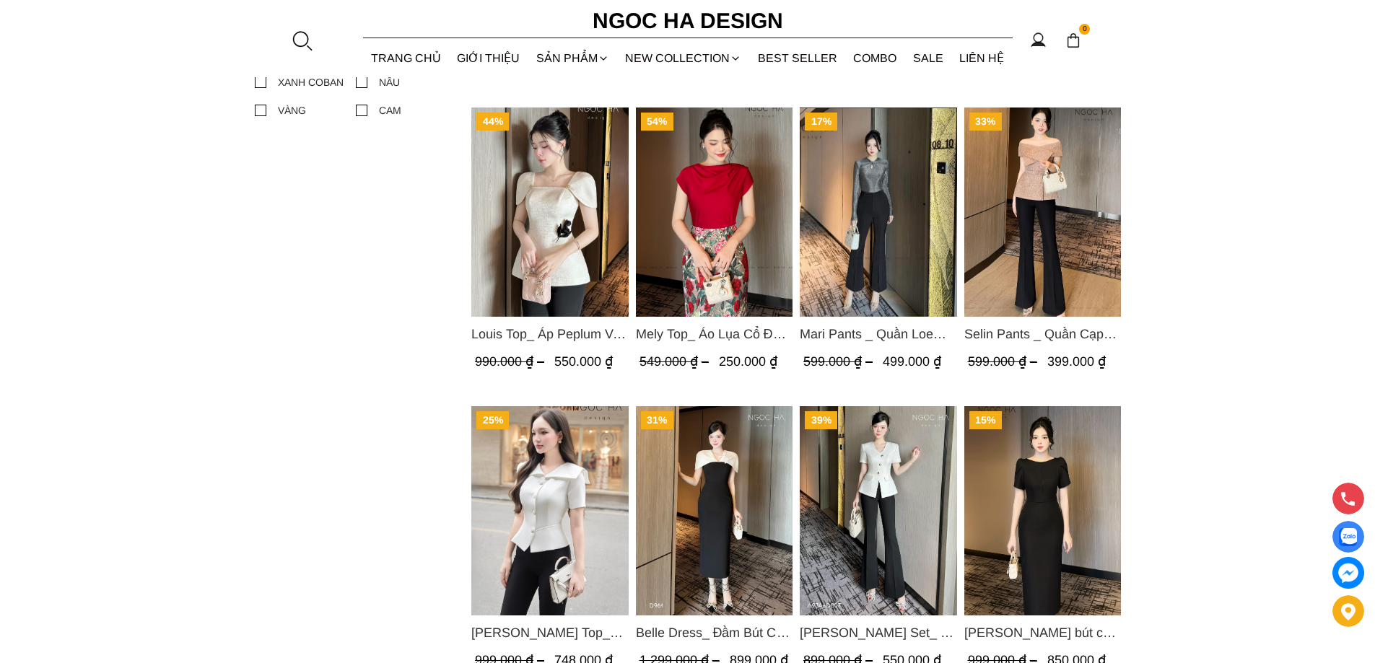
scroll to position [1155, 0]
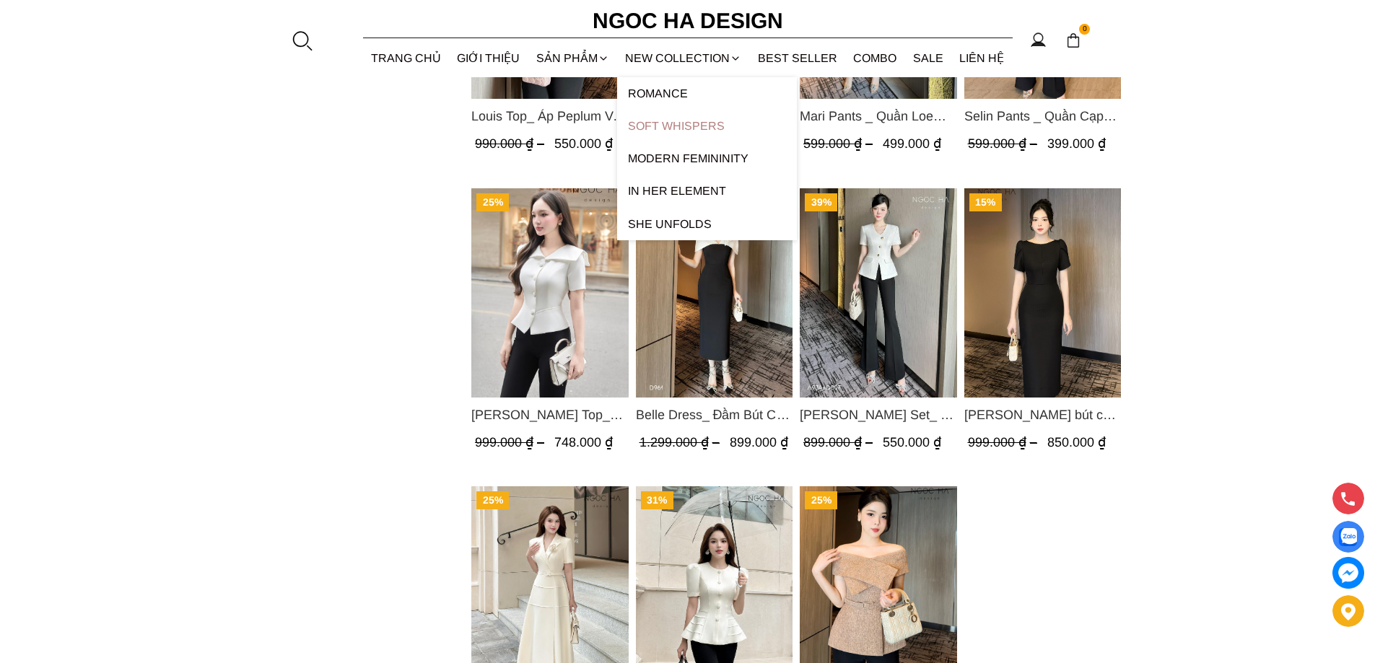
click at [697, 126] on link "Soft Whispers" at bounding box center [707, 126] width 180 height 32
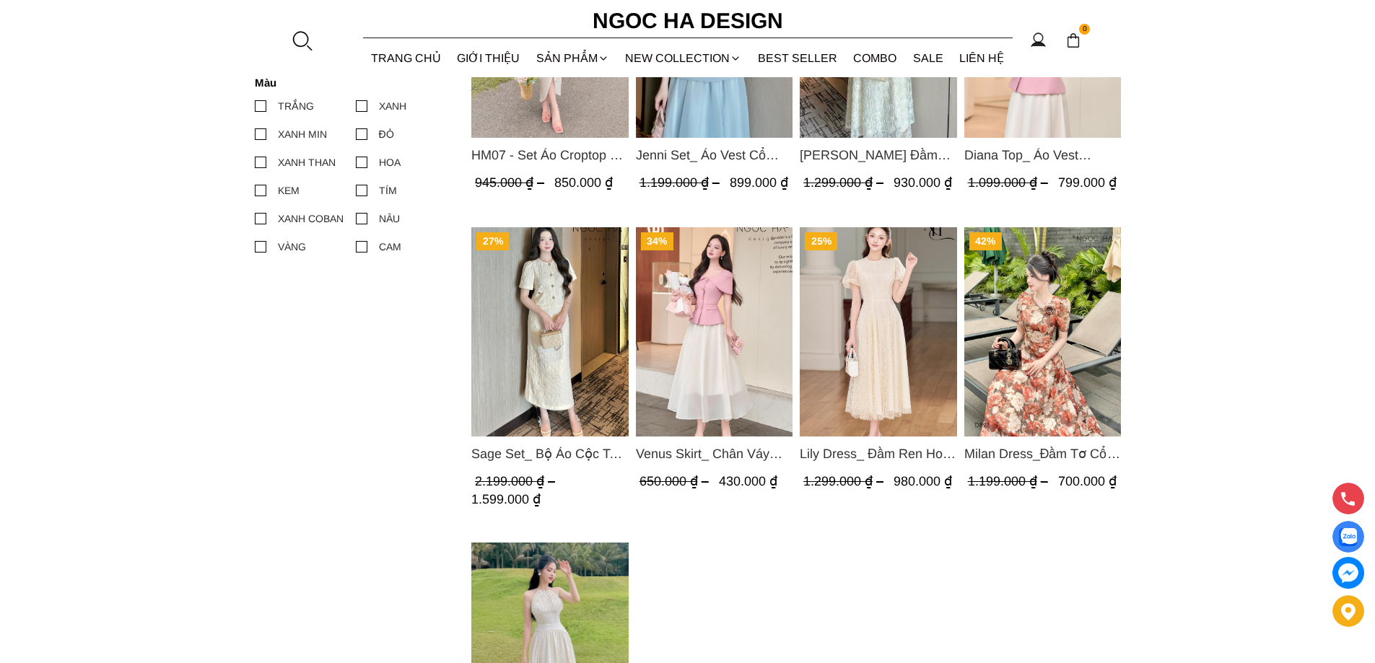
scroll to position [794, 0]
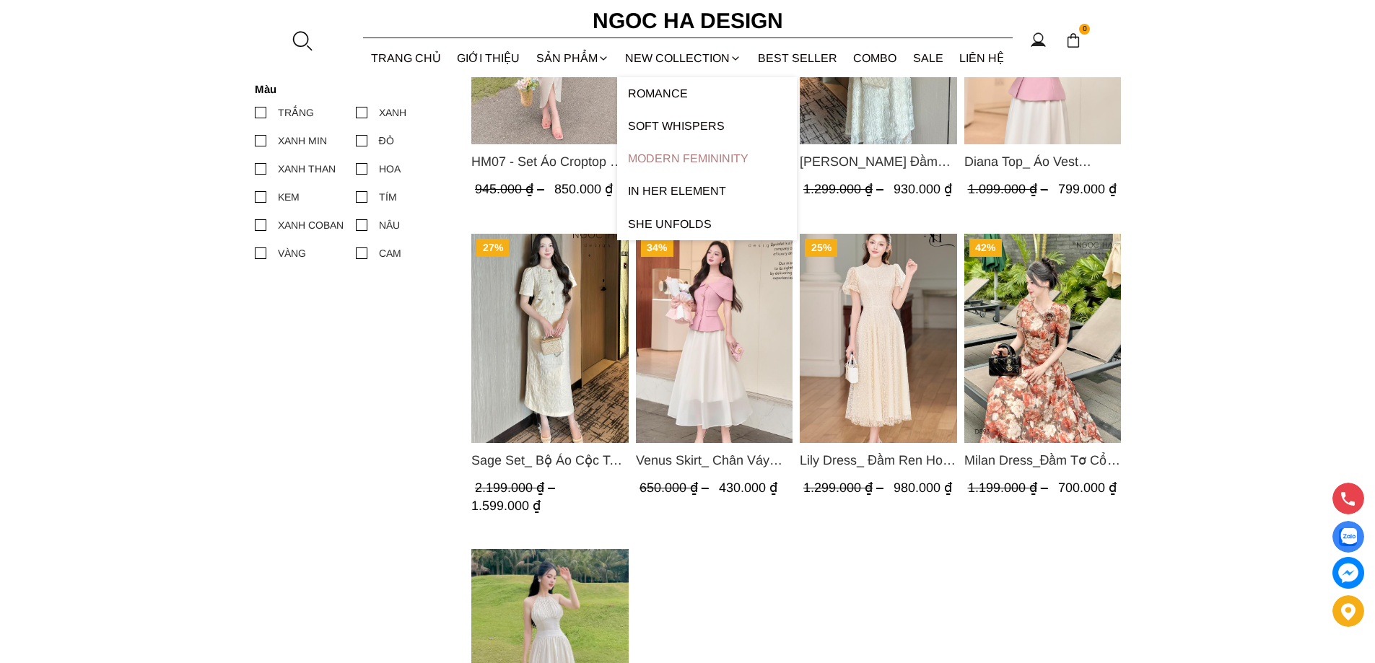
click at [693, 153] on link "Modern Femininity" at bounding box center [707, 158] width 180 height 32
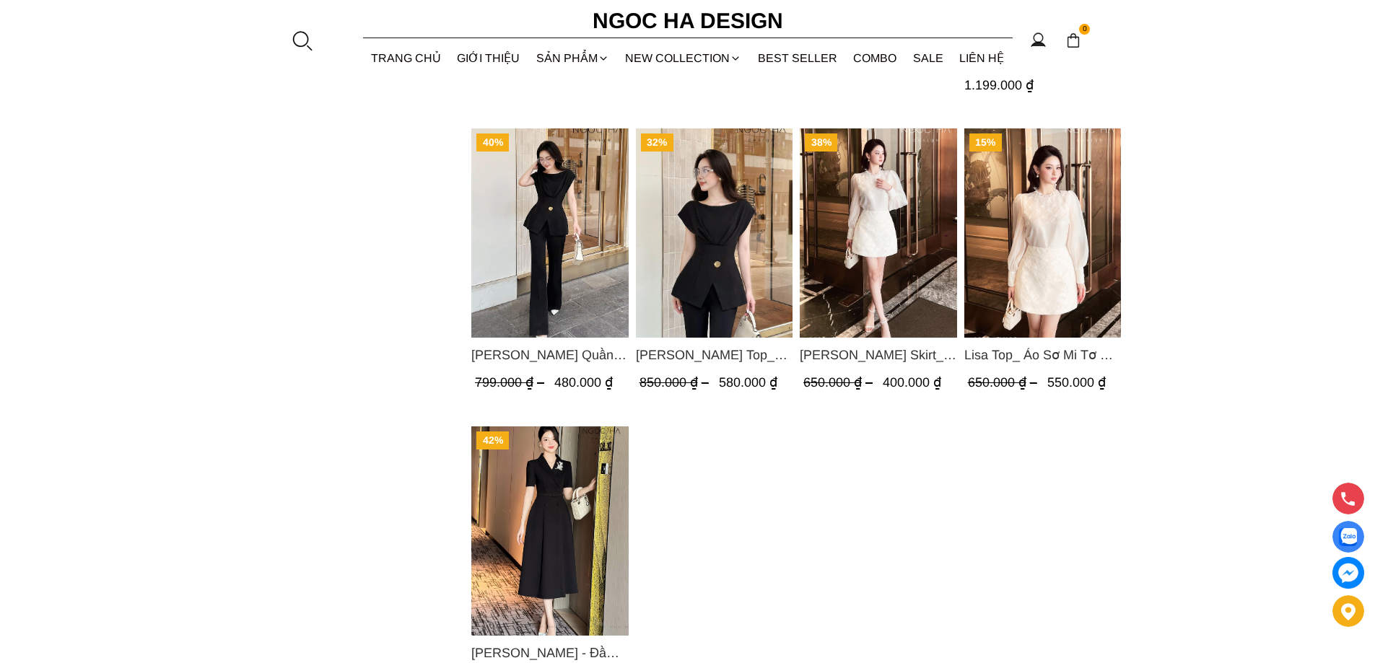
scroll to position [1371, 0]
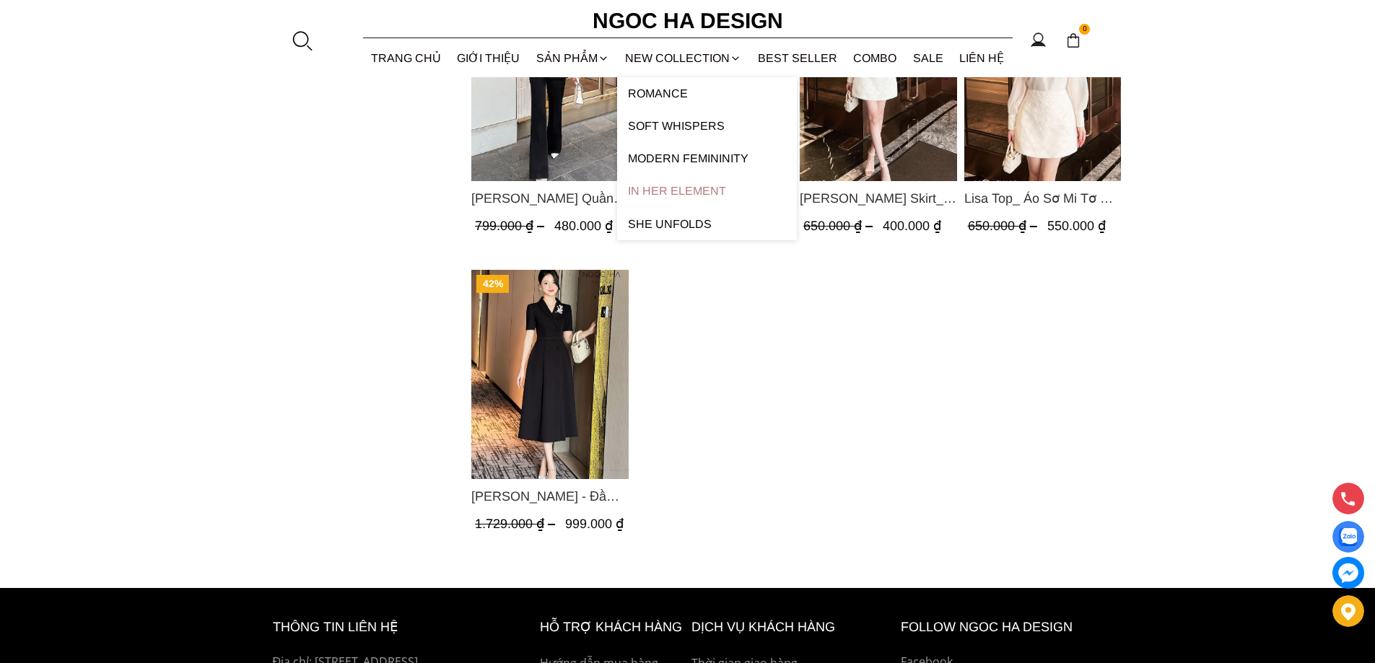
click at [675, 184] on link "In Her Element" at bounding box center [707, 191] width 180 height 32
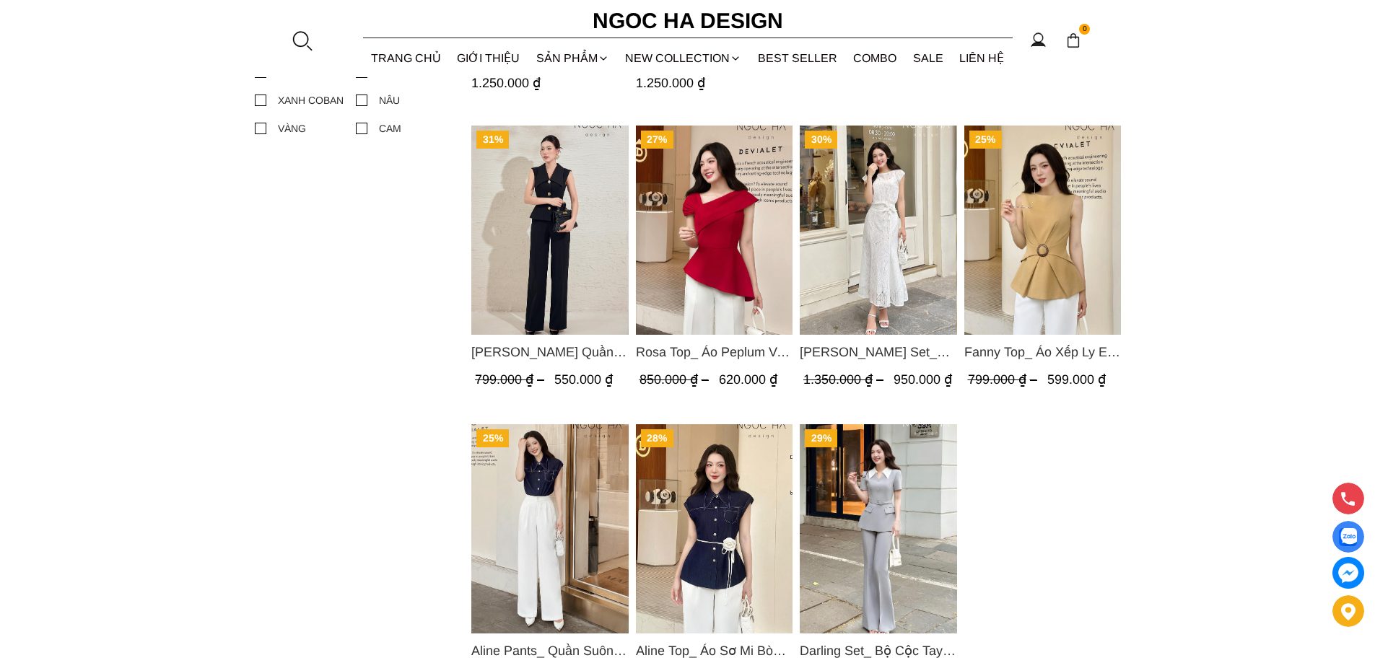
scroll to position [1082, 0]
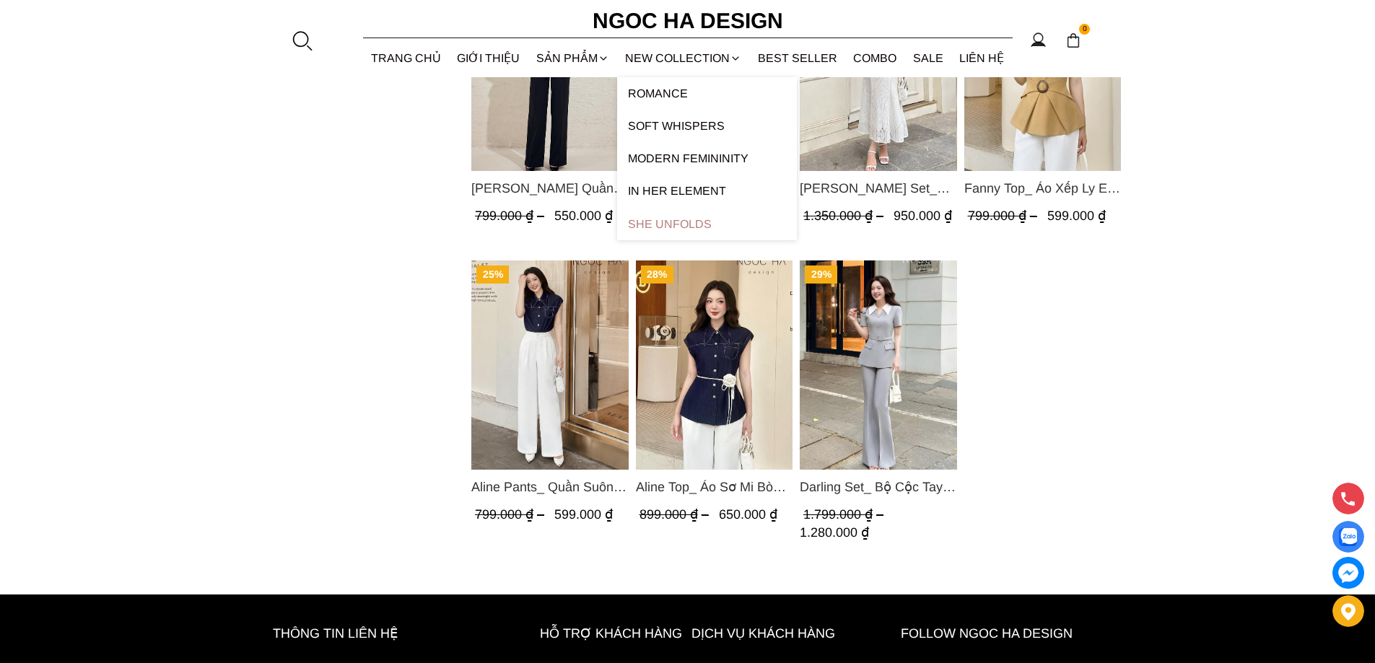
click at [665, 218] on link "SHE UNFOLDS" at bounding box center [707, 224] width 180 height 32
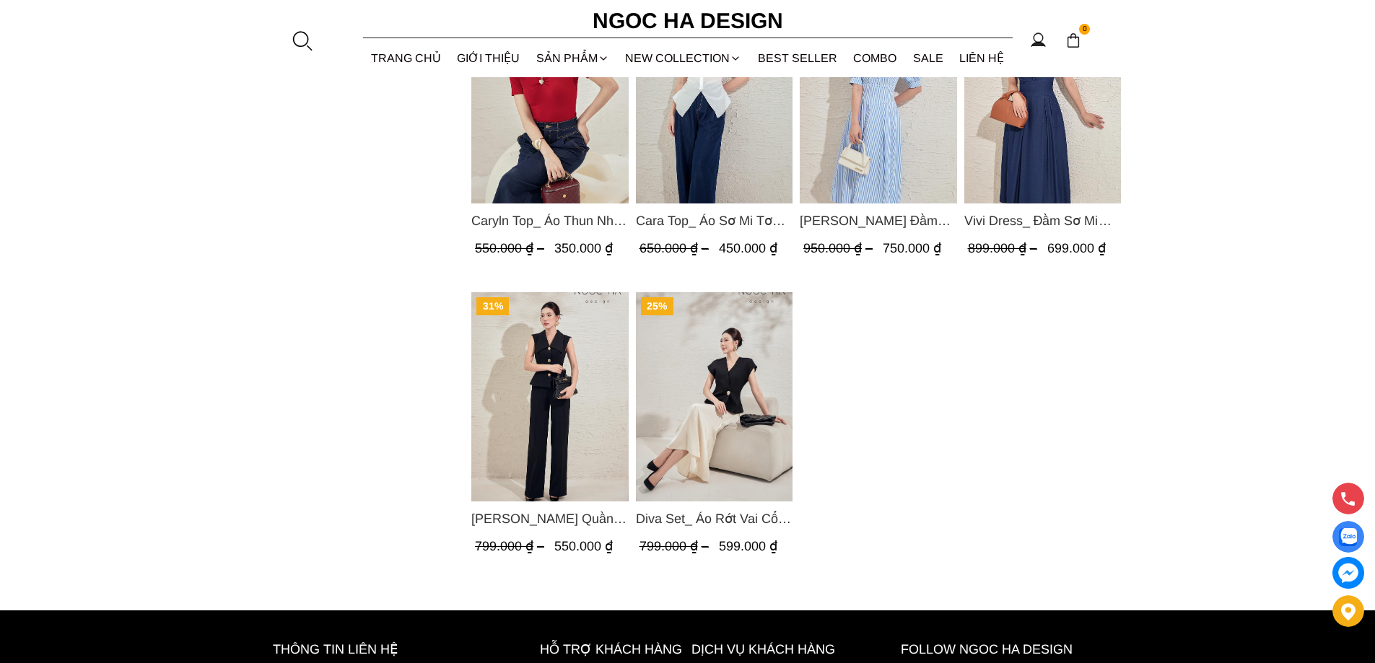
scroll to position [1577, 0]
